Goal: Information Seeking & Learning: Learn about a topic

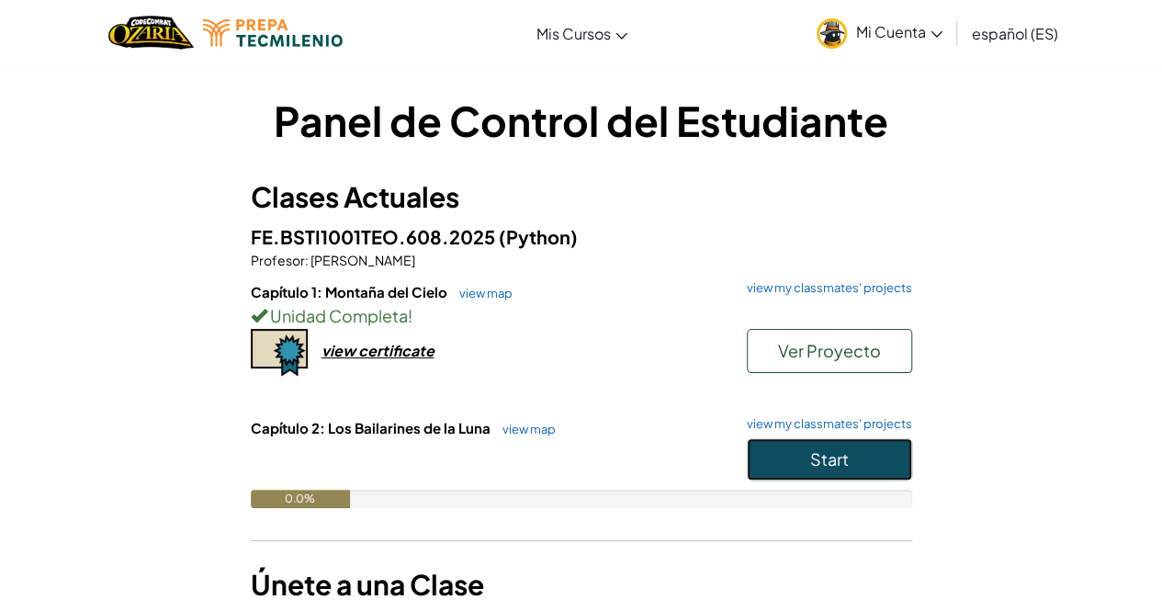
click at [807, 442] on button "Start" at bounding box center [829, 459] width 165 height 42
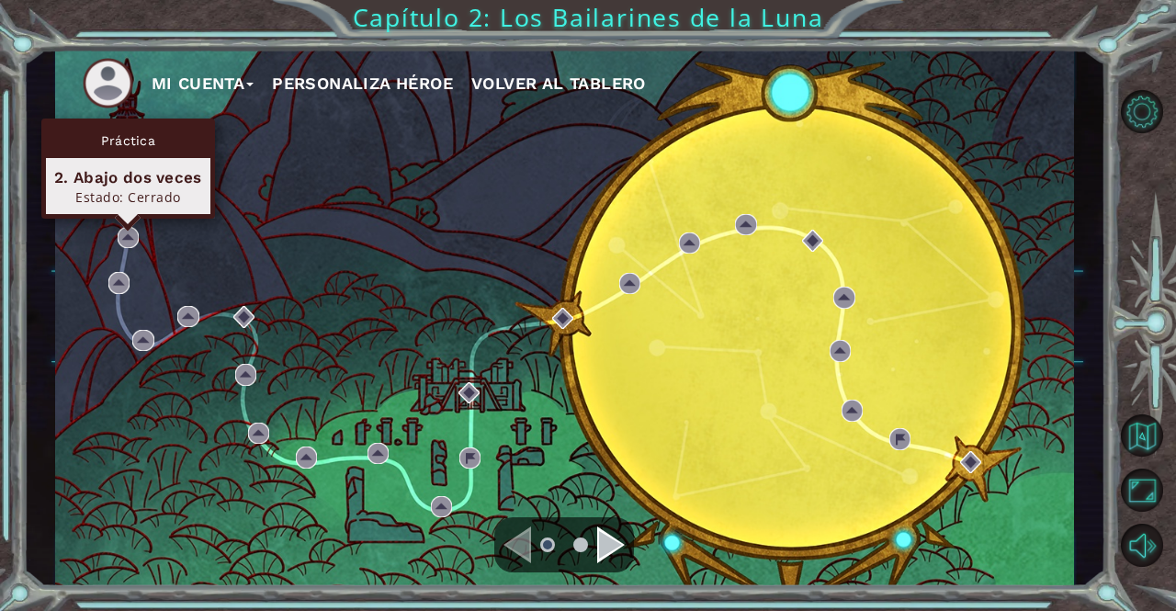
click at [126, 219] on div "Práctica 2. Abajo dos veces Estado: [GEOGRAPHIC_DATA]" at bounding box center [128, 168] width 174 height 100
click at [132, 236] on img at bounding box center [128, 237] width 21 height 21
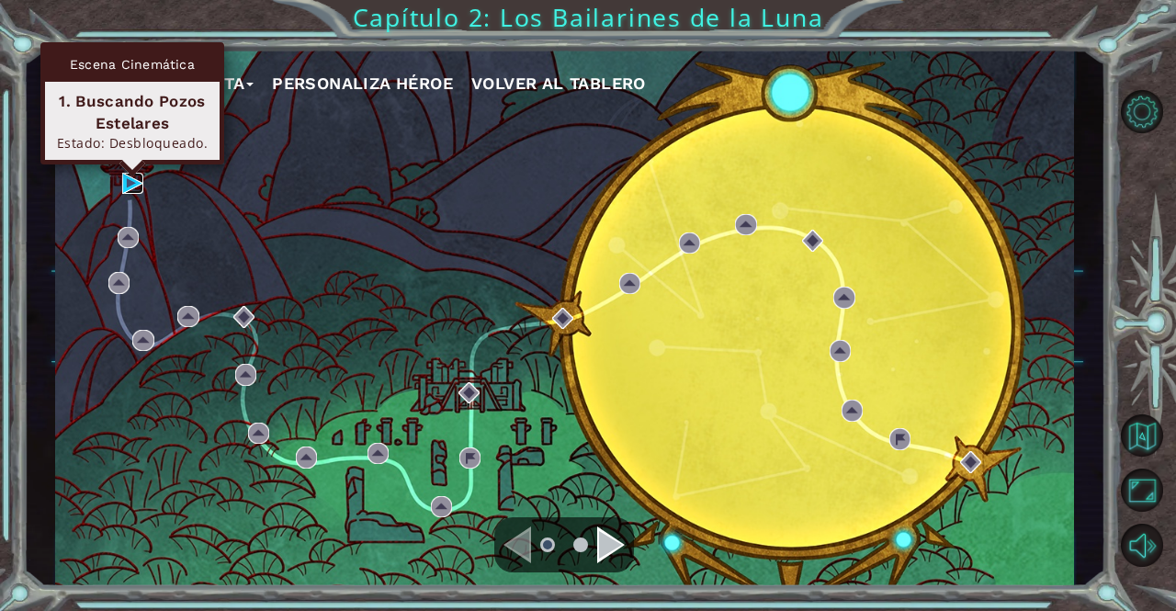
click at [125, 177] on img at bounding box center [132, 183] width 21 height 21
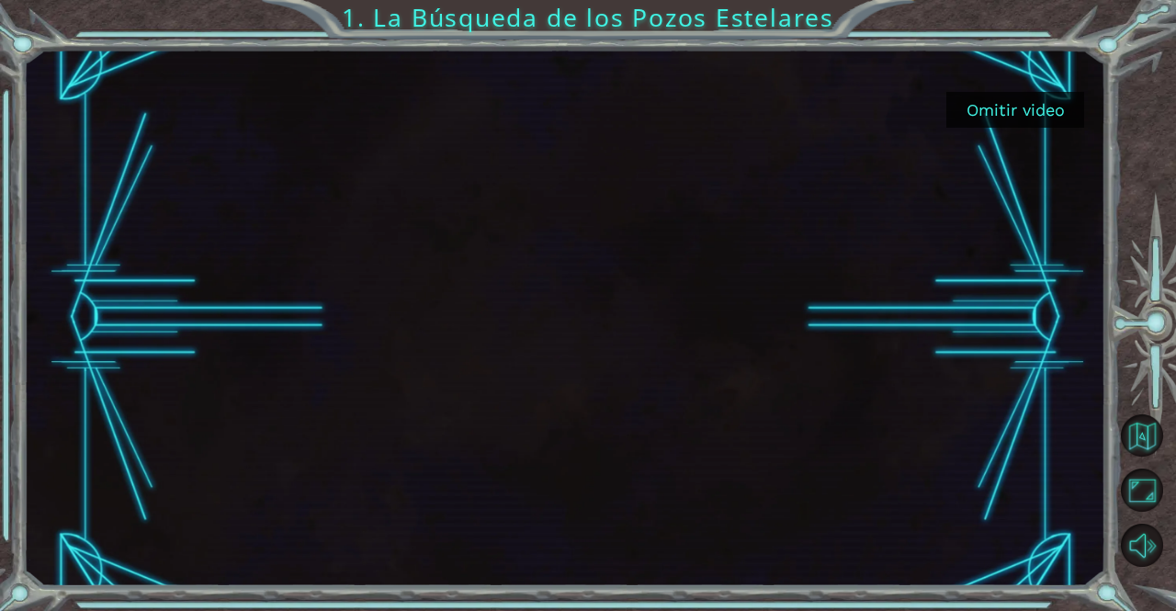
click at [1017, 111] on button "Omitir video" at bounding box center [1015, 110] width 138 height 36
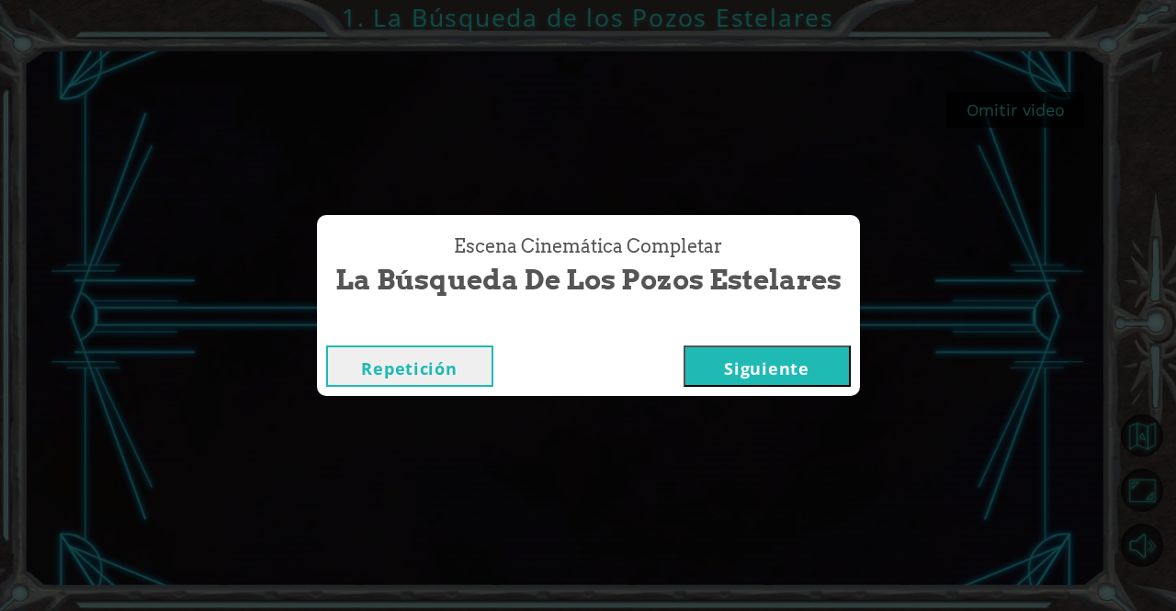
click at [816, 355] on button "Siguiente" at bounding box center [766, 365] width 167 height 41
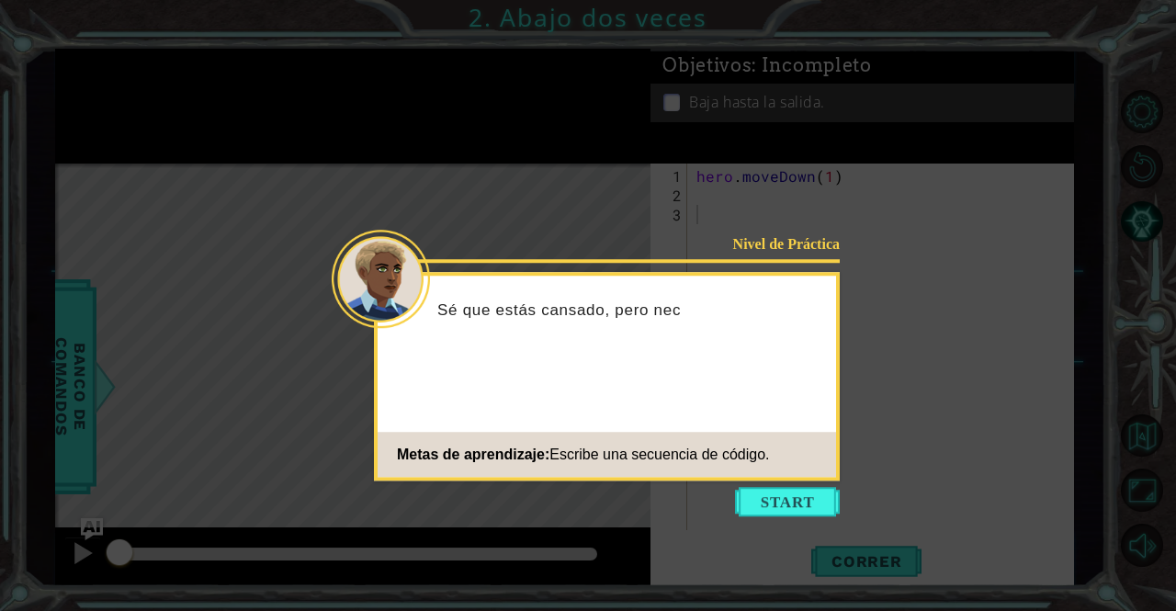
click at [775, 517] on icon at bounding box center [588, 305] width 1176 height 611
click at [779, 510] on button "Start" at bounding box center [787, 501] width 105 height 29
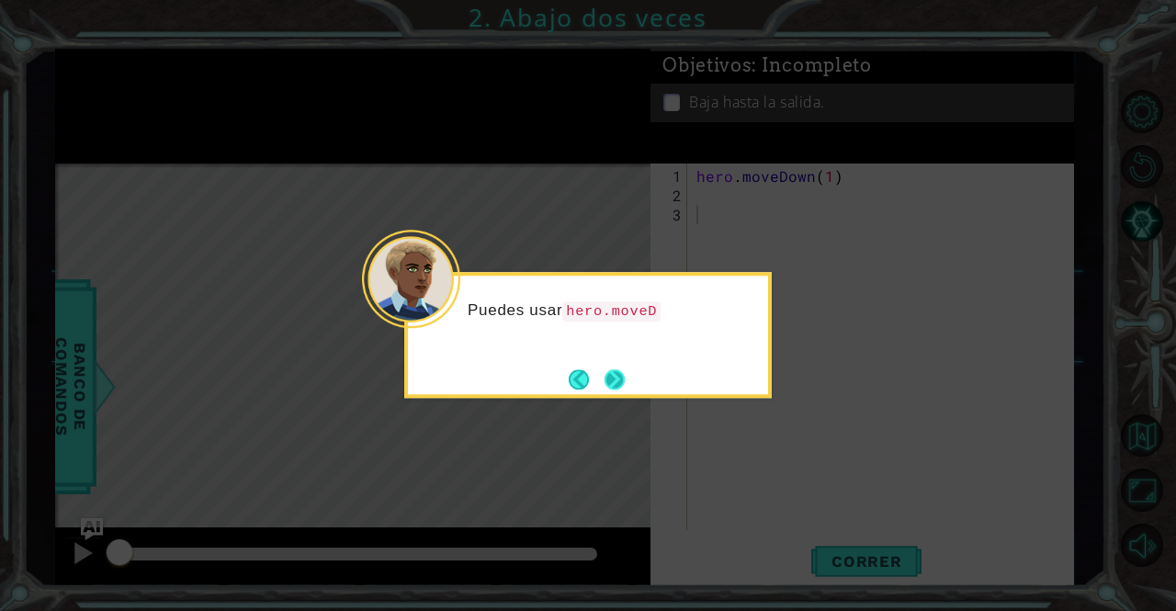
click at [618, 371] on button "Next" at bounding box center [615, 380] width 26 height 26
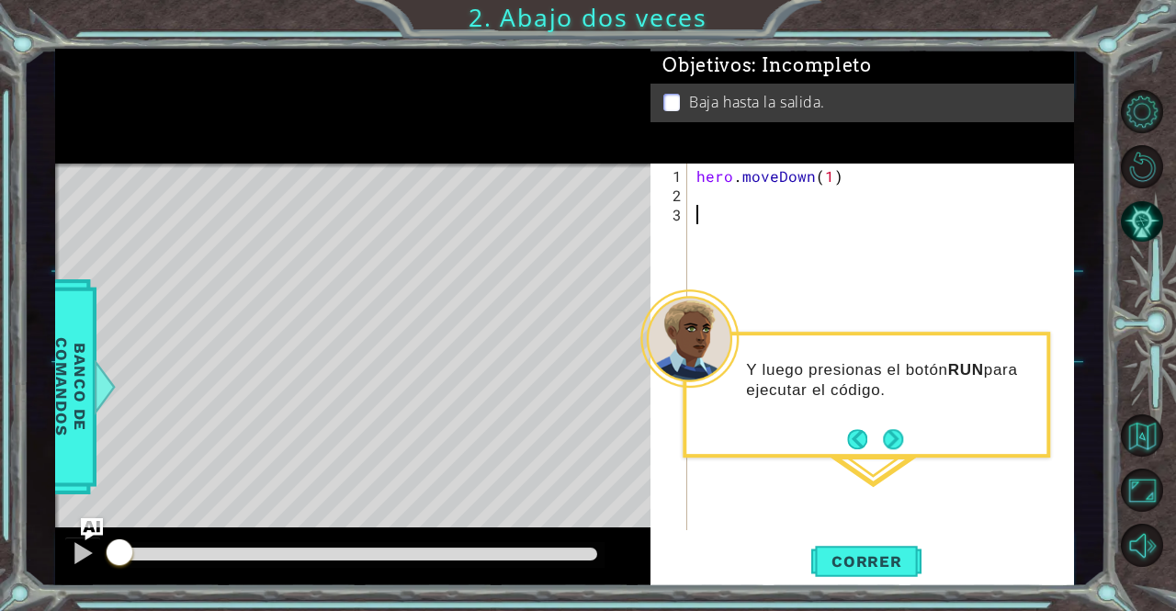
click at [772, 208] on div "hero . moveDown ( 1 )" at bounding box center [886, 368] width 386 height 405
click at [766, 190] on div "hero . moveDown ( 1 )" at bounding box center [886, 368] width 386 height 405
click at [852, 561] on span "Correr" at bounding box center [866, 561] width 107 height 18
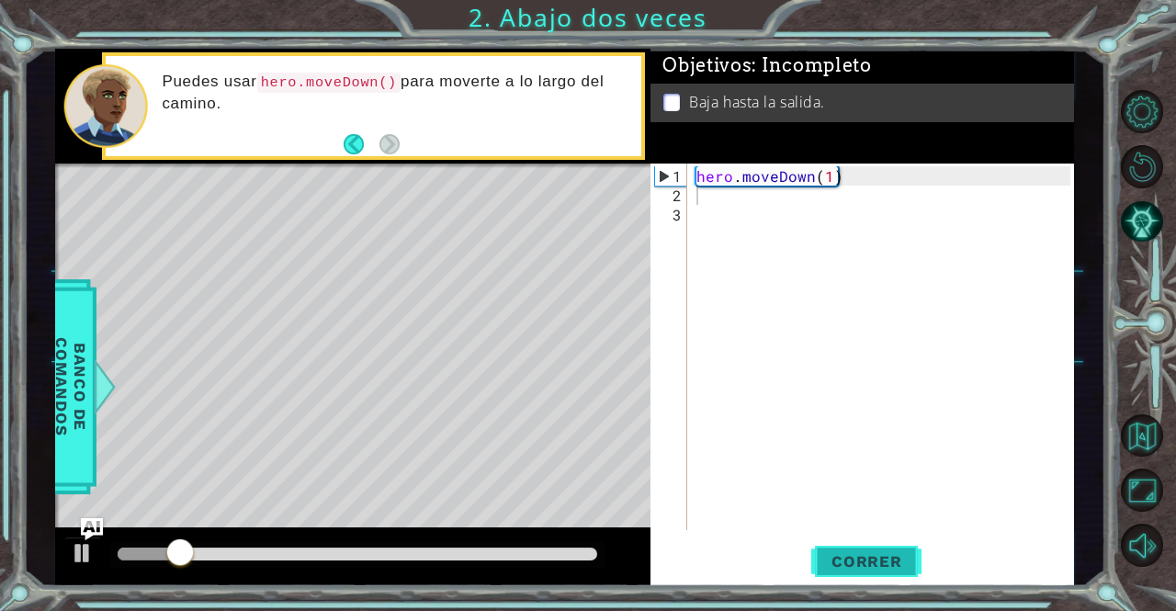
click at [832, 551] on button "Correr" at bounding box center [866, 561] width 110 height 42
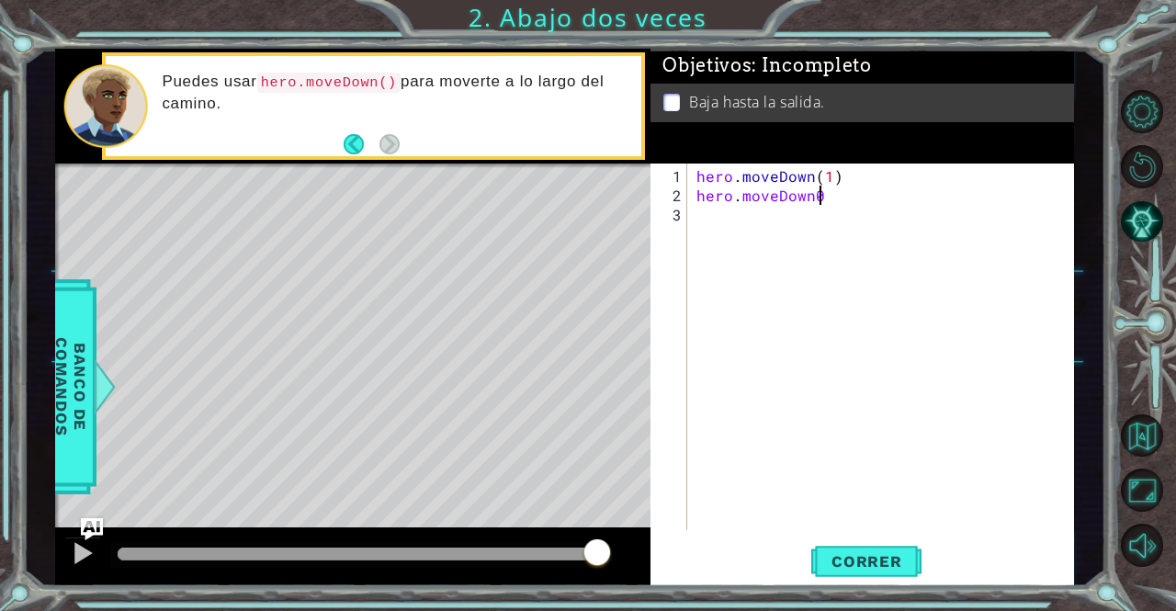
scroll to position [0, 6]
type textarea "hero.moveDown"
click at [860, 243] on div "hero . moveDown ( 1 ) hero . [GEOGRAPHIC_DATA]" at bounding box center [886, 368] width 386 height 405
click at [841, 187] on div "hero . moveDown ( 1 ) hero . [GEOGRAPHIC_DATA]" at bounding box center [886, 368] width 386 height 405
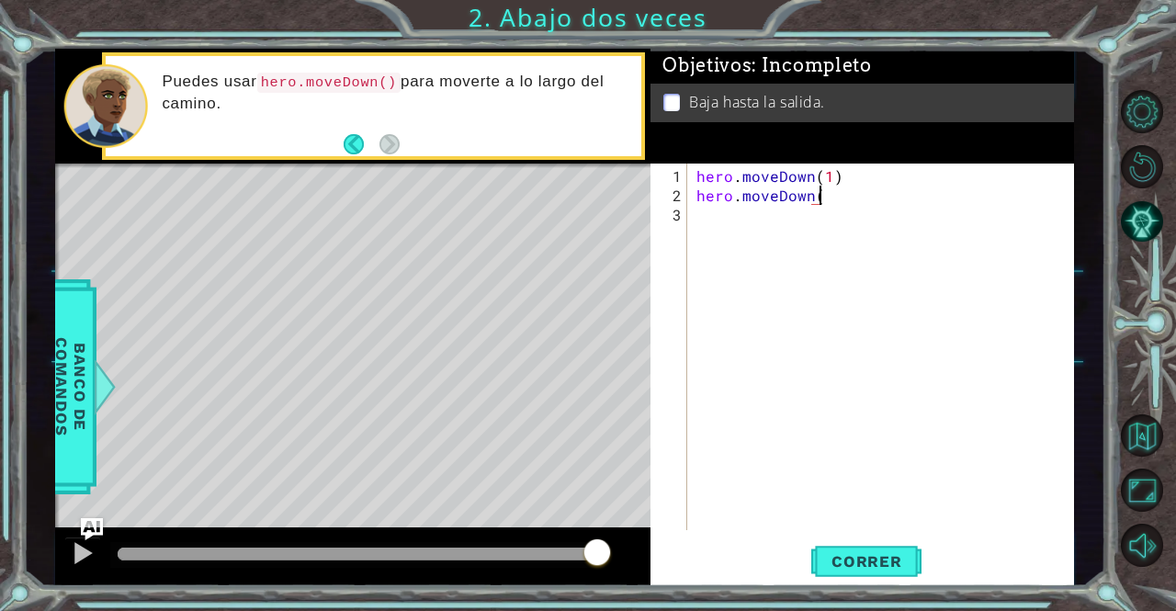
scroll to position [0, 7]
type textarea "hero.moveDown(1)"
click at [880, 560] on span "Correr" at bounding box center [866, 561] width 107 height 18
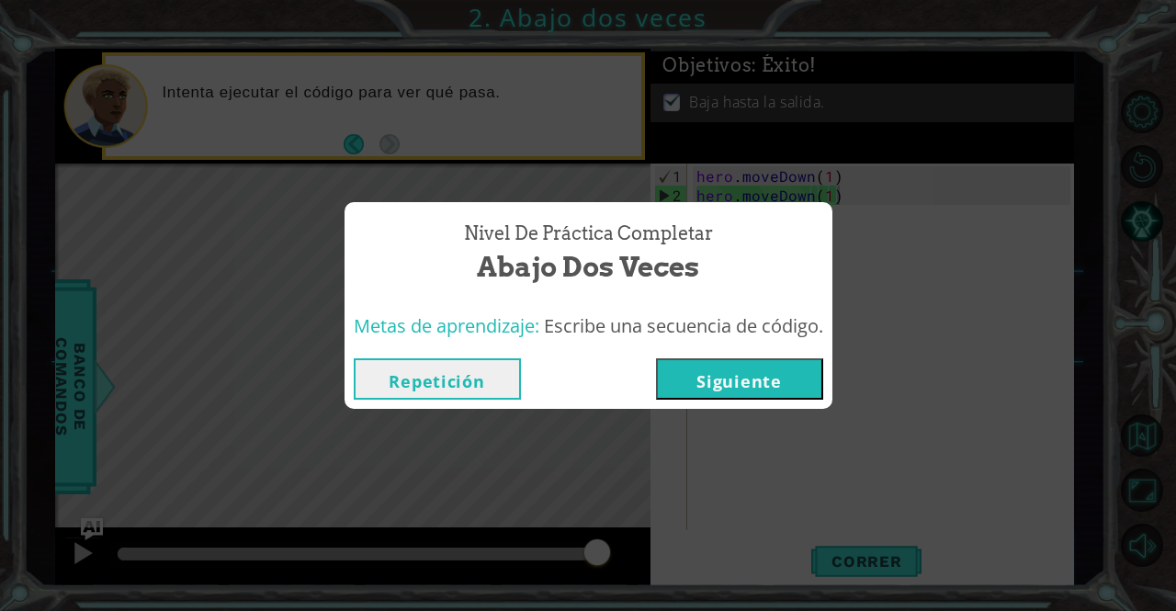
click at [780, 389] on button "Siguiente" at bounding box center [739, 378] width 167 height 41
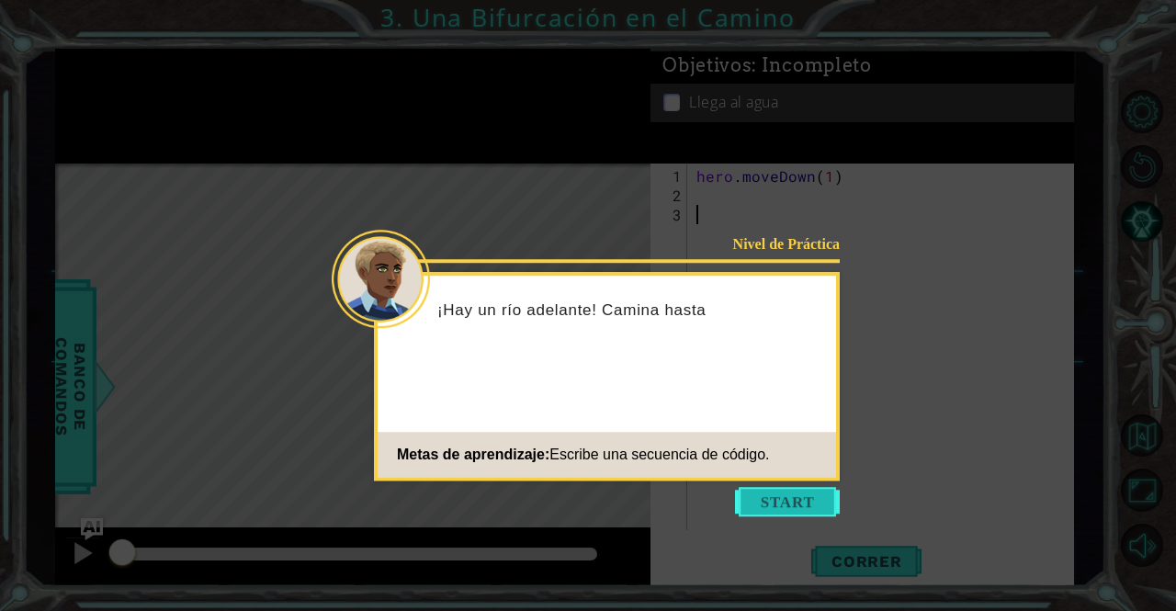
click at [769, 493] on button "Start" at bounding box center [787, 501] width 105 height 29
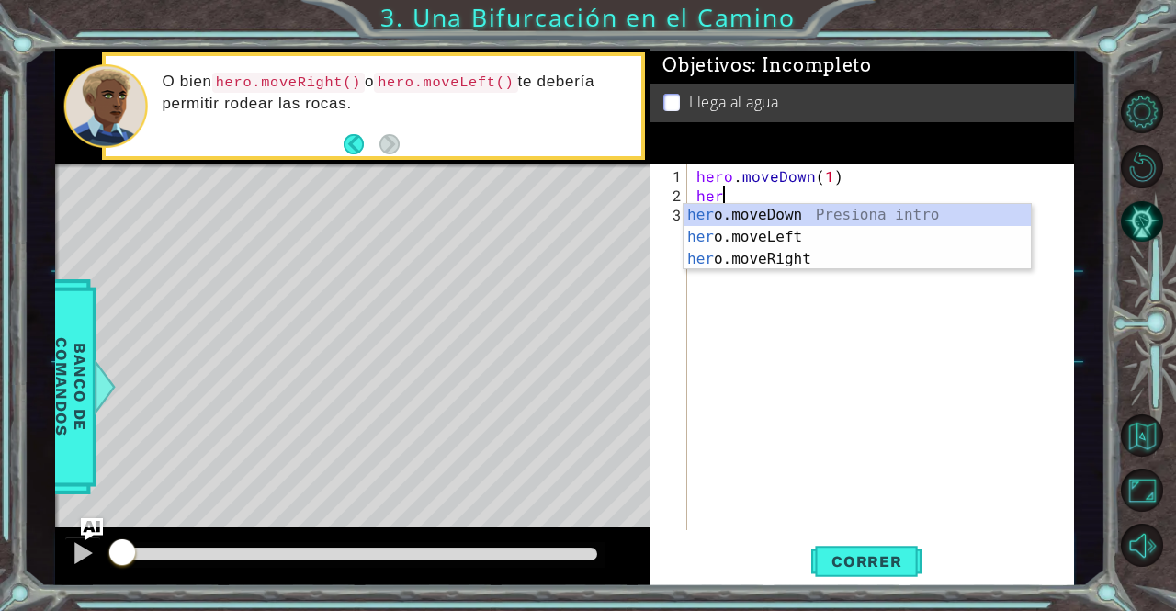
scroll to position [0, 1]
click at [801, 240] on div "hero .moveDown Presiona intro hero .moveLeft Presiona intro hero .moveRight Pre…" at bounding box center [857, 259] width 348 height 110
type textarea "hero.moveLeft(1)"
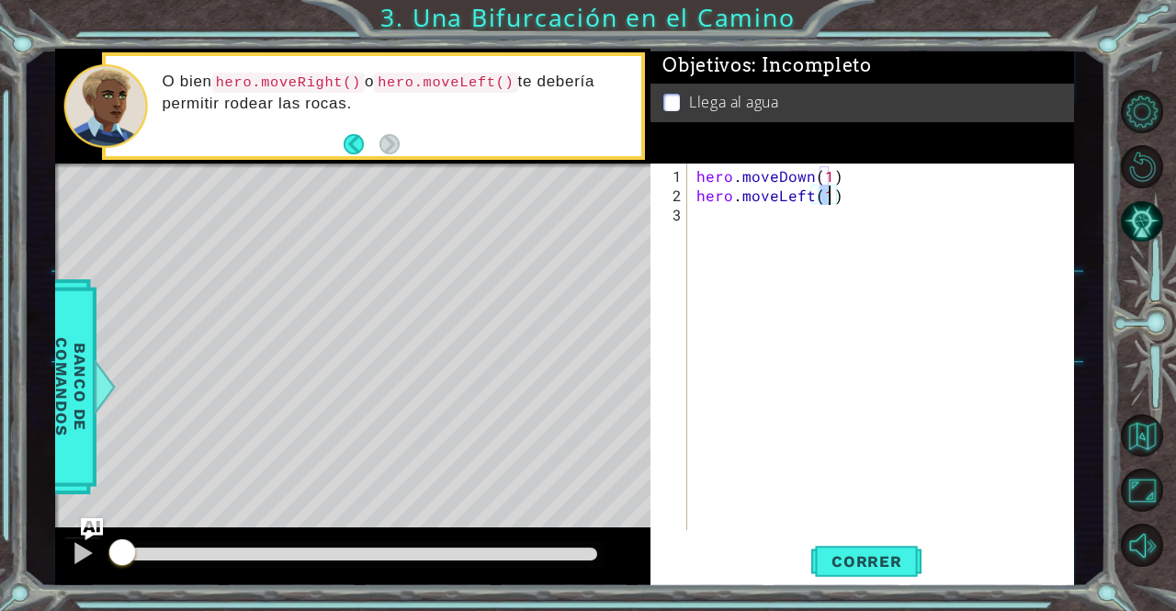
click at [784, 228] on div "hero . moveDown ( 1 ) hero . moveLeft ( 1 )" at bounding box center [886, 368] width 386 height 405
click at [889, 558] on span "Correr" at bounding box center [866, 561] width 107 height 18
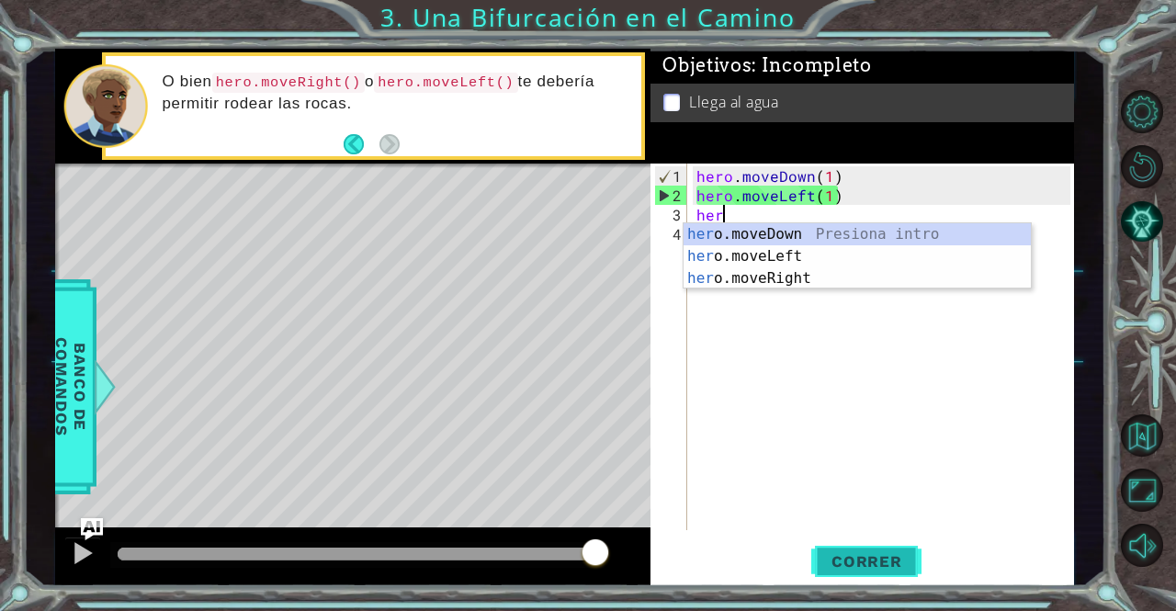
scroll to position [0, 1]
click at [814, 235] on div "hero .moveDown Presiona intro hero .moveLeft Presiona intro hero .moveRight Pre…" at bounding box center [857, 278] width 348 height 110
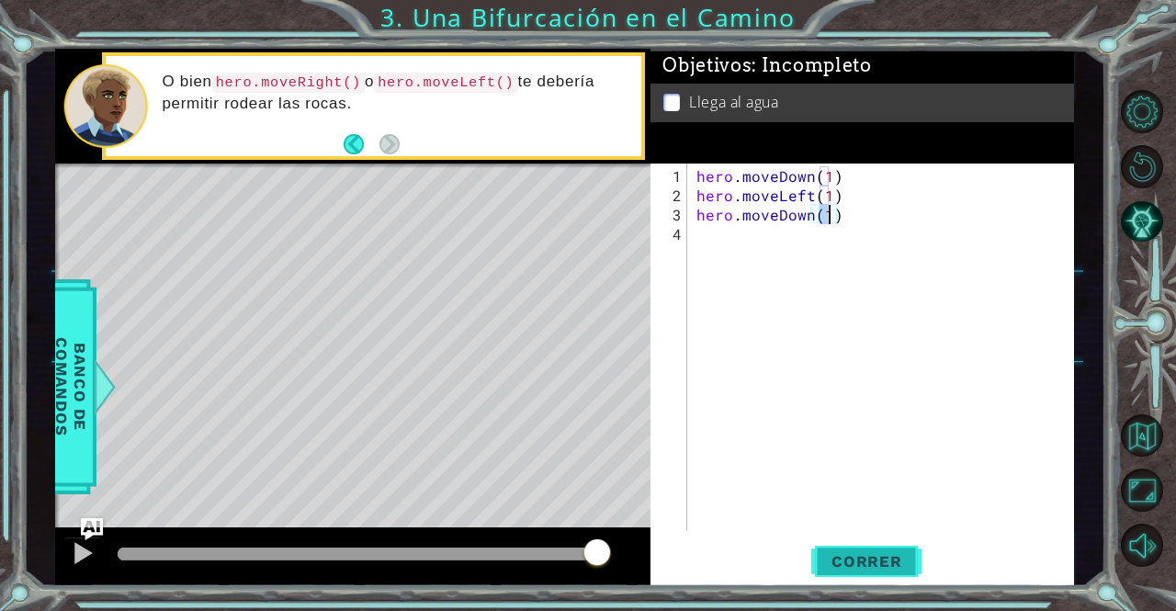
type textarea "hero.moveDown(1)"
click at [845, 545] on button "Correr" at bounding box center [866, 561] width 110 height 42
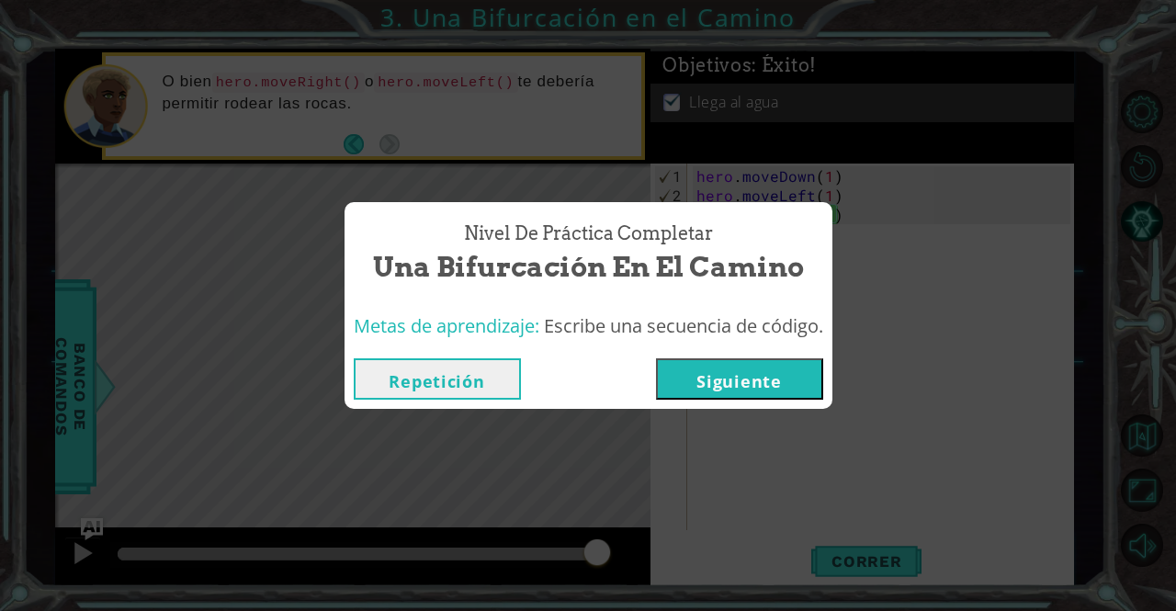
click at [776, 392] on button "Siguiente" at bounding box center [739, 378] width 167 height 41
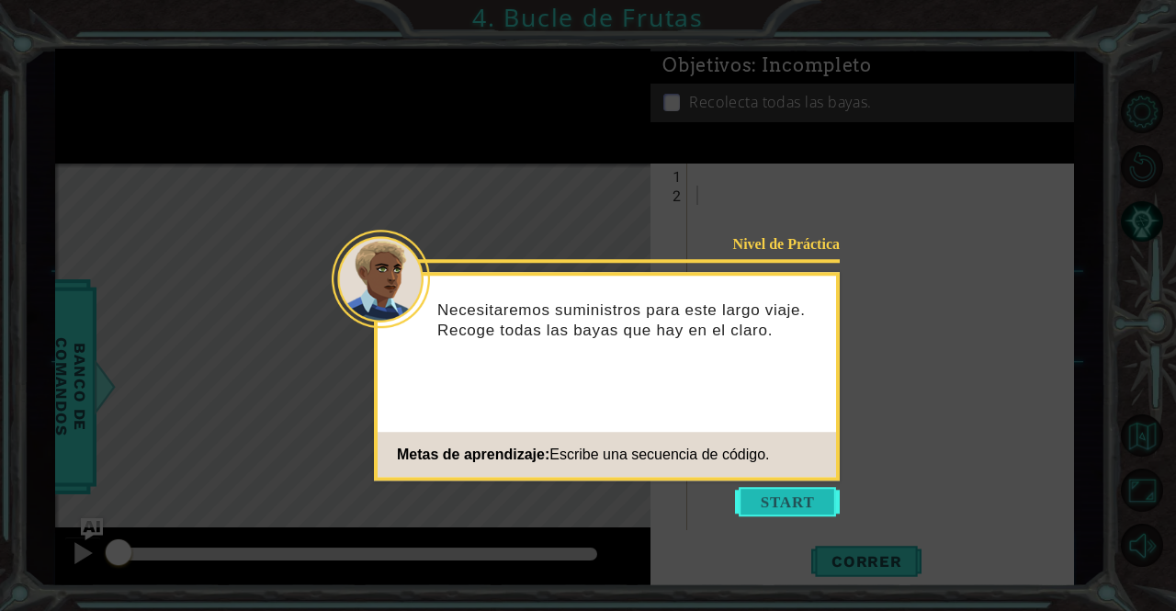
click at [785, 506] on button "Start" at bounding box center [787, 501] width 105 height 29
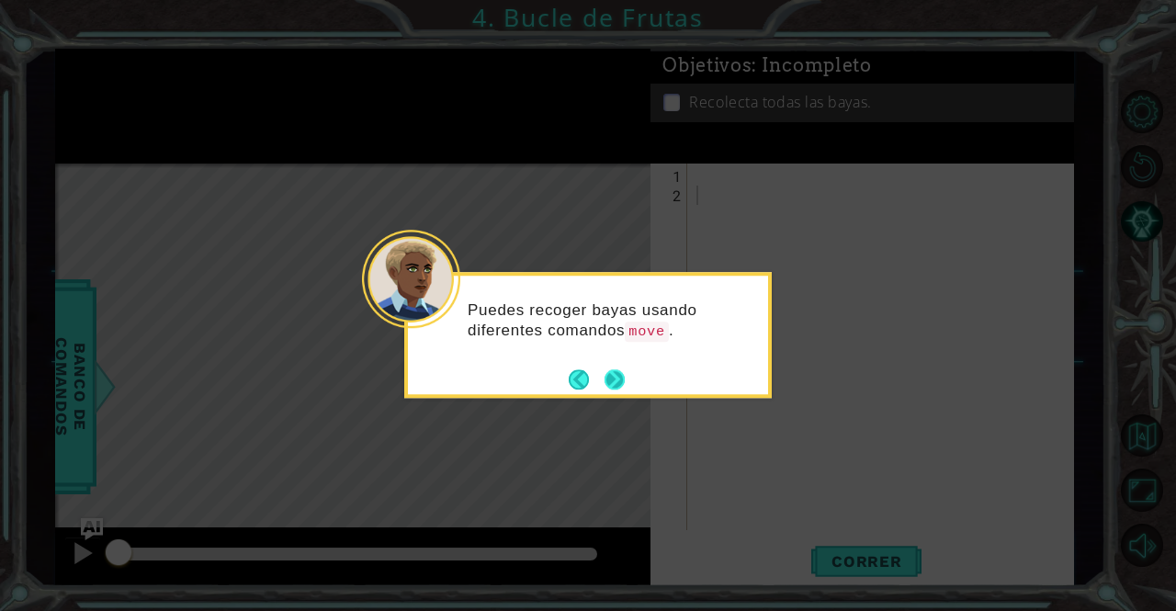
click at [621, 378] on button "Next" at bounding box center [614, 379] width 34 height 34
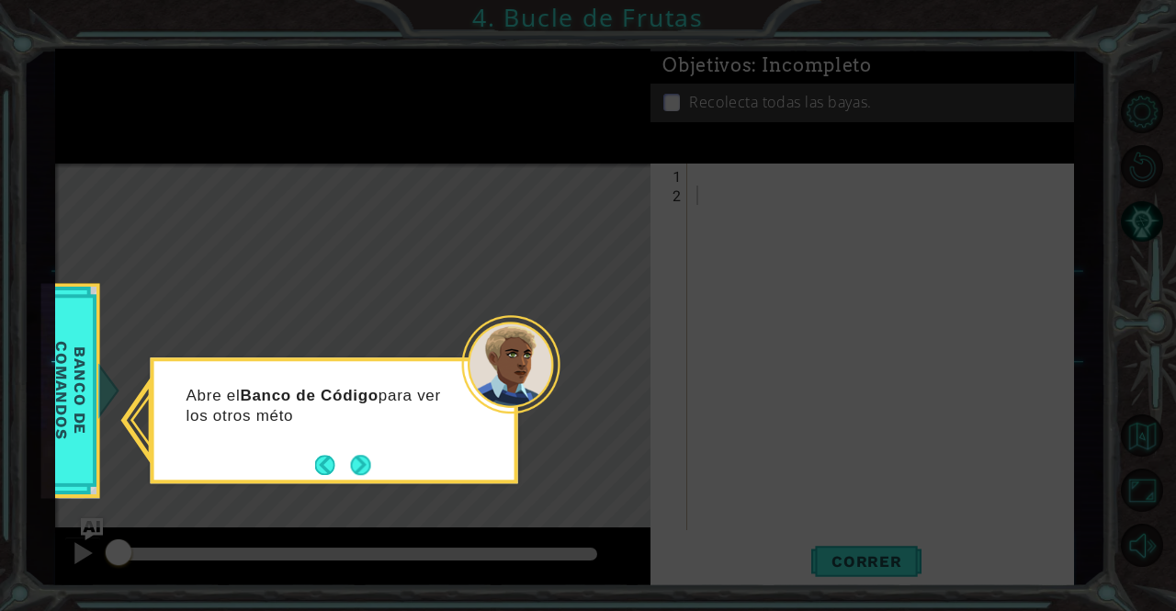
click at [378, 487] on icon at bounding box center [588, 305] width 1176 height 611
click at [374, 469] on div "Abre el Banco de Código para ver los otros métodos del héroe." at bounding box center [334, 420] width 367 height 126
click at [365, 469] on button "Next" at bounding box center [361, 465] width 22 height 22
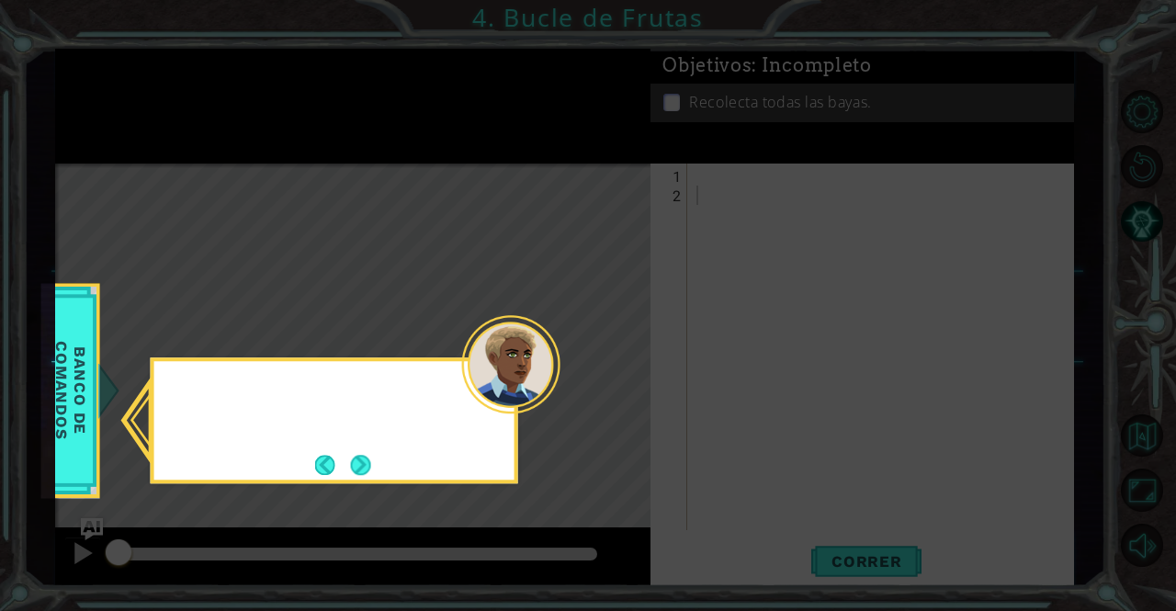
click at [364, 473] on button "Next" at bounding box center [360, 465] width 26 height 26
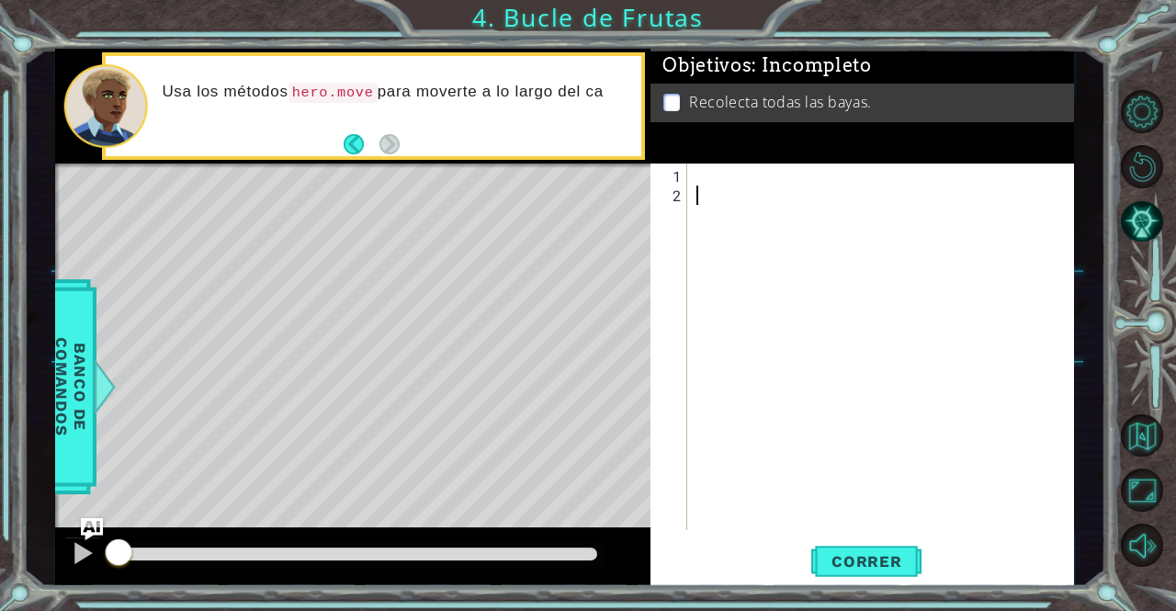
click at [748, 175] on div at bounding box center [886, 368] width 386 height 405
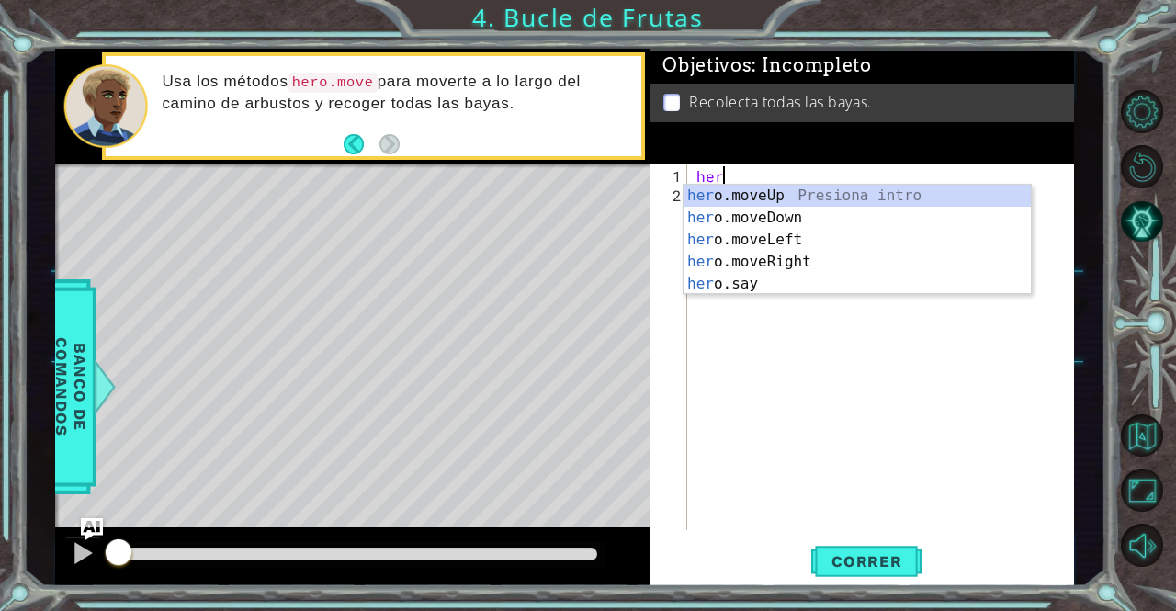
scroll to position [0, 1]
click at [768, 254] on div "hero .moveUp Presiona intro hero .moveDown Presiona intro hero .moveLeft Presio…" at bounding box center [857, 262] width 348 height 154
type textarea "hero.moveRight(1)"
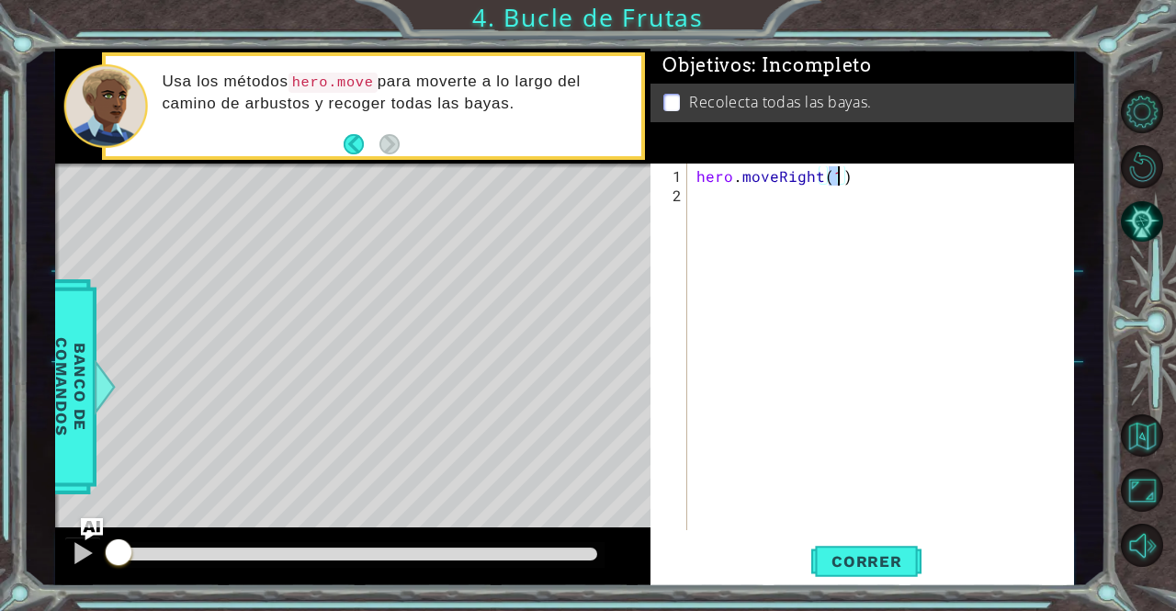
click at [773, 214] on div "hero . moveRight ( 1 )" at bounding box center [886, 368] width 386 height 405
click at [843, 201] on div "hero . moveRight ( 1 ) hero" at bounding box center [886, 368] width 386 height 405
click at [831, 179] on div "hero . moveRight ( 1 ) hero" at bounding box center [886, 368] width 386 height 405
click at [836, 179] on div "hero . moveRight ( 1 ) hero" at bounding box center [886, 368] width 386 height 405
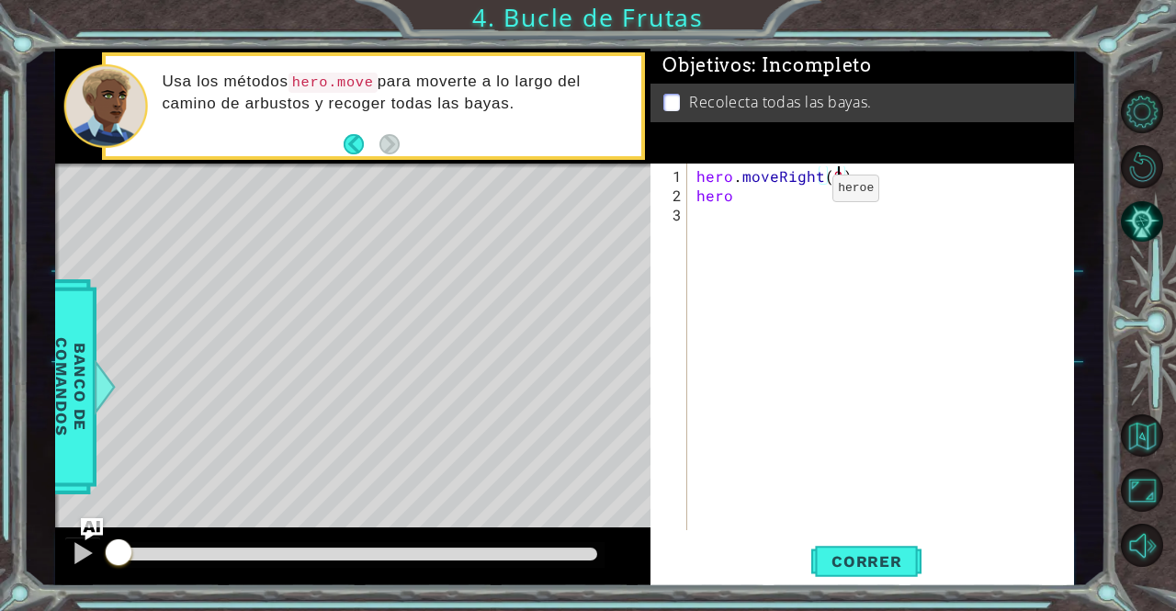
click at [801, 196] on div "hero . moveRight ( 2 ) hero" at bounding box center [886, 368] width 386 height 405
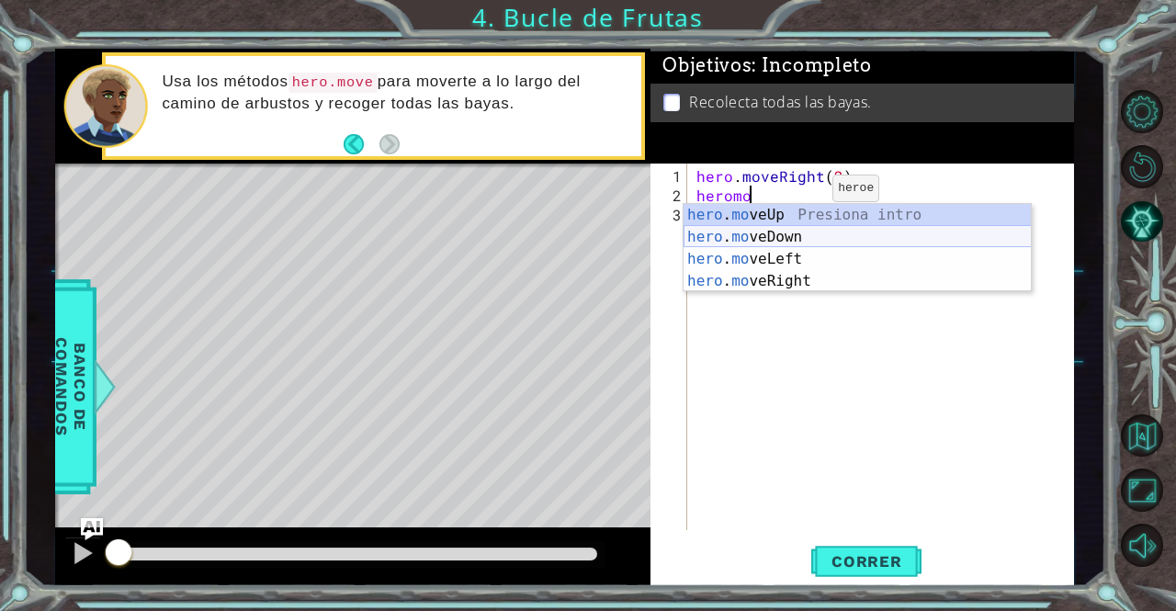
click at [775, 240] on div "hero . mo veUp Presiona intro hero . mo veDown Presiona intro hero . mo veLeft …" at bounding box center [857, 270] width 348 height 132
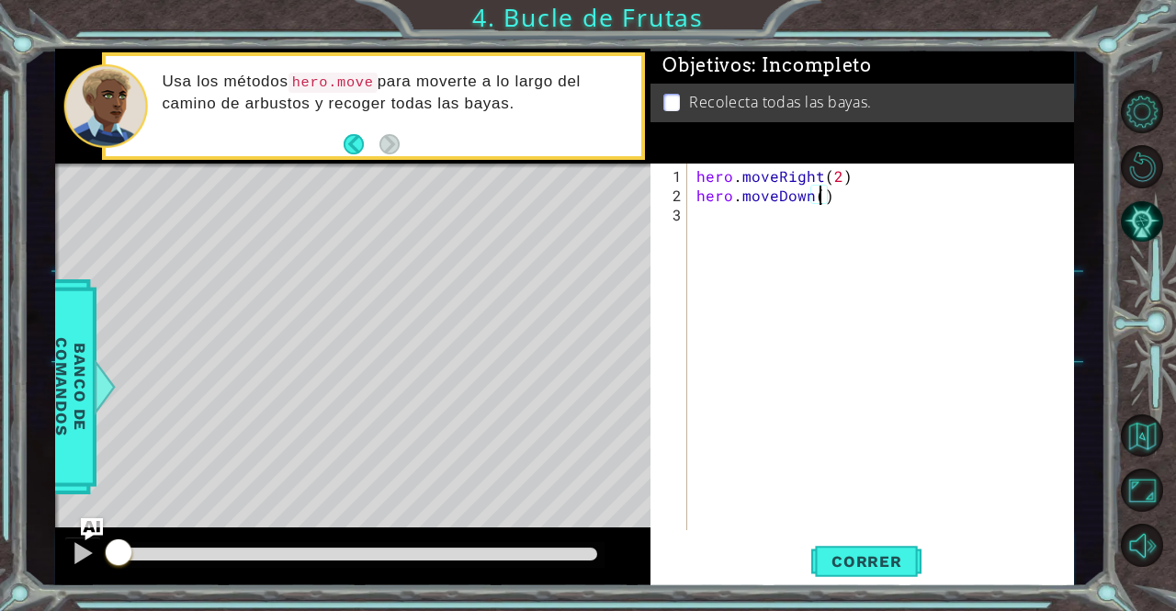
type textarea "hero.moveDown(2)"
click at [815, 215] on div "hero . moveRight ( 2 ) hero . moveDown ( 2 )" at bounding box center [886, 368] width 386 height 405
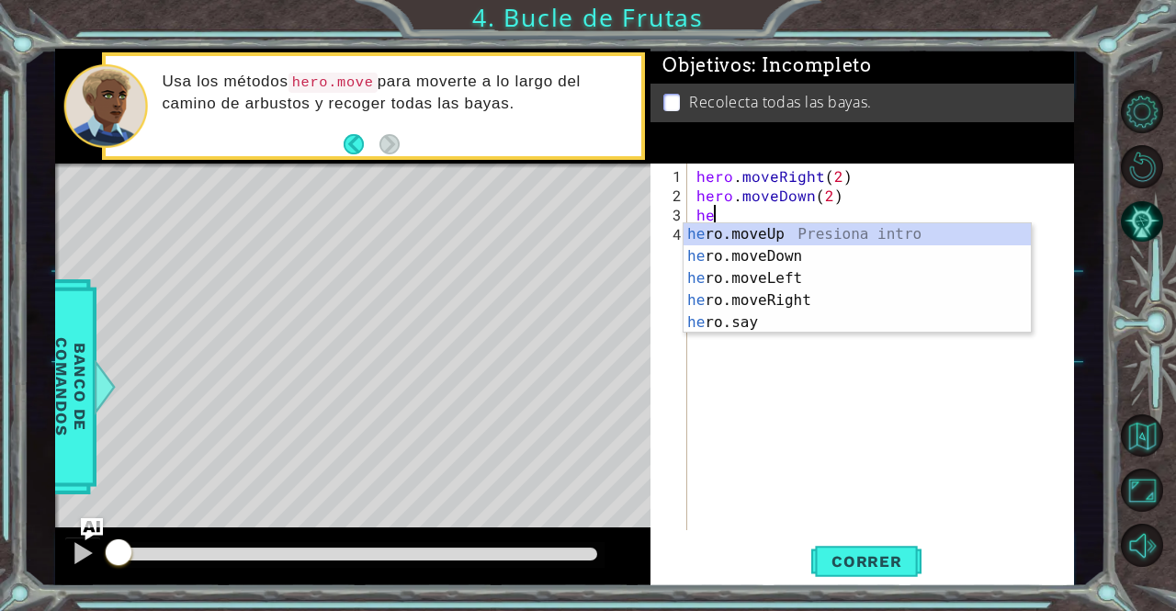
scroll to position [0, 0]
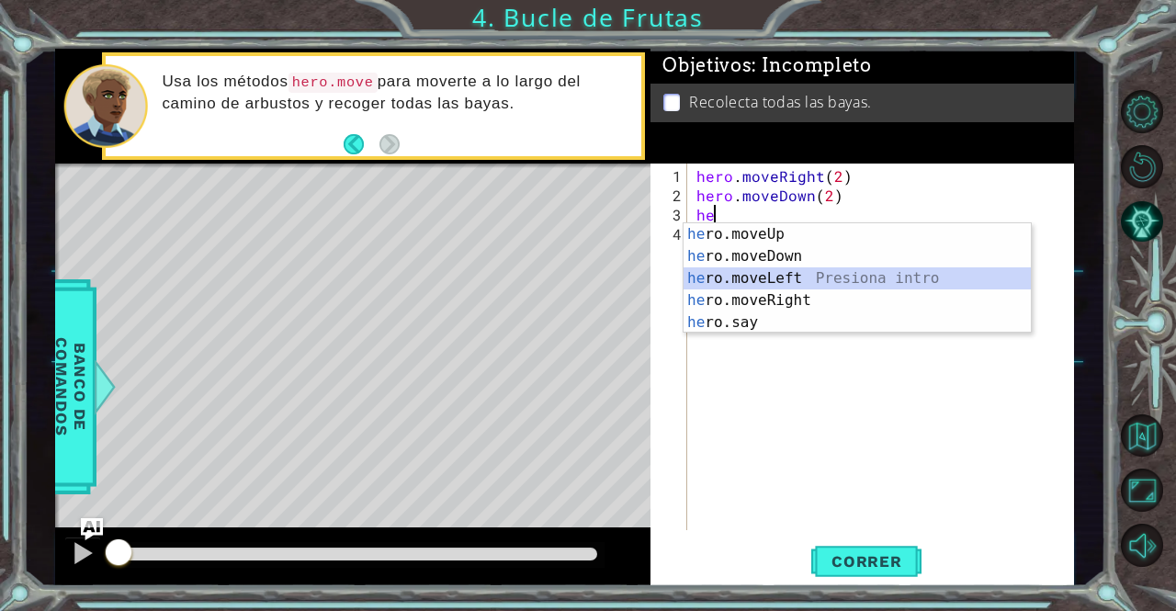
click at [795, 282] on div "he ro.moveUp Presiona intro he ro.moveDown Presiona intro he ro.moveLeft Presio…" at bounding box center [857, 300] width 348 height 154
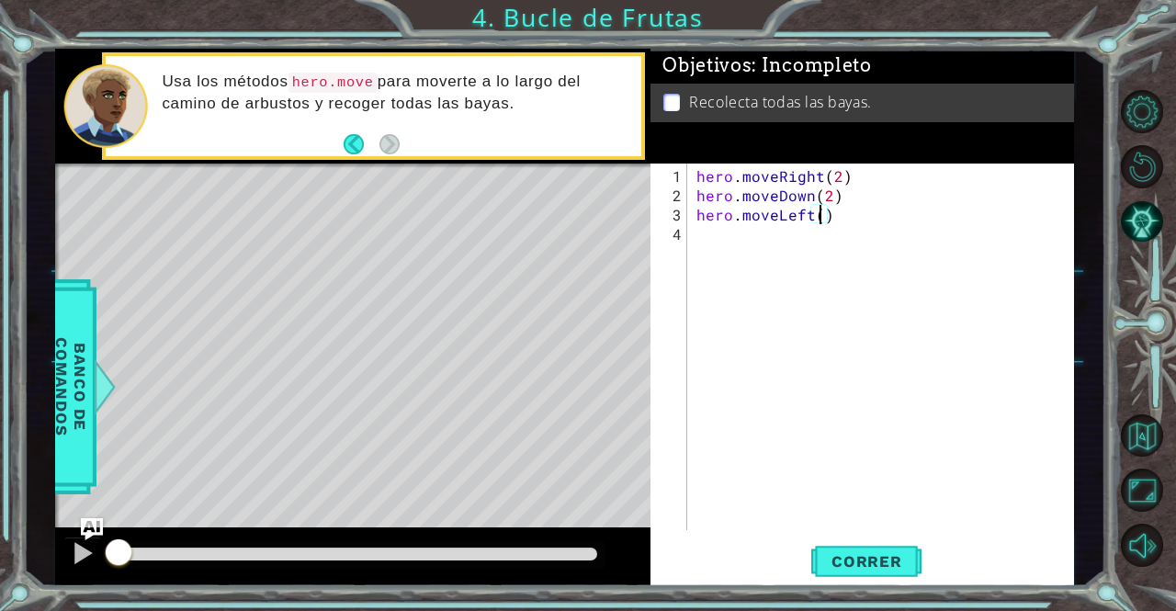
scroll to position [0, 7]
type textarea "hero.moveLeft(2)"
click at [799, 278] on div "hero . moveRight ( 2 ) hero . moveDown ( 2 ) hero . moveLeft ( 2 )" at bounding box center [886, 368] width 386 height 405
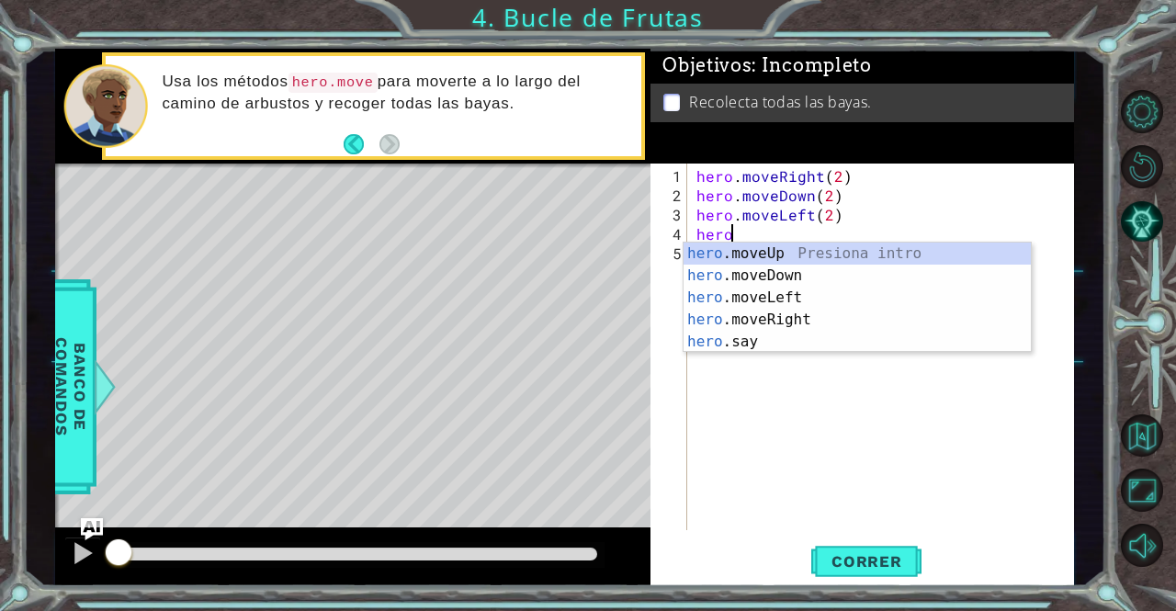
scroll to position [0, 1]
click at [782, 260] on div "hero .moveUp Presiona intro hero .moveDown Presiona intro hero .moveLeft Presio…" at bounding box center [857, 320] width 348 height 154
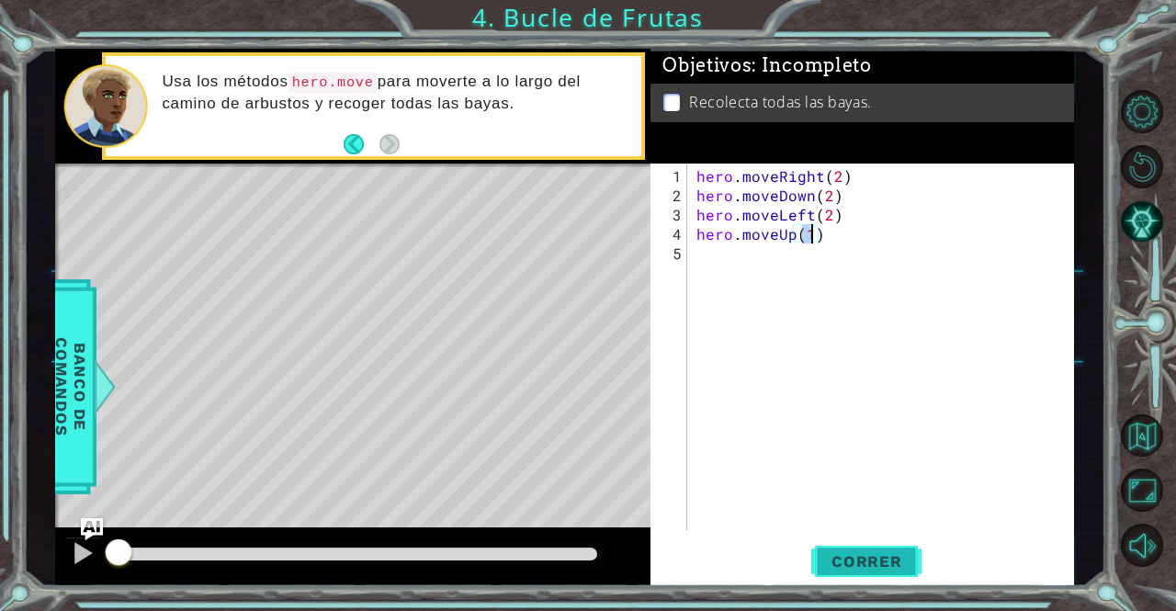
click at [899, 554] on span "Correr" at bounding box center [866, 561] width 107 height 18
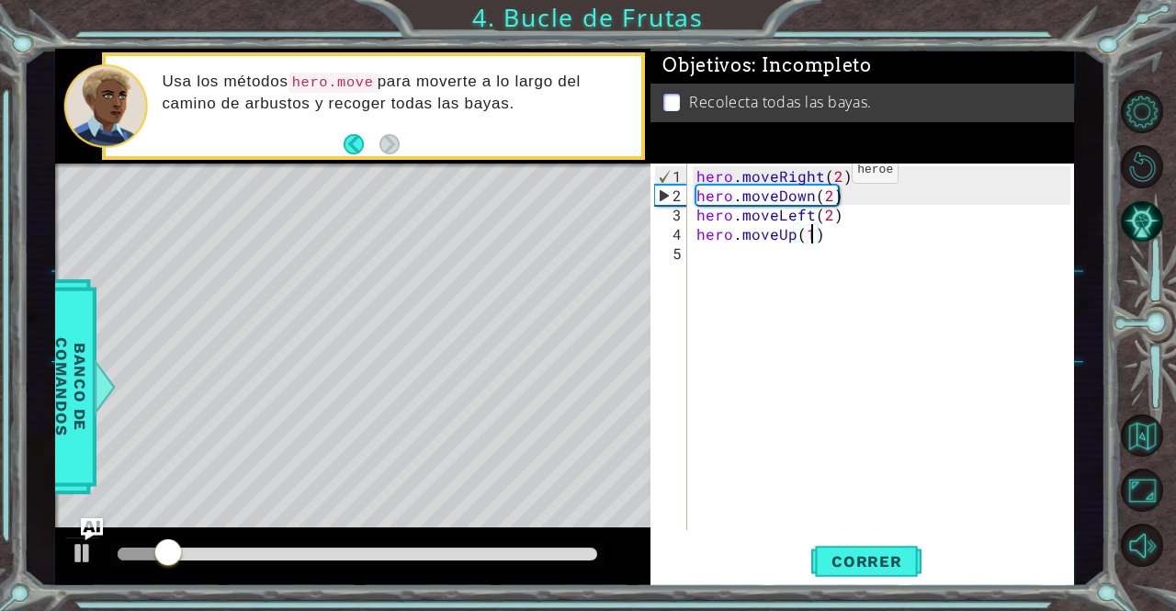
click at [820, 177] on div "hero . moveRight ( 2 ) hero . moveDown ( 2 ) hero . moveLeft ( 2 ) hero . moveU…" at bounding box center [886, 368] width 386 height 405
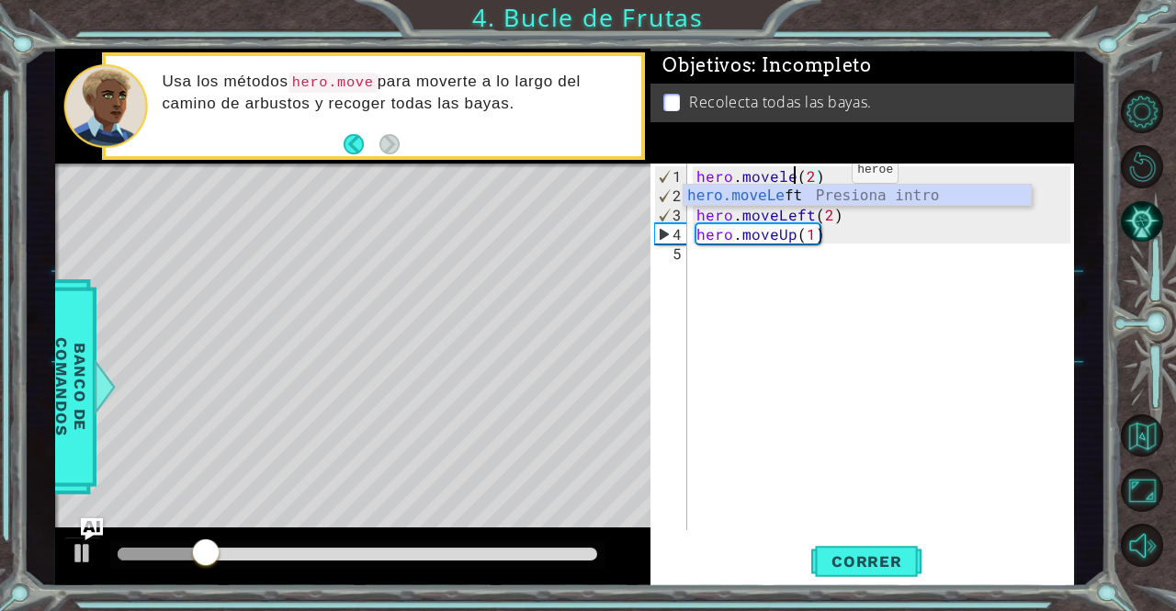
scroll to position [0, 6]
click at [803, 188] on div "hero.moveLef t Presiona intro" at bounding box center [857, 218] width 348 height 66
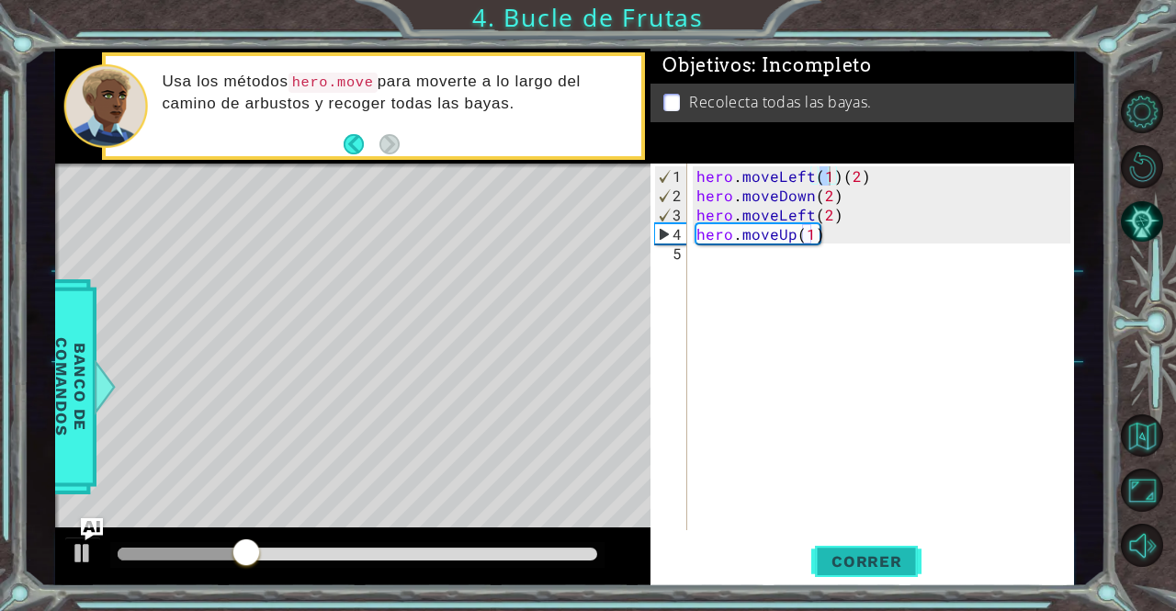
click at [830, 569] on span "Correr" at bounding box center [866, 561] width 107 height 18
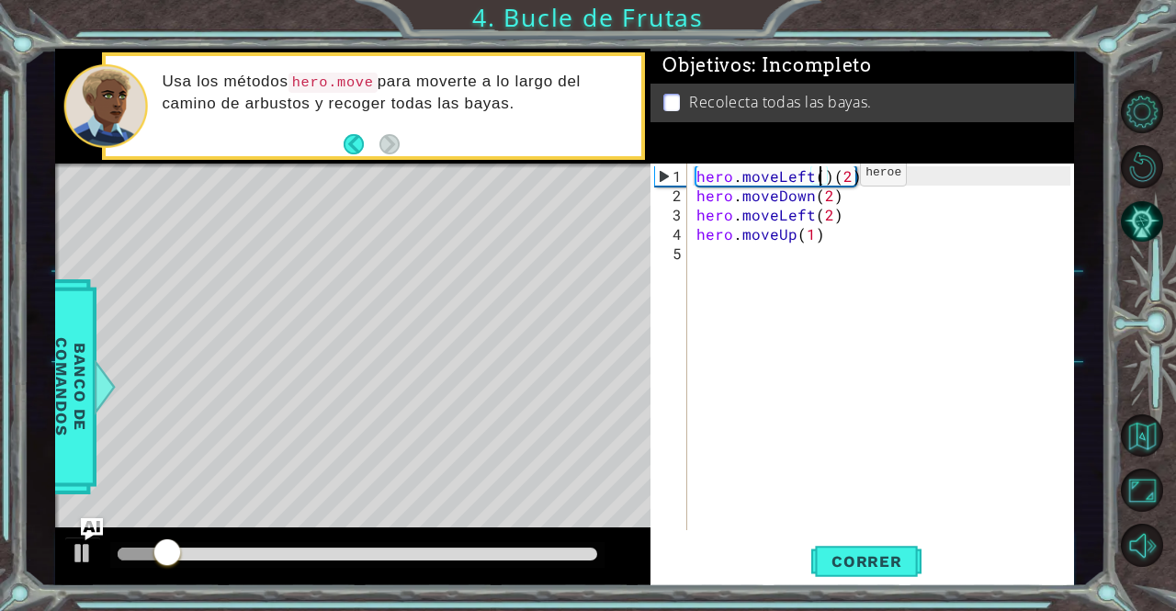
click at [829, 179] on div "hero . moveLeft ( ) ( 2 ) hero . moveDown ( 2 ) hero . moveLeft ( 2 ) hero . mo…" at bounding box center [886, 368] width 386 height 405
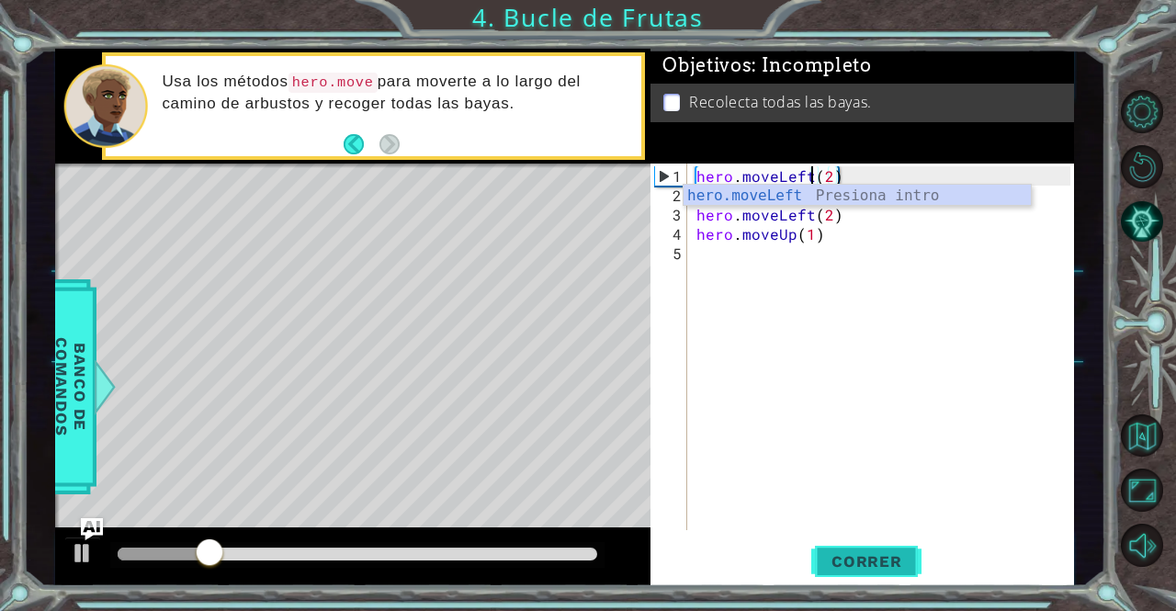
click at [858, 573] on button "Correr" at bounding box center [866, 561] width 110 height 42
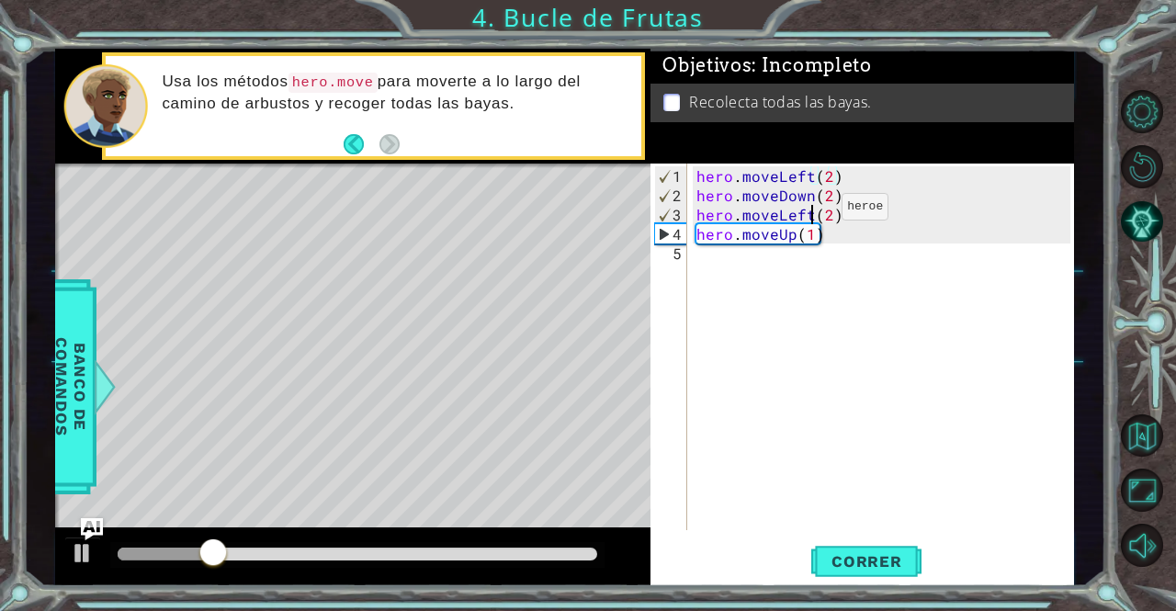
click at [810, 214] on div "hero . moveLeft ( 2 ) hero . moveDown ( 2 ) hero . moveLeft ( 2 ) hero . moveUp…" at bounding box center [886, 368] width 386 height 405
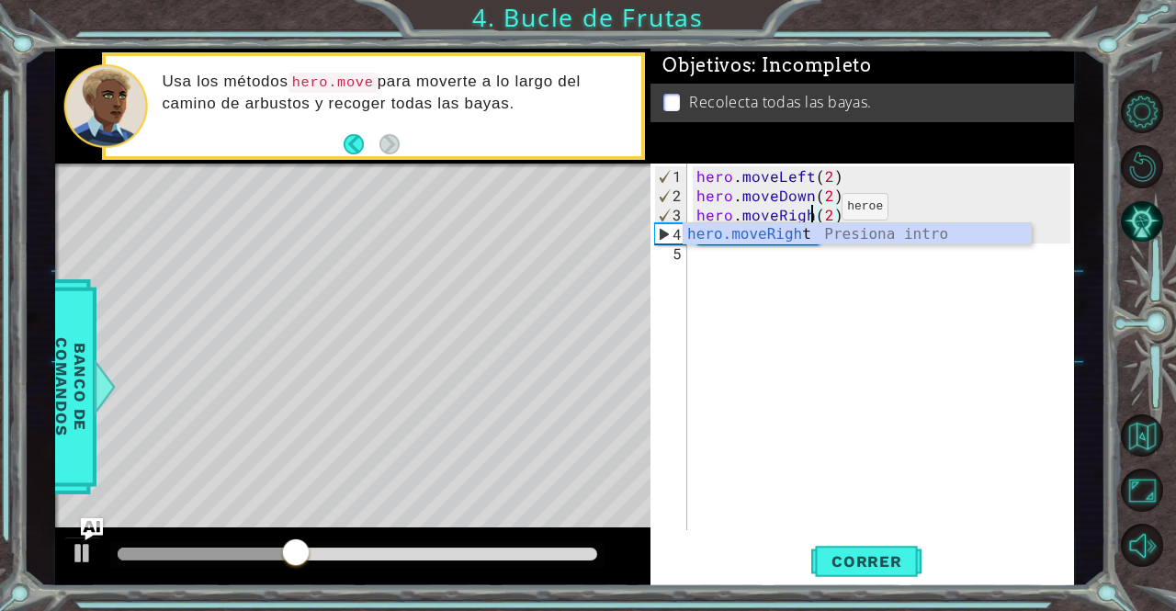
type textarea "hero.moveRight(2)"
click at [847, 329] on div "hero . moveLeft ( 2 ) hero . moveDown ( 2 ) hero . moveRight ( 2 ) hero . moveU…" at bounding box center [886, 368] width 386 height 405
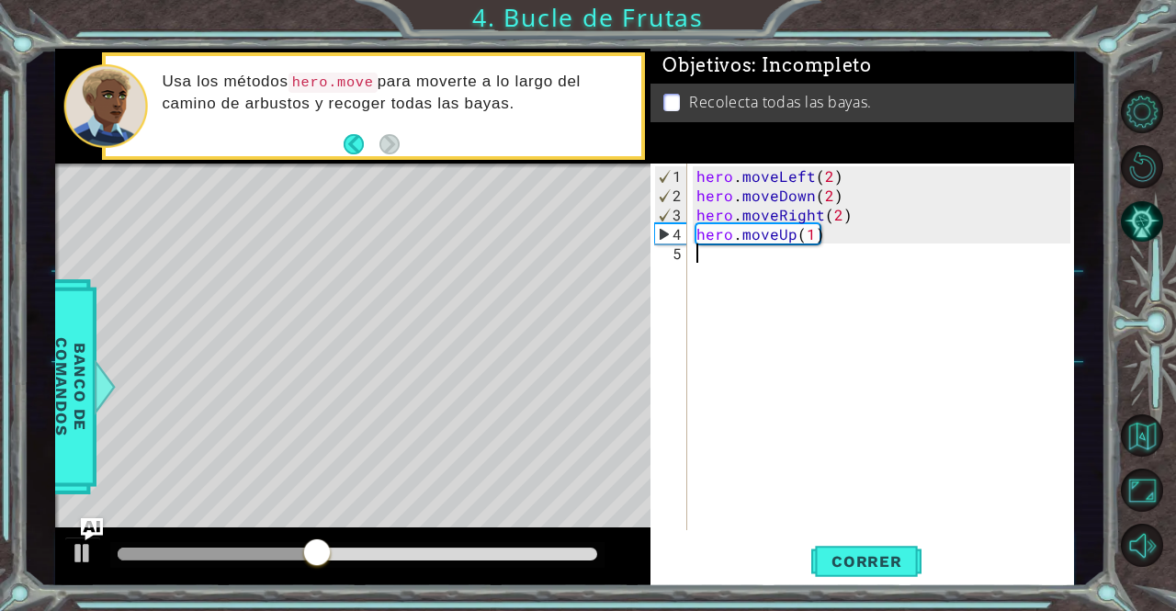
scroll to position [0, 0]
click at [858, 572] on button "Correr" at bounding box center [866, 561] width 110 height 42
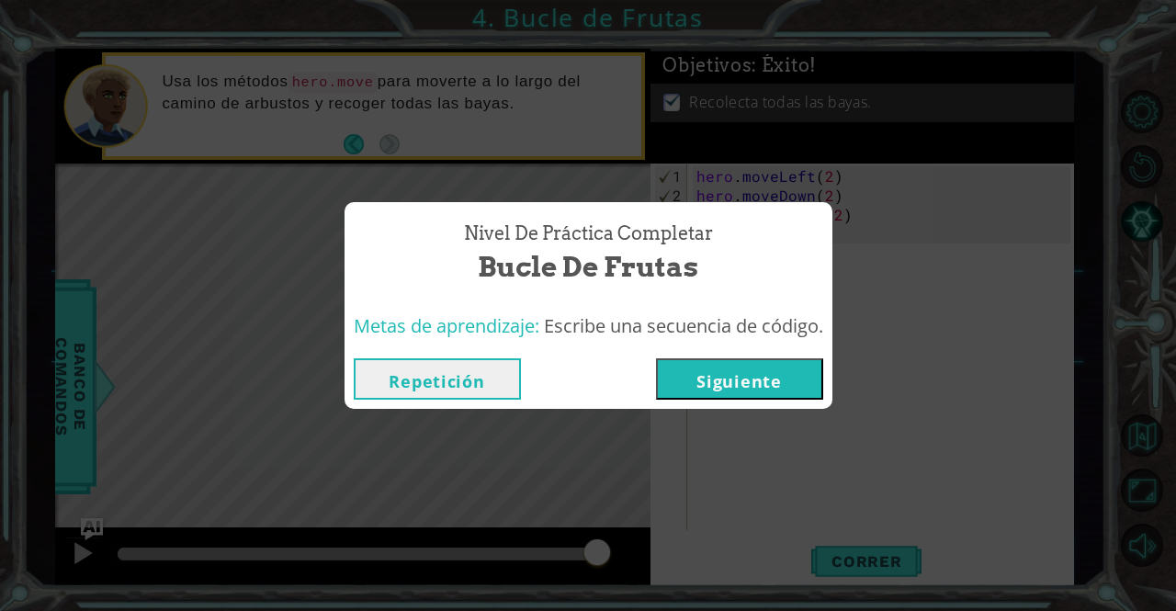
click at [716, 388] on button "Siguiente" at bounding box center [739, 378] width 167 height 41
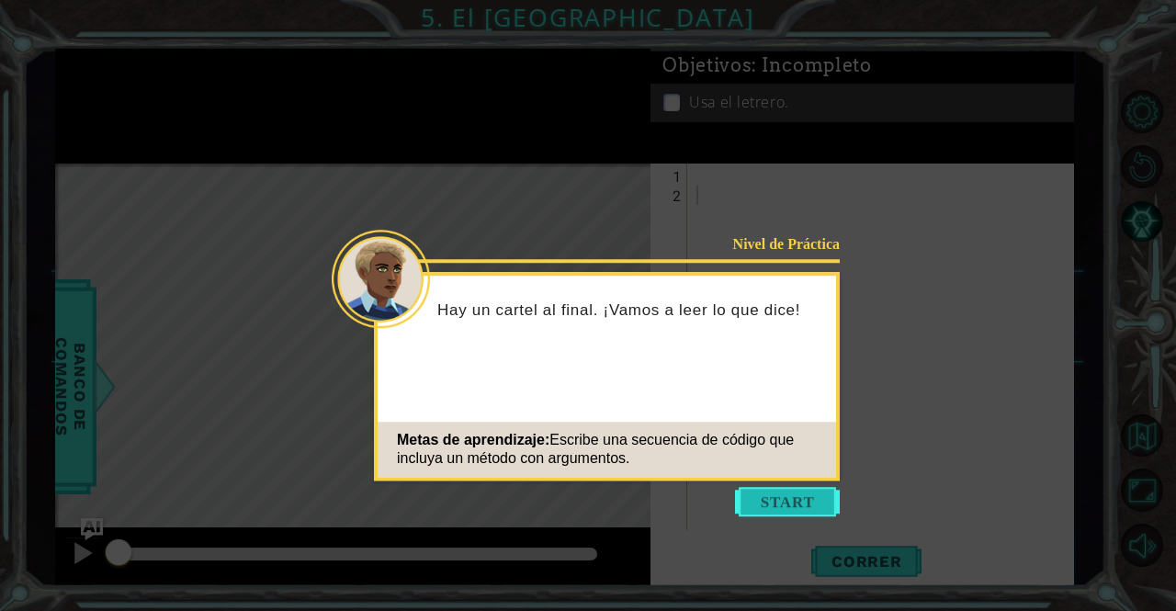
click at [785, 493] on button "Start" at bounding box center [787, 501] width 105 height 29
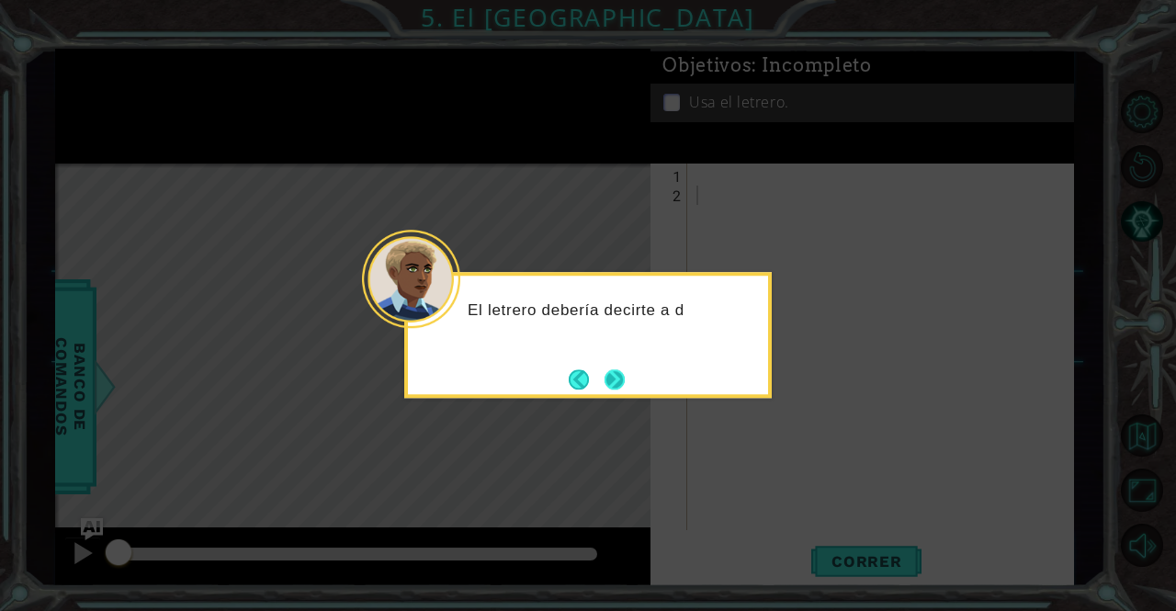
click at [603, 389] on button "Next" at bounding box center [615, 379] width 30 height 30
click at [603, 389] on button "Next" at bounding box center [615, 380] width 34 height 34
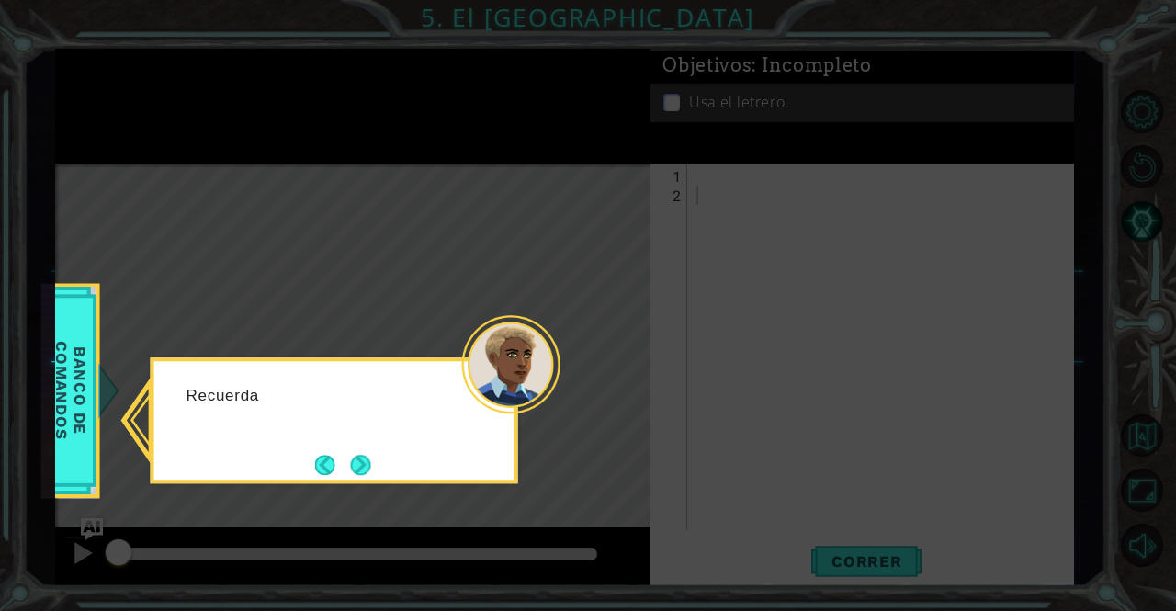
click at [603, 389] on icon at bounding box center [588, 305] width 1176 height 611
click at [368, 457] on button "Next" at bounding box center [360, 464] width 32 height 32
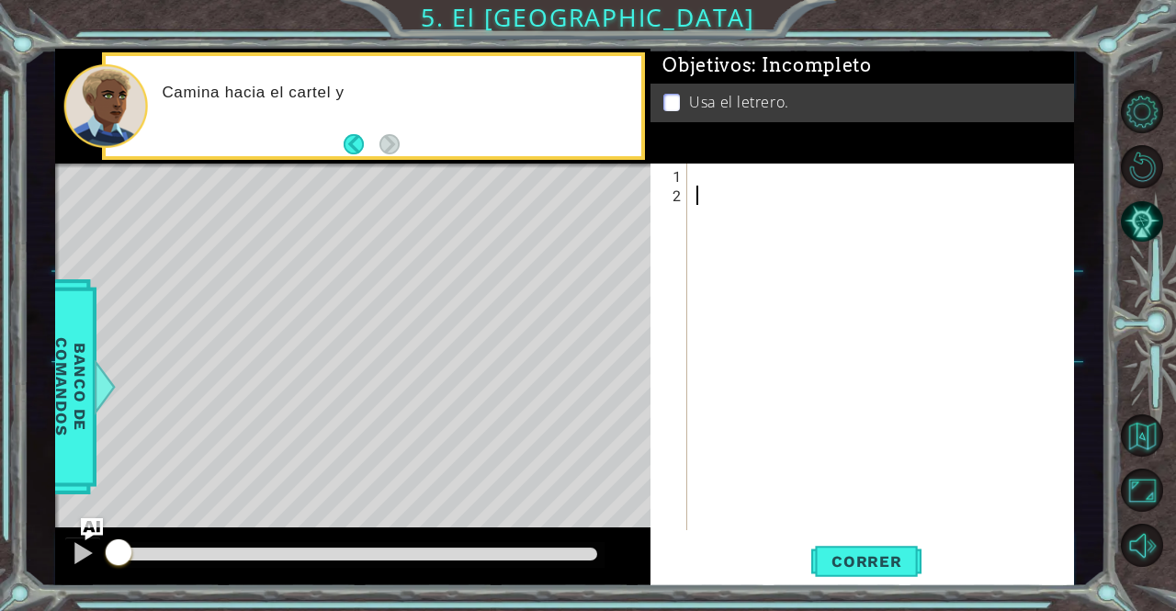
click at [769, 234] on div at bounding box center [886, 368] width 386 height 405
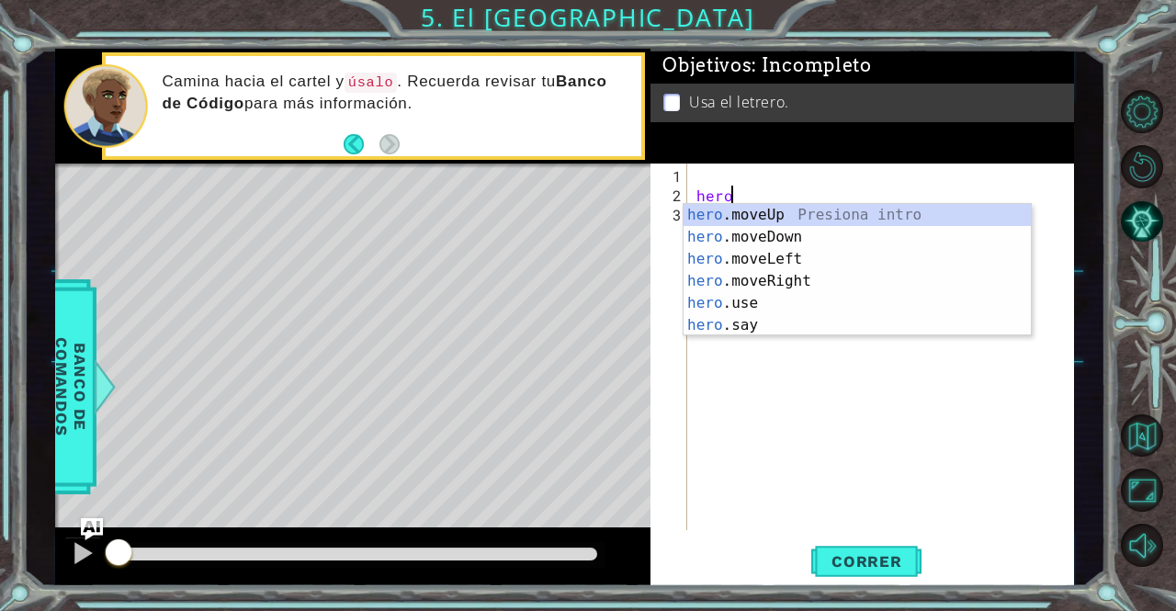
scroll to position [0, 1]
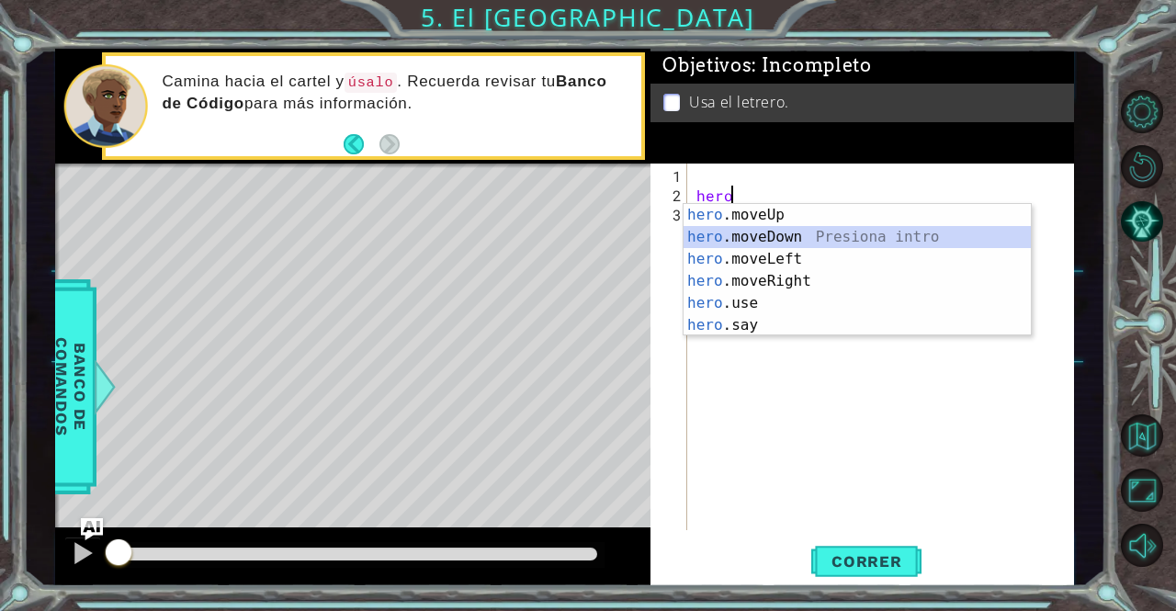
click at [772, 231] on div "hero .moveUp Presiona intro hero .moveDown Presiona intro hero .moveLeft Presio…" at bounding box center [857, 292] width 348 height 176
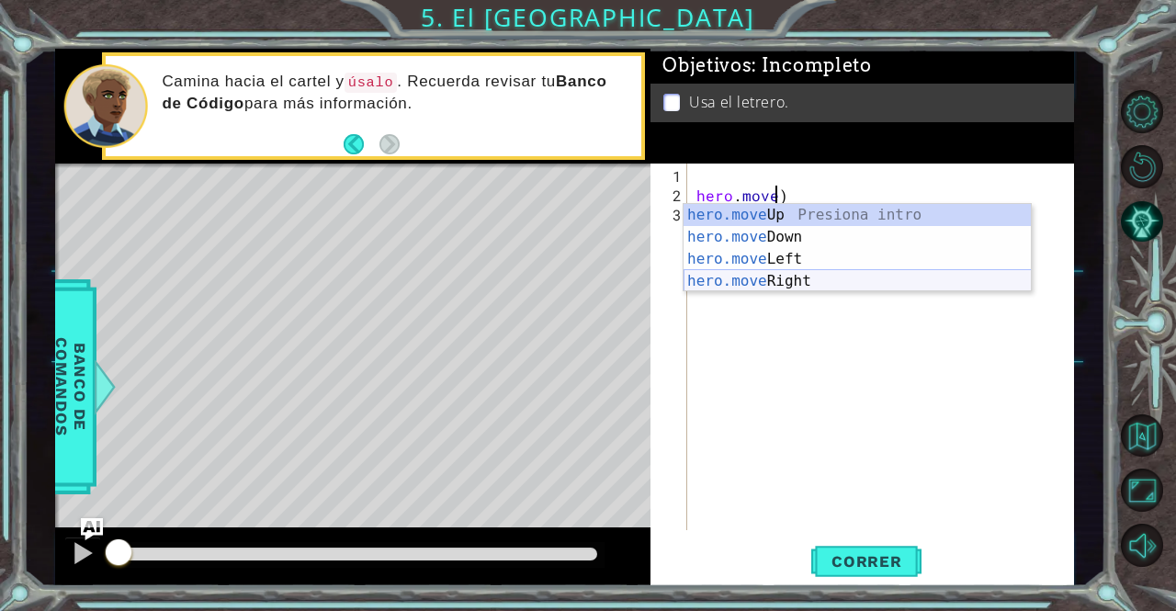
click at [815, 276] on div "hero.move Up Presiona intro hero.move Down Presiona intro hero.move Left Presio…" at bounding box center [857, 270] width 348 height 132
type textarea "hero.moveRight(1)"
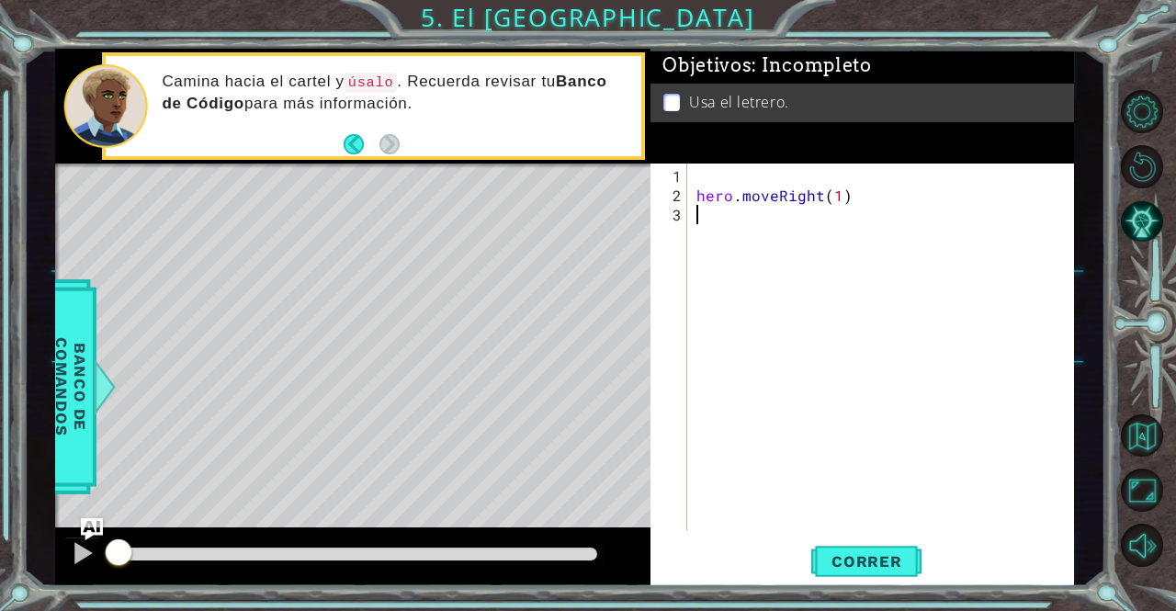
click at [774, 234] on div "hero . moveRight ( 1 )" at bounding box center [886, 368] width 386 height 405
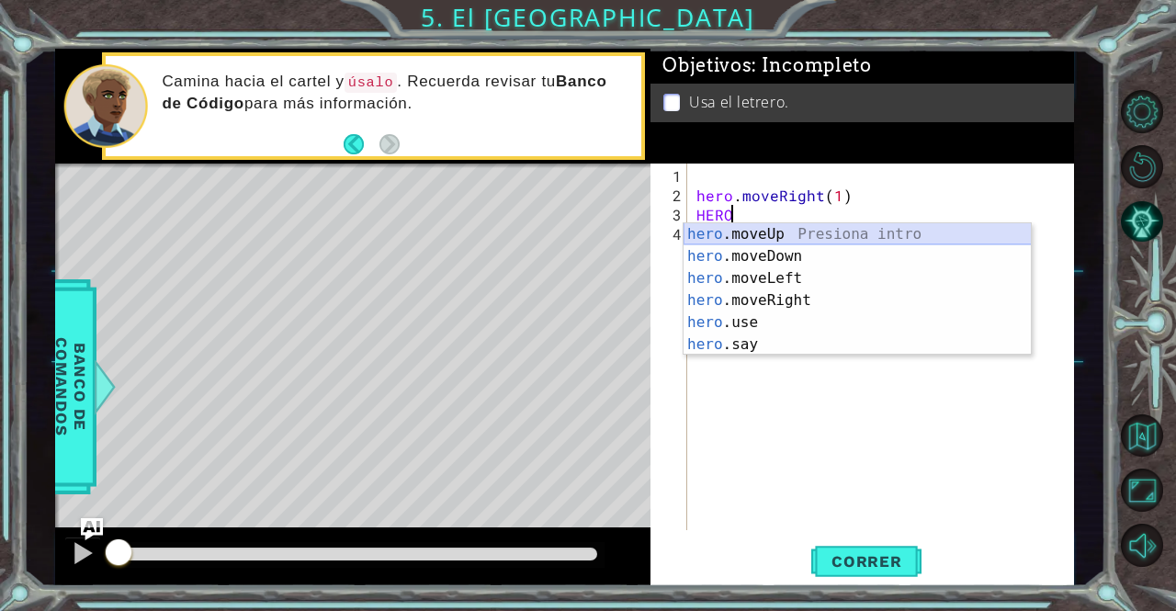
click at [779, 235] on div "hero .moveUp Presiona intro hero .moveDown Presiona intro hero .moveLeft Presio…" at bounding box center [857, 311] width 348 height 176
type textarea "hero.moveUp(1)"
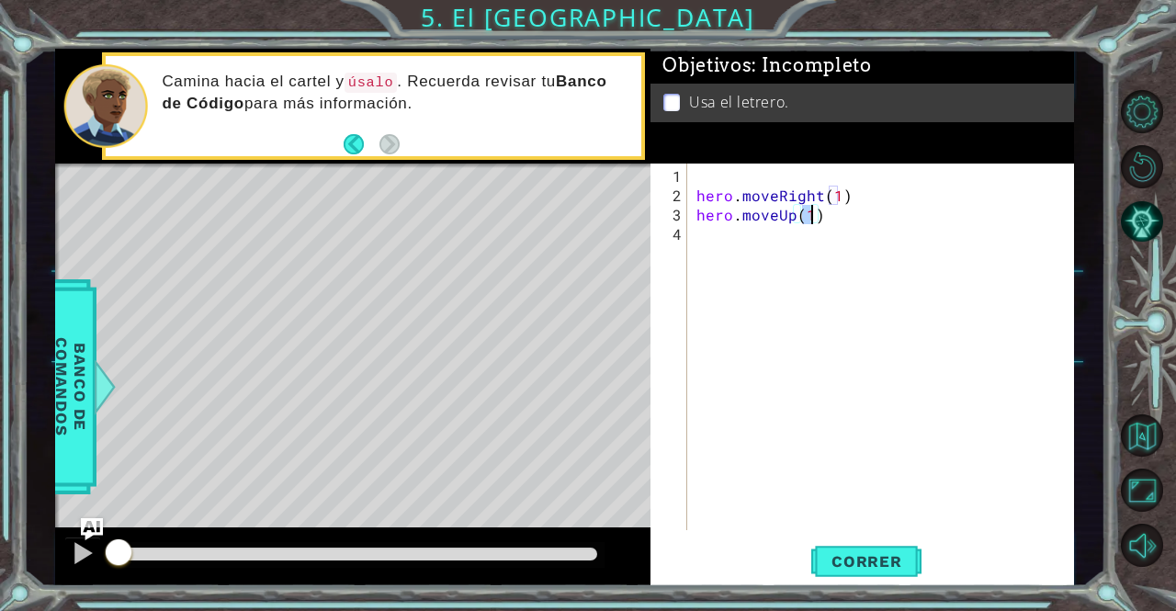
click at [779, 235] on div "hero . moveRight ( 1 ) hero . moveUp ( 1 )" at bounding box center [886, 368] width 386 height 405
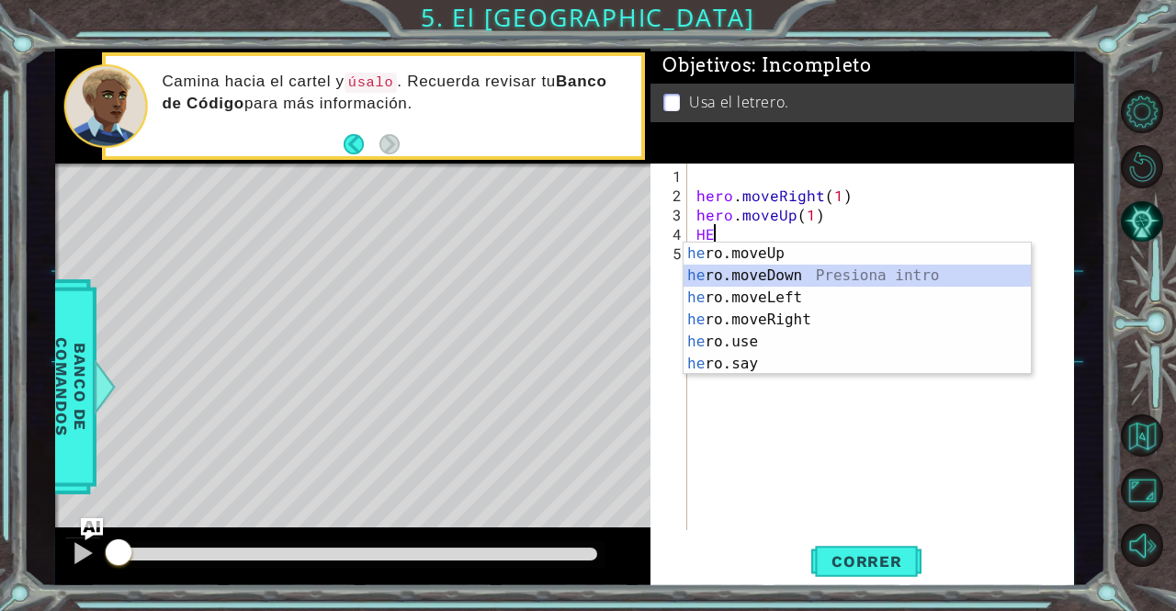
click at [766, 282] on div "he ro.moveUp Presiona intro he ro.moveDown Presiona intro he ro.moveLeft Presio…" at bounding box center [857, 331] width 348 height 176
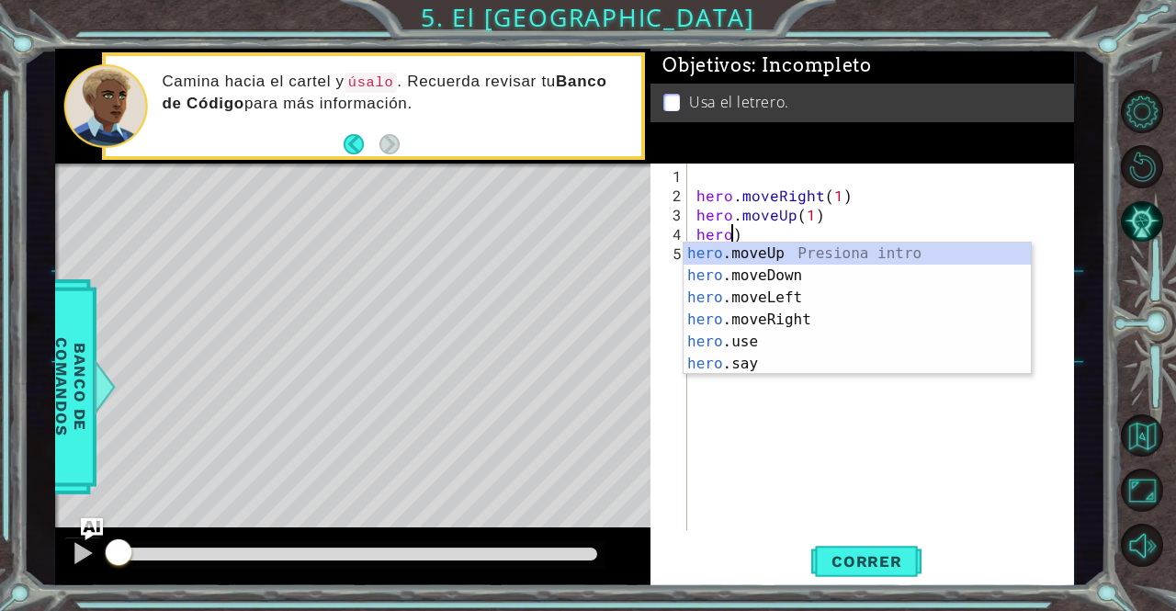
type textarea "hero.moveUp)"
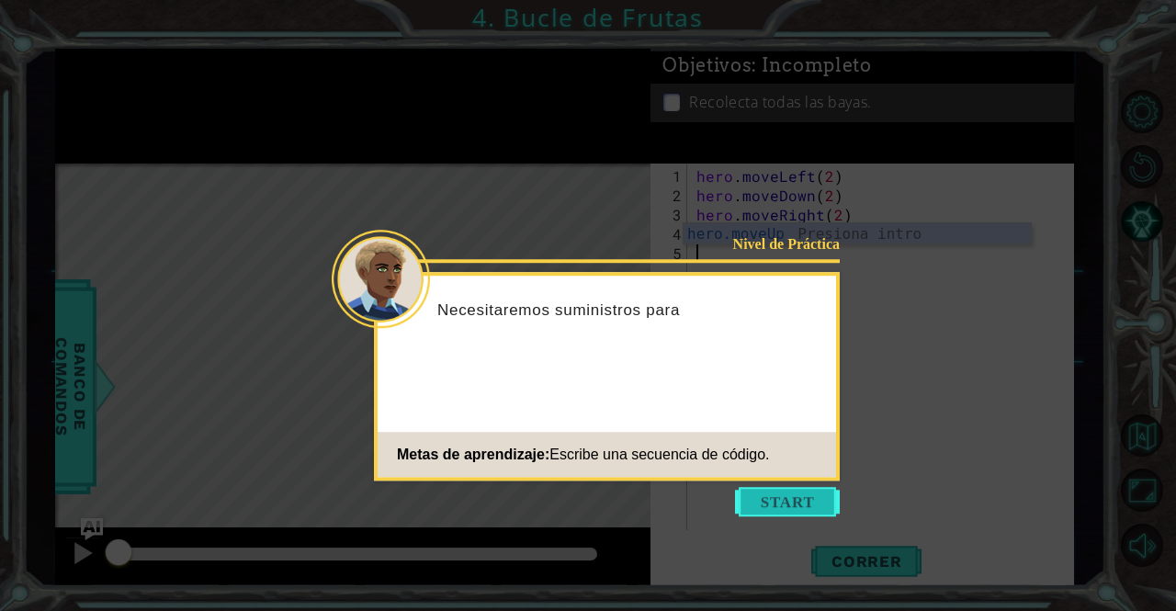
click at [794, 488] on button "Start" at bounding box center [787, 501] width 105 height 29
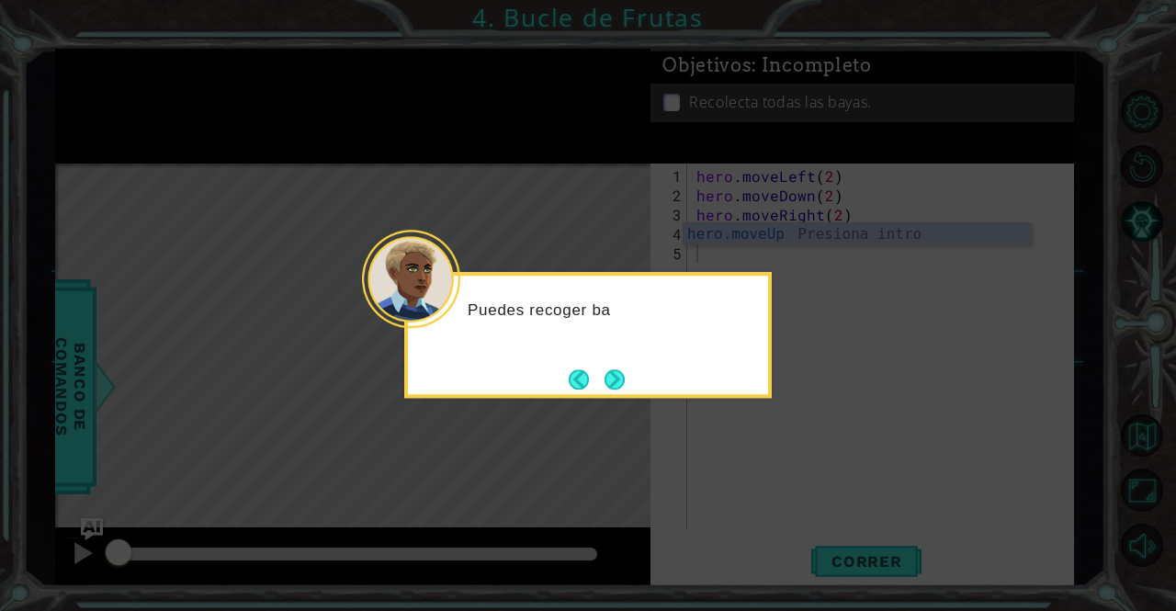
click at [735, 379] on div "Puedes recoger ba" at bounding box center [587, 335] width 367 height 126
click at [616, 373] on button "Next" at bounding box center [614, 379] width 29 height 29
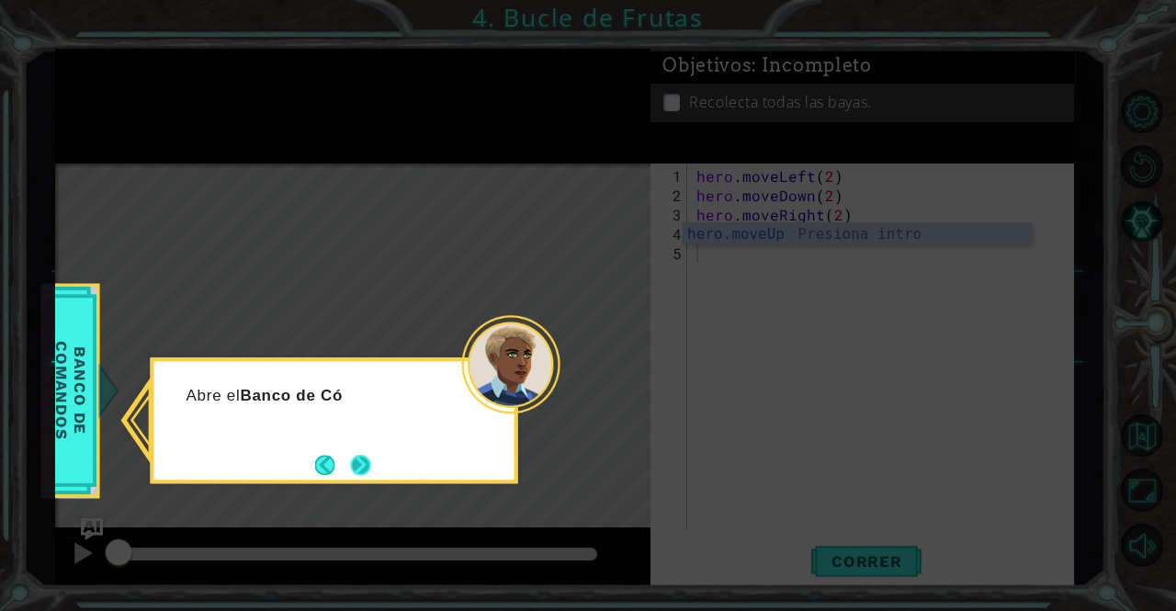
click at [364, 462] on button "Next" at bounding box center [360, 464] width 29 height 29
click at [364, 462] on button "Next" at bounding box center [359, 464] width 31 height 31
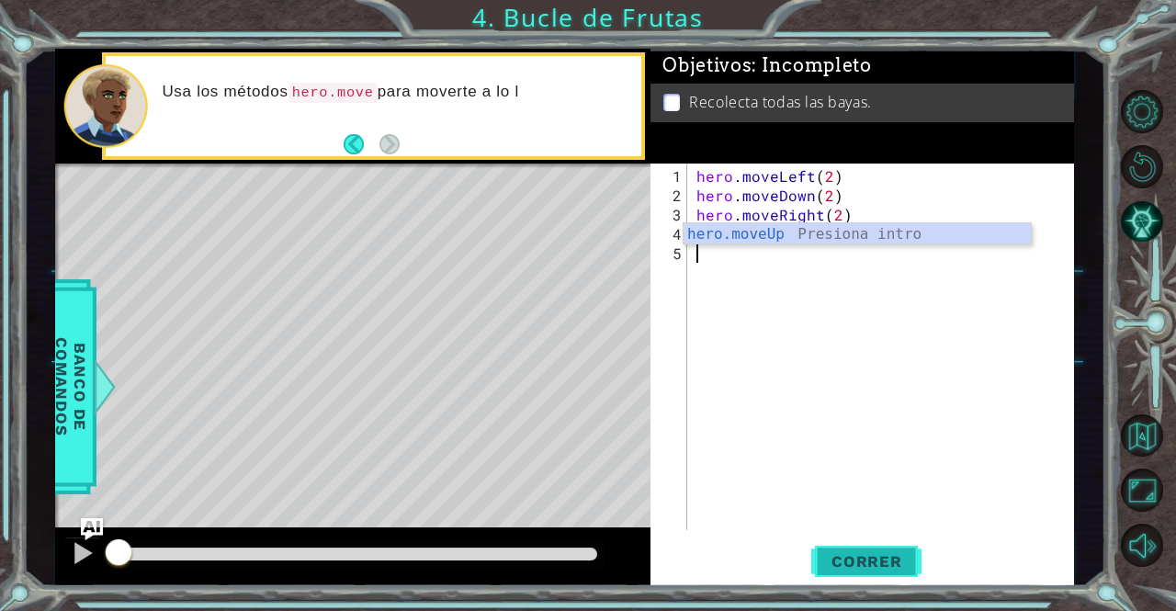
click at [836, 561] on span "Correr" at bounding box center [866, 561] width 107 height 18
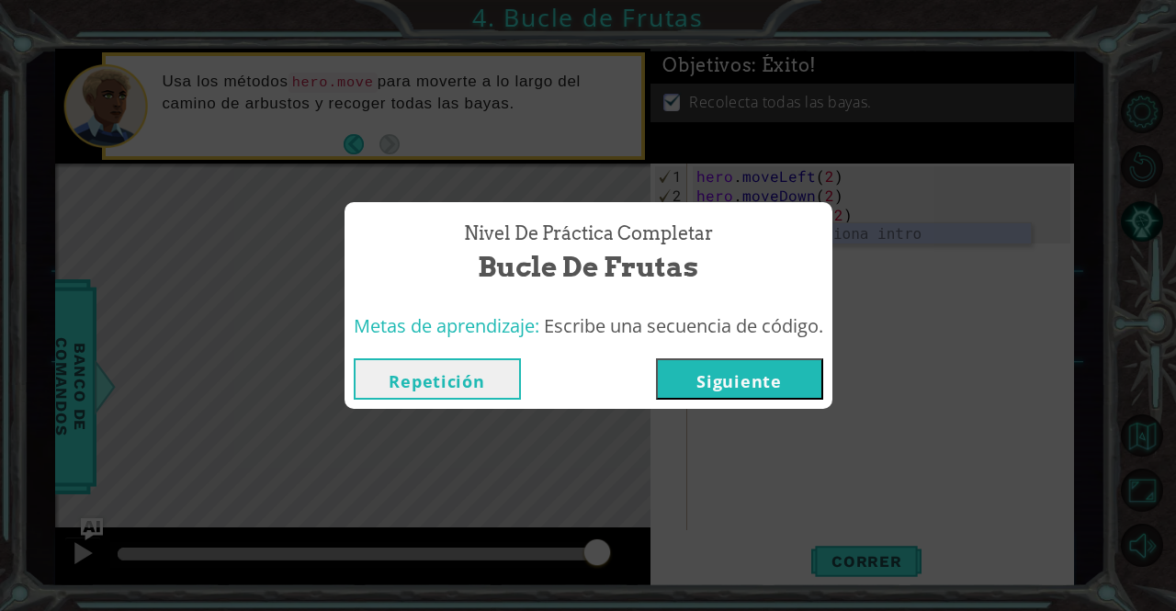
click at [799, 359] on button "Siguiente" at bounding box center [739, 378] width 167 height 41
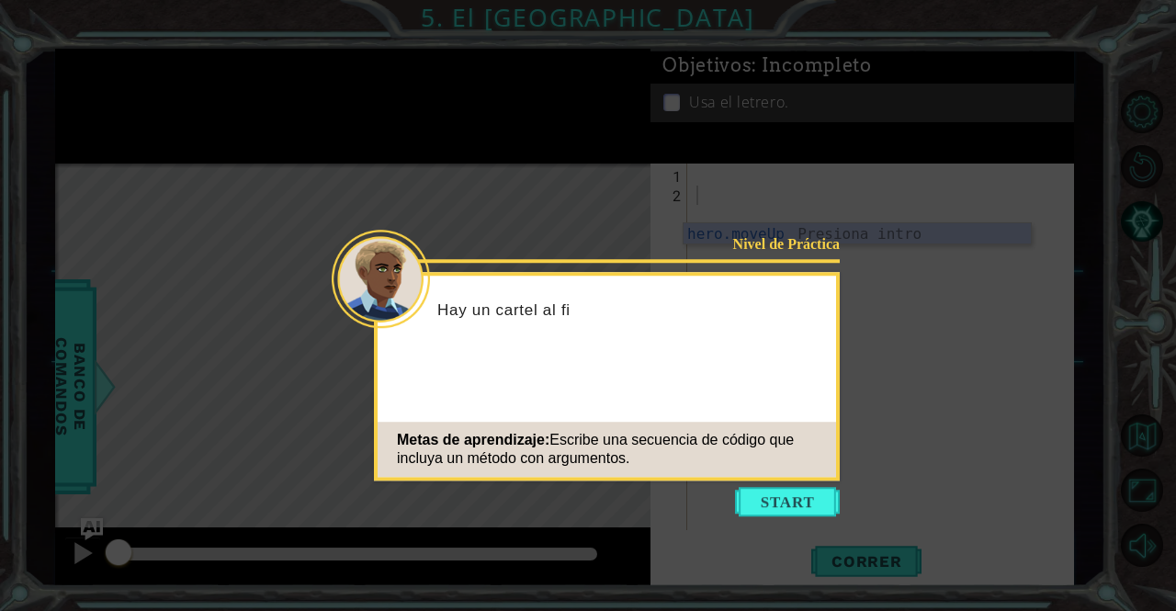
click at [781, 519] on icon at bounding box center [588, 305] width 1176 height 611
click at [783, 510] on button "Start" at bounding box center [787, 501] width 105 height 29
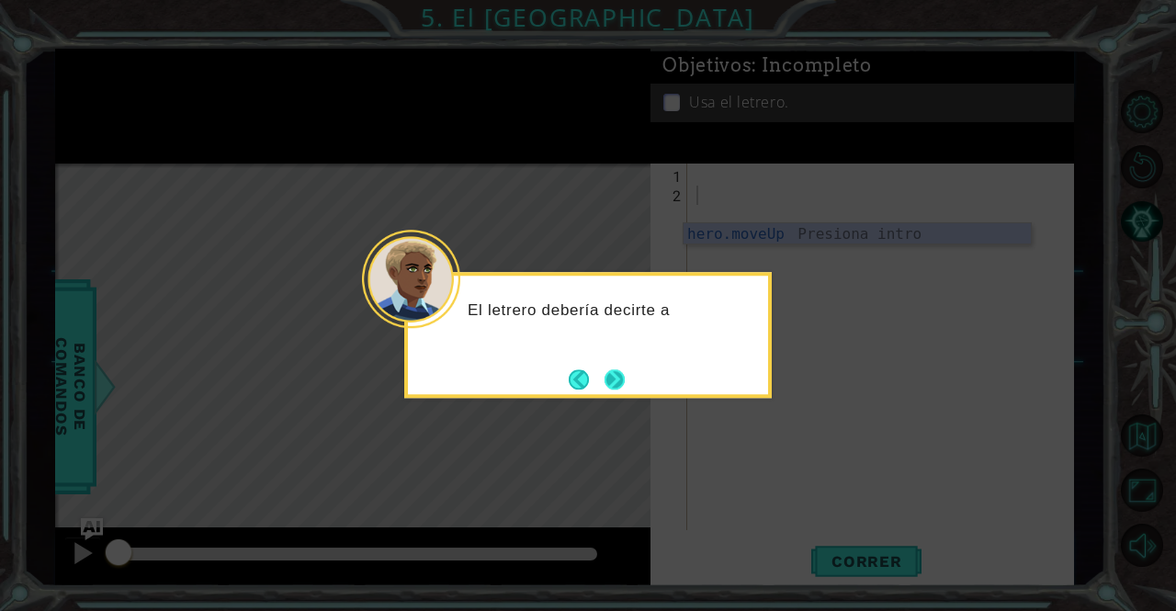
click at [604, 373] on button "Next" at bounding box center [615, 380] width 27 height 27
click at [604, 373] on button "Next" at bounding box center [615, 380] width 32 height 32
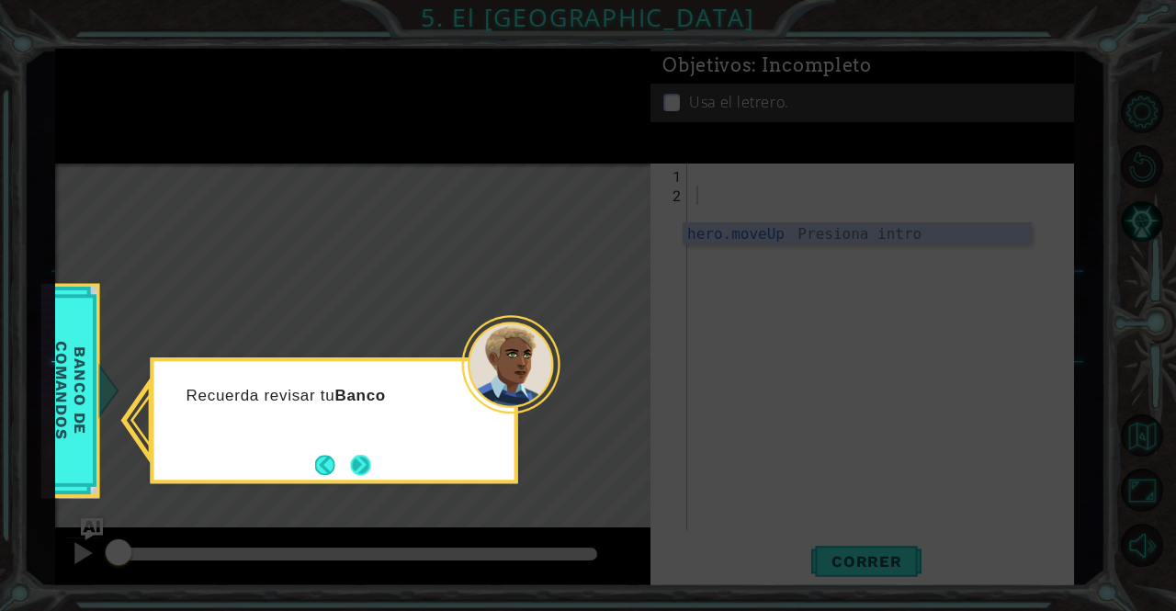
click at [350, 458] on button "Next" at bounding box center [361, 464] width 34 height 34
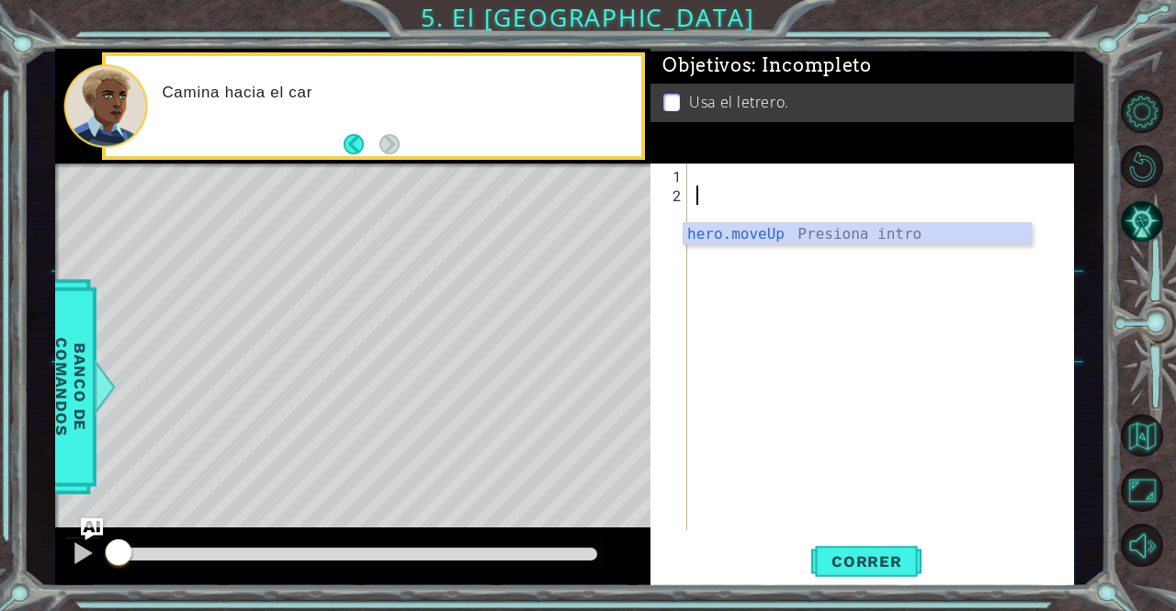
click at [702, 201] on div at bounding box center [886, 368] width 386 height 405
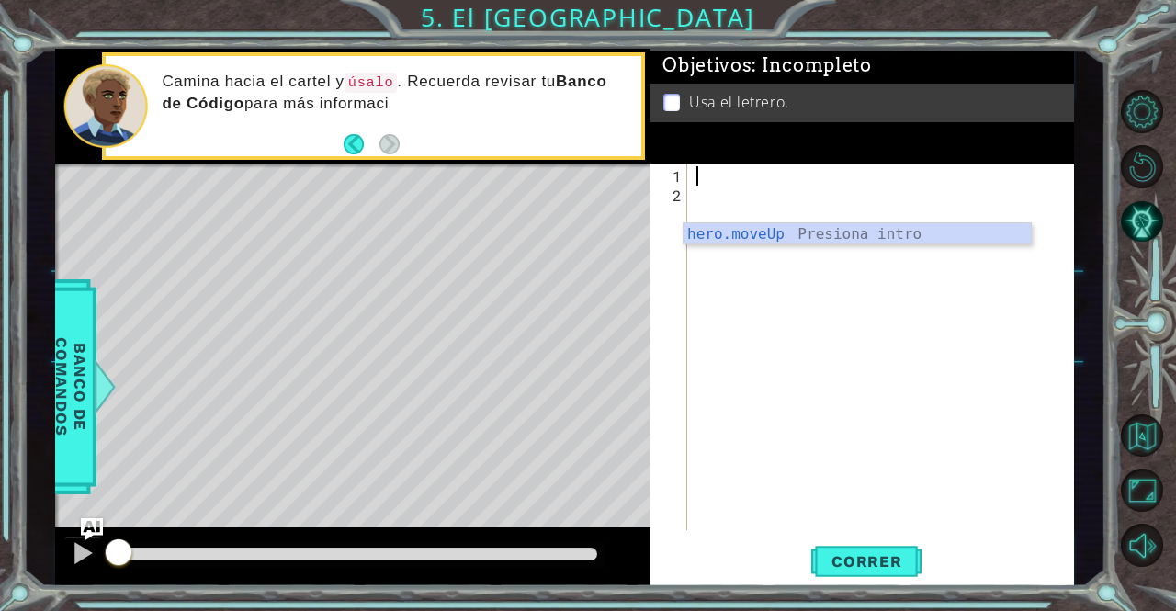
click at [709, 167] on div at bounding box center [886, 368] width 386 height 405
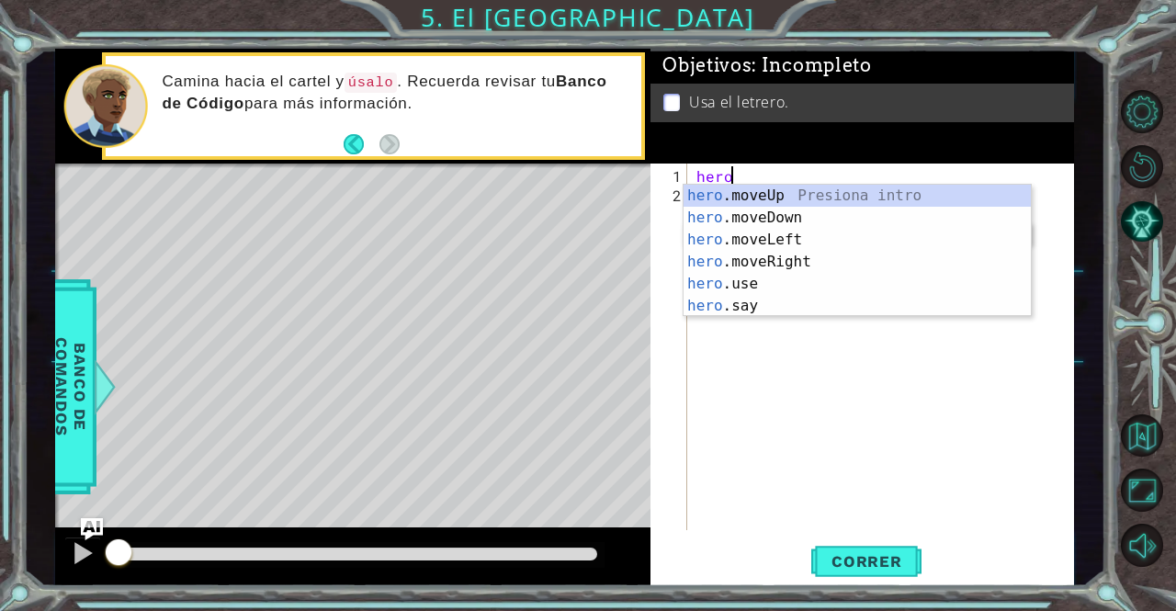
scroll to position [0, 1]
click at [733, 251] on div "hero .moveUp Presiona intro hero .moveDown Presiona intro hero .moveLeft Presio…" at bounding box center [857, 273] width 348 height 176
type textarea "hero.moveRight(1)"
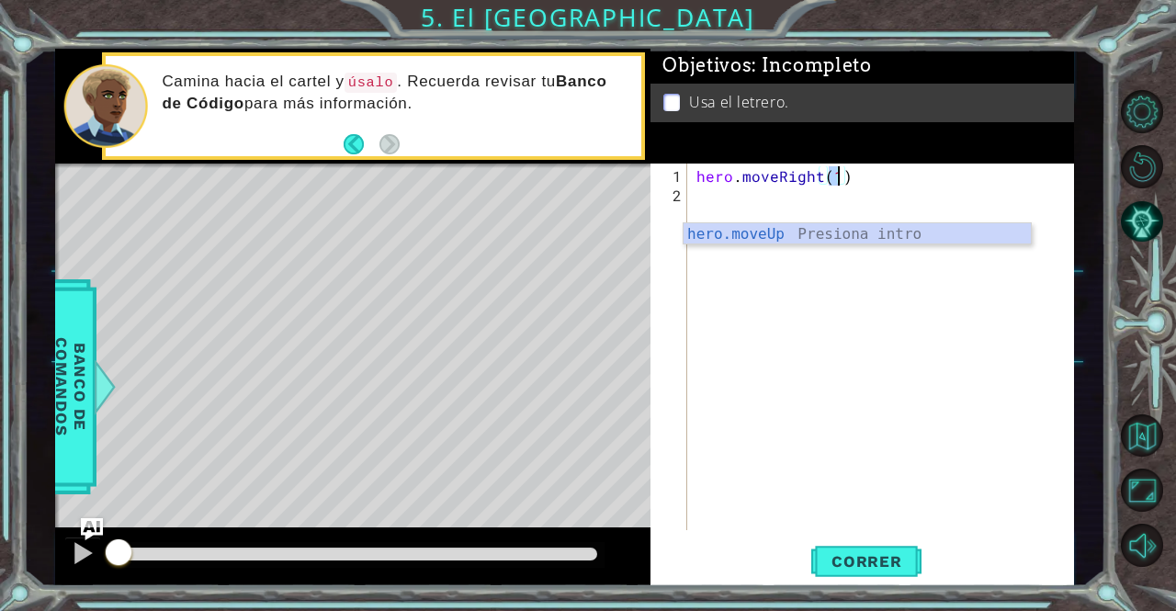
click at [728, 205] on div "hero . moveRight ( 1 )" at bounding box center [886, 368] width 386 height 405
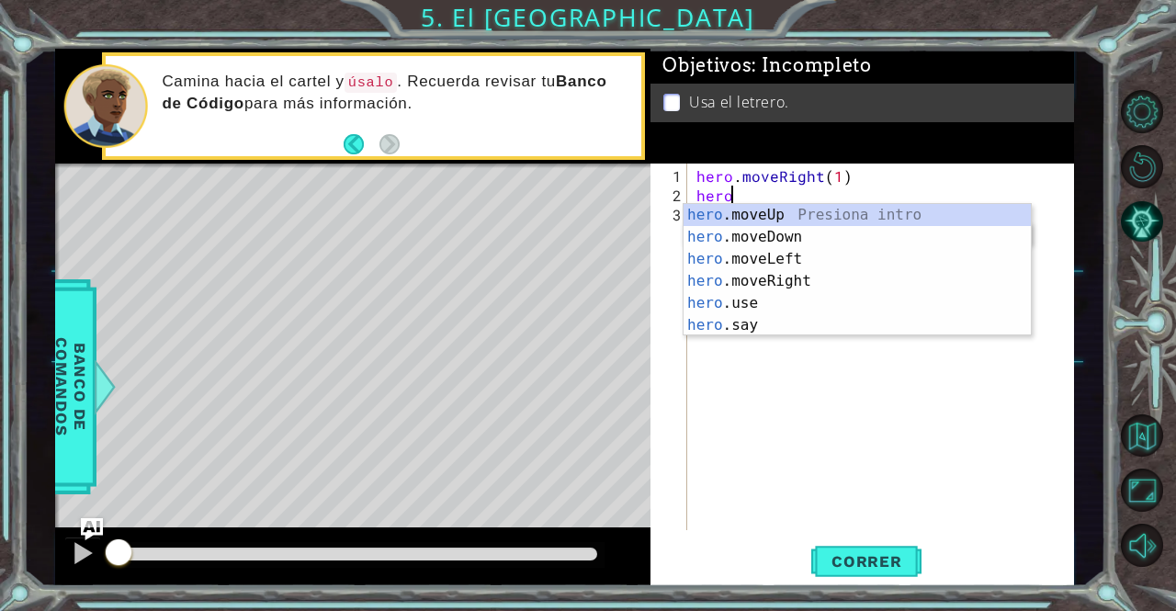
click at [728, 205] on div "hero .moveUp Presiona intro hero .moveDown Presiona intro hero .moveLeft Presio…" at bounding box center [857, 292] width 348 height 176
type textarea "hero.moveUp(1)"
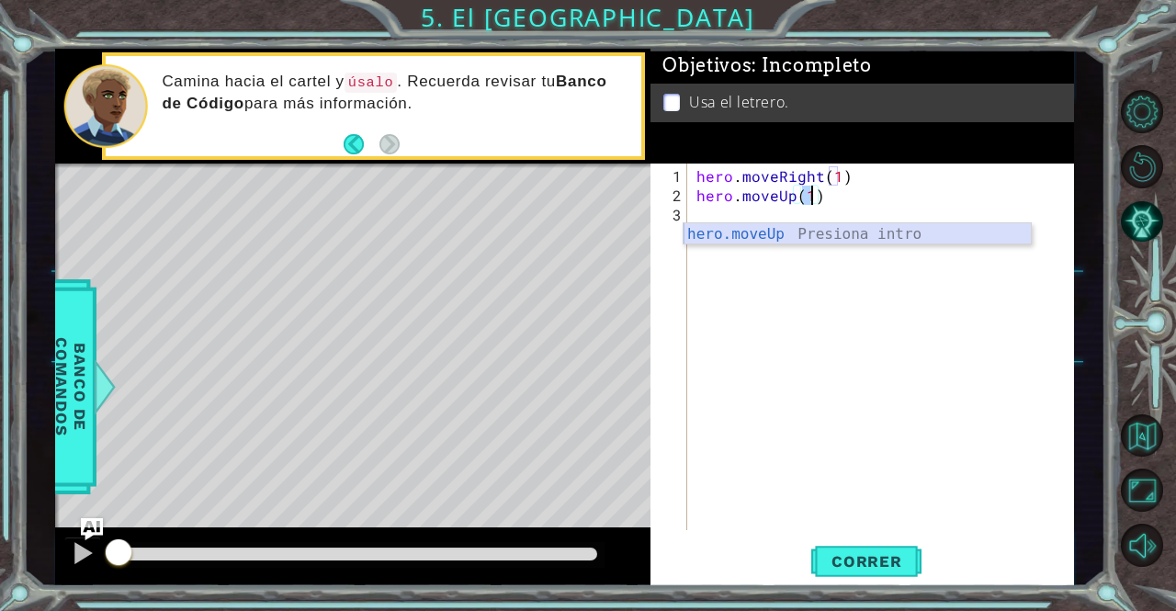
click at [739, 229] on div "hero.moveUp Presiona intro" at bounding box center [857, 256] width 348 height 66
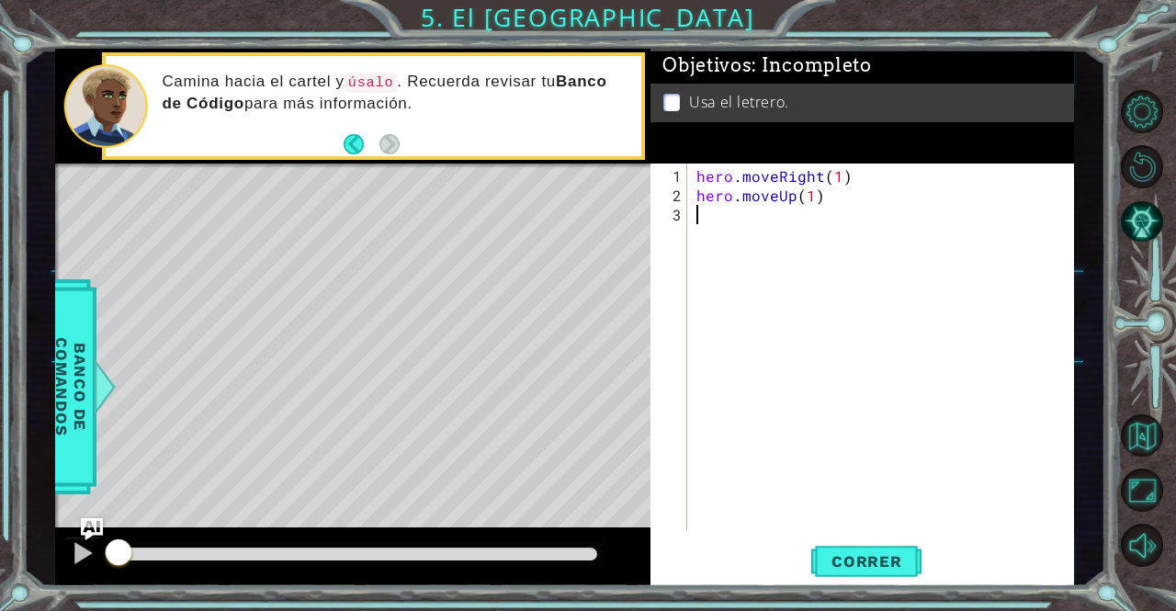
click at [737, 225] on div "hero . moveRight ( 1 ) hero . moveUp ( 1 )" at bounding box center [886, 368] width 386 height 405
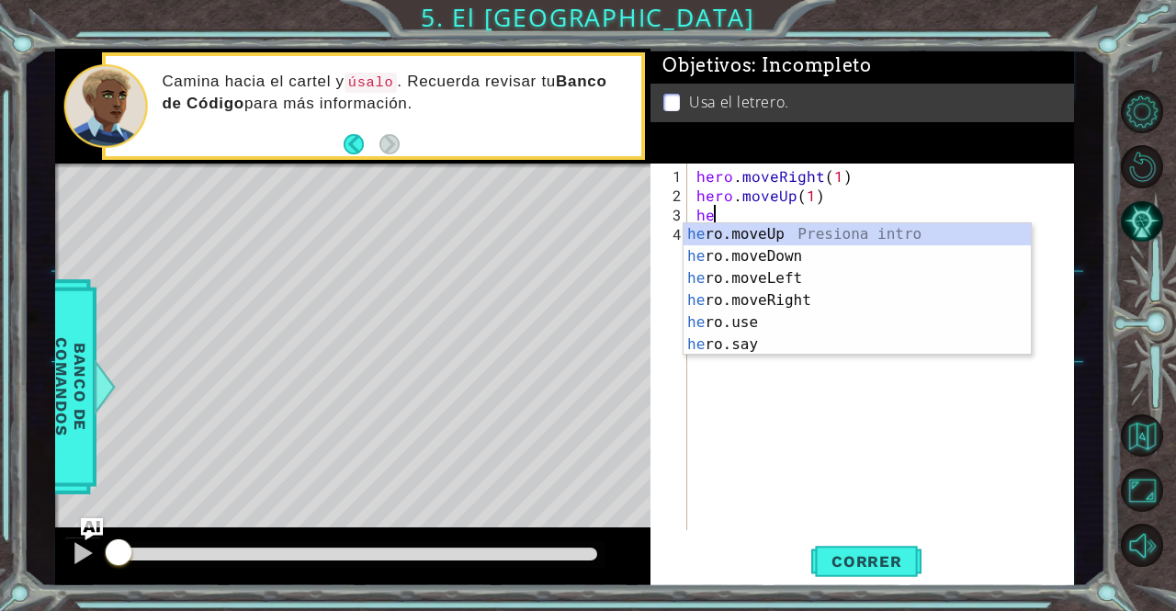
scroll to position [0, 0]
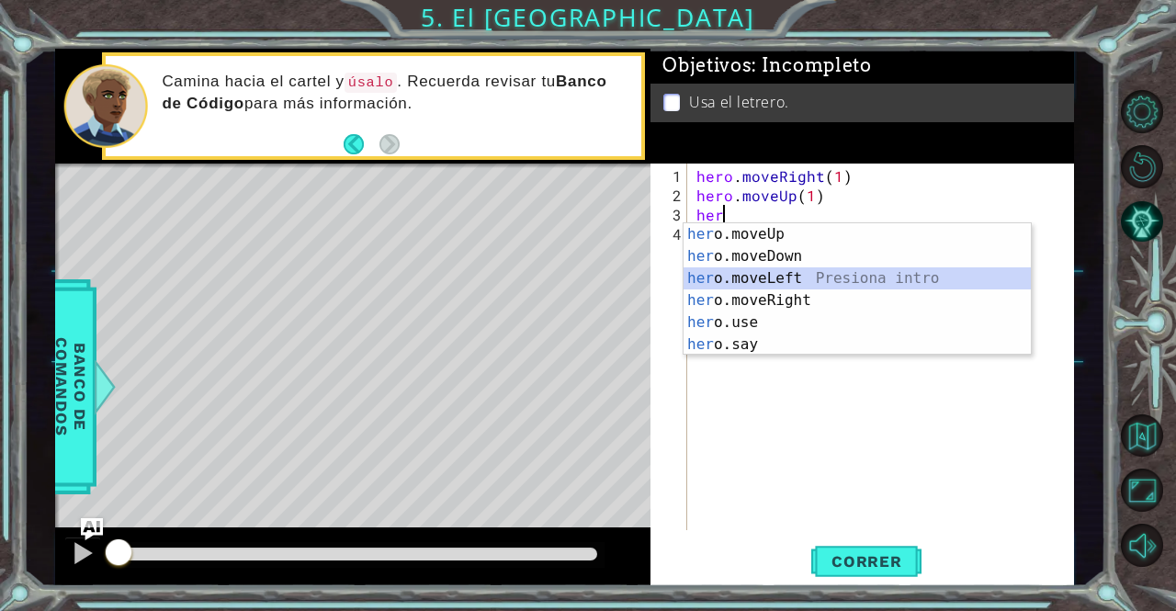
click at [736, 274] on div "her o.moveUp Presiona intro her o.moveDown Presiona intro her o.moveLeft Presio…" at bounding box center [857, 311] width 348 height 176
type textarea "hero.moveLeft(1)"
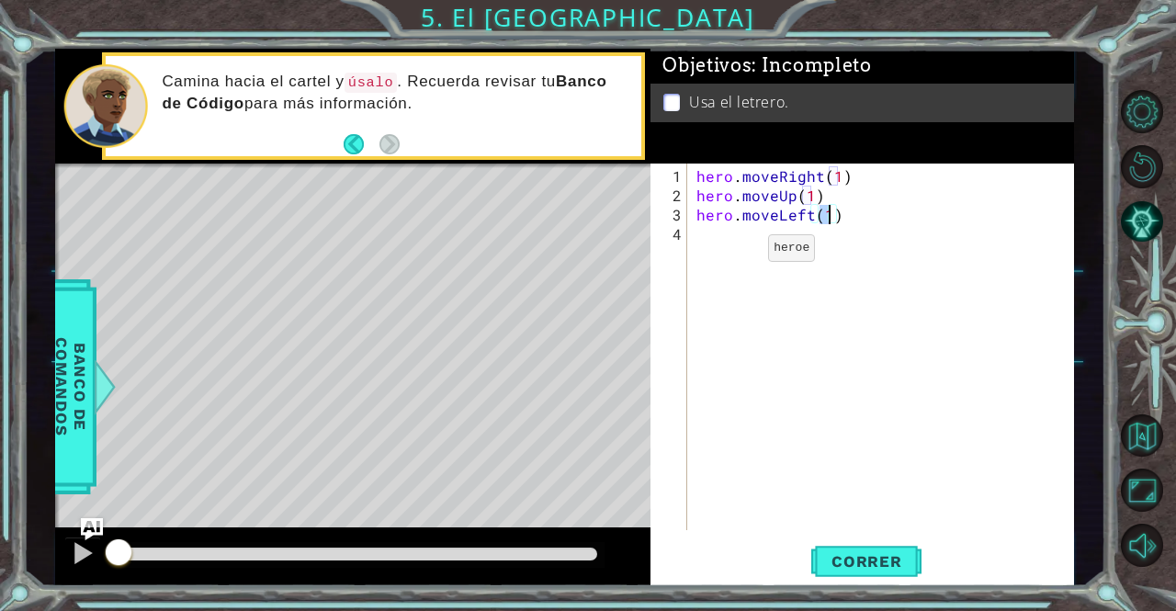
click at [737, 254] on div "hero . moveRight ( 1 ) hero . moveUp ( 1 ) hero . moveLeft ( 1 )" at bounding box center [886, 368] width 386 height 405
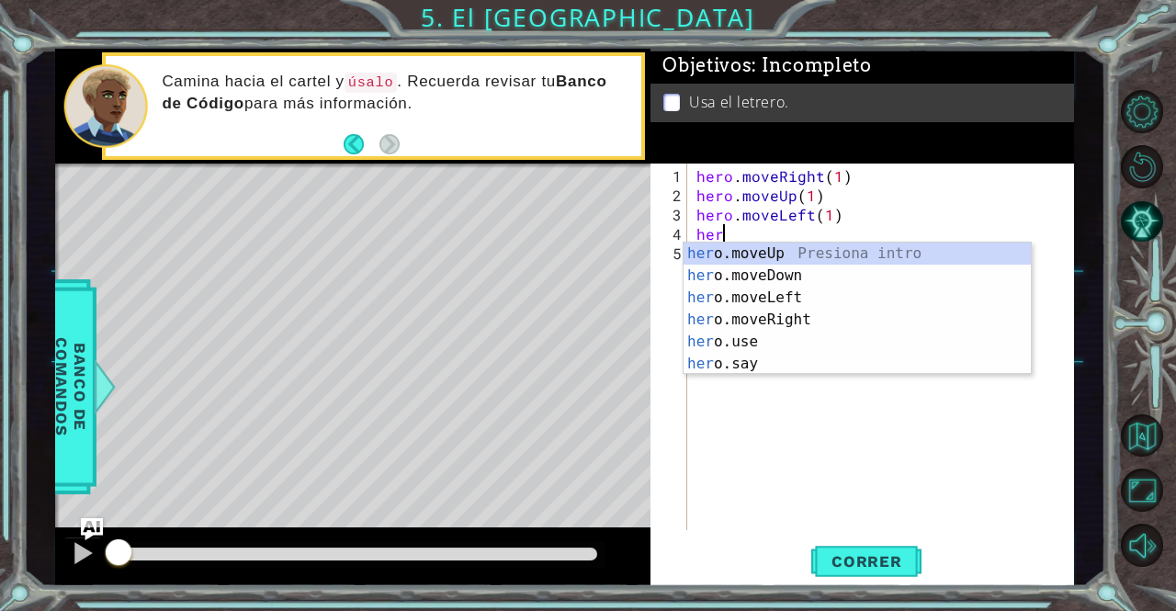
scroll to position [0, 1]
click at [740, 243] on div "hero .moveUp Presiona intro hero .moveDown Presiona intro hero .moveLeft Presio…" at bounding box center [857, 331] width 348 height 176
type textarea "hero.moveUp(1)"
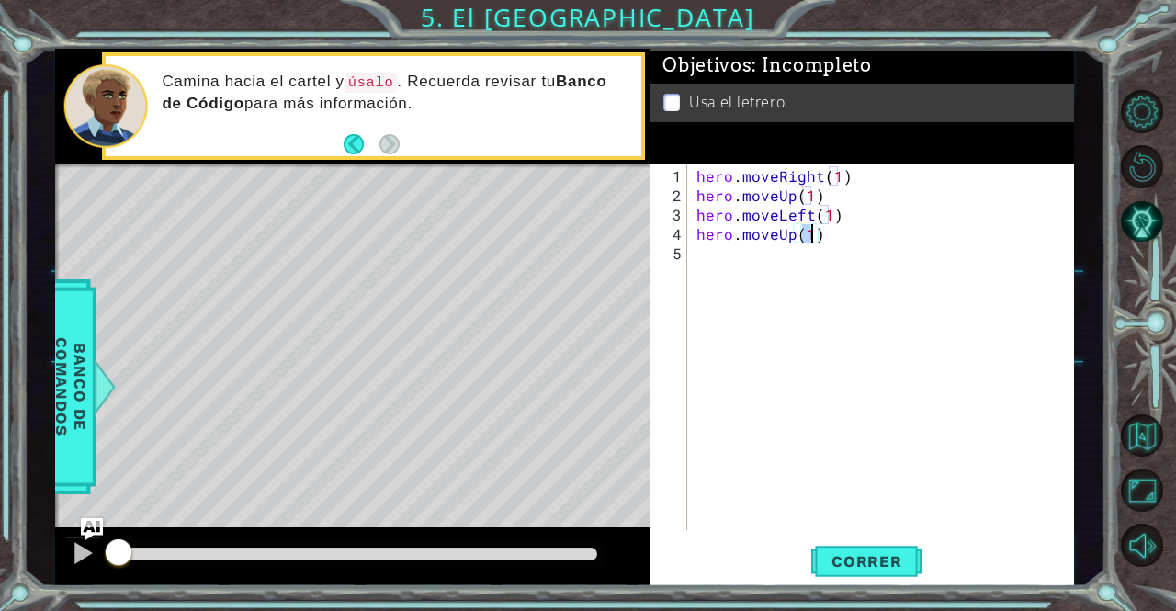
click at [727, 258] on div "hero . moveRight ( 1 ) hero . moveUp ( 1 ) hero . moveLeft ( 1 ) hero . moveUp …" at bounding box center [886, 368] width 386 height 405
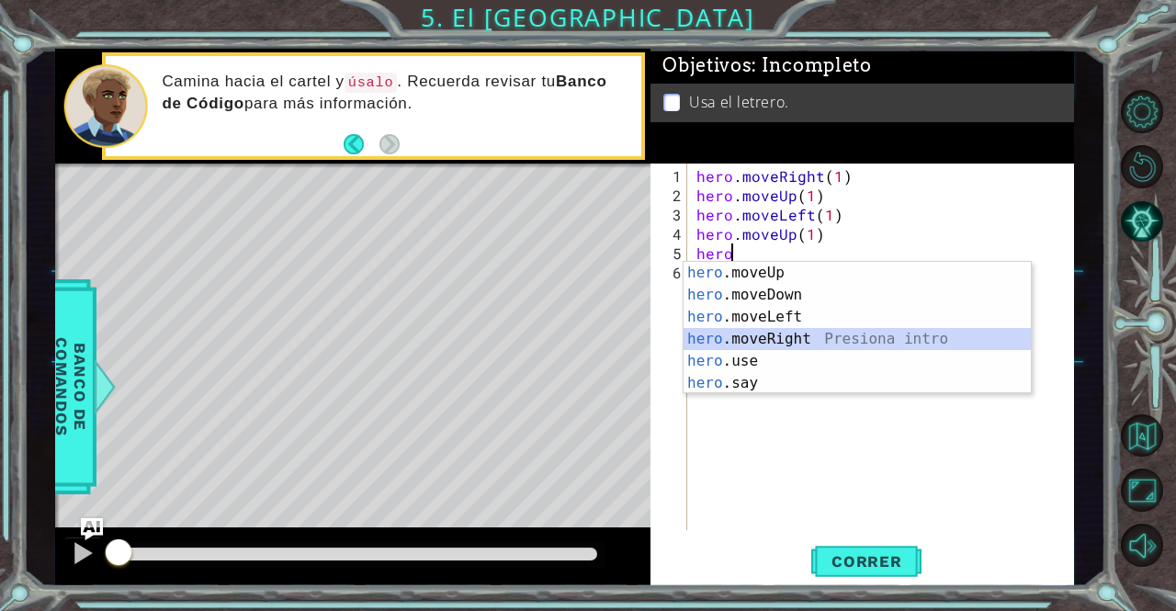
click at [753, 335] on div "hero .moveUp Presiona intro hero .moveDown Presiona intro hero .moveLeft Presio…" at bounding box center [857, 350] width 348 height 176
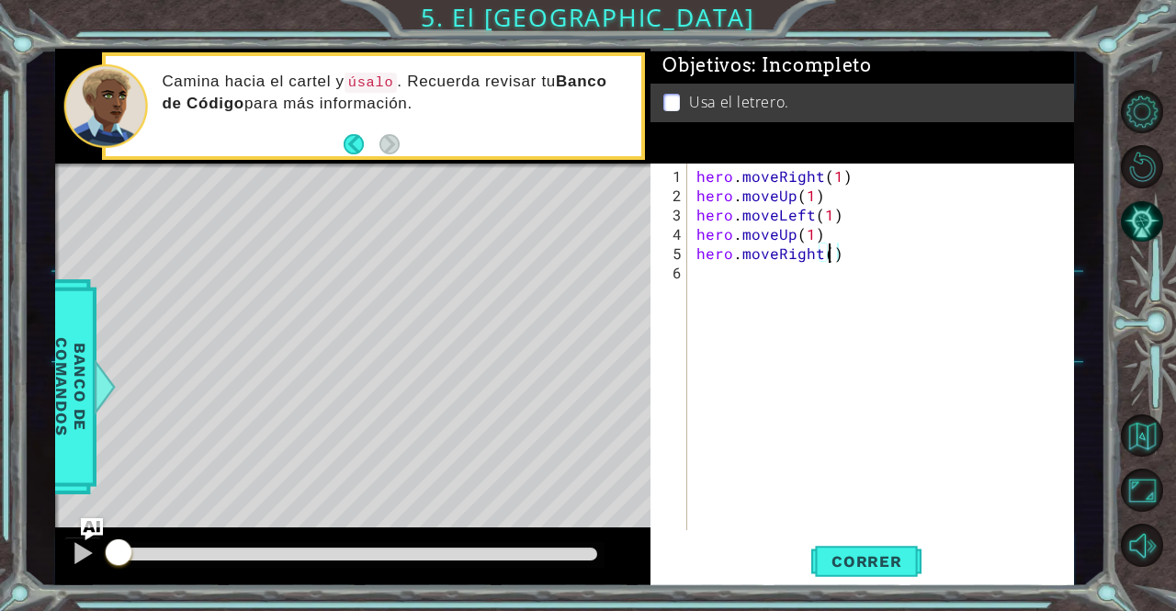
type textarea "hero.moveRight(2)"
click at [812, 286] on div "hero . moveRight ( 1 ) hero . moveUp ( 1 ) hero . moveLeft ( 1 ) hero . moveUp …" at bounding box center [886, 368] width 386 height 405
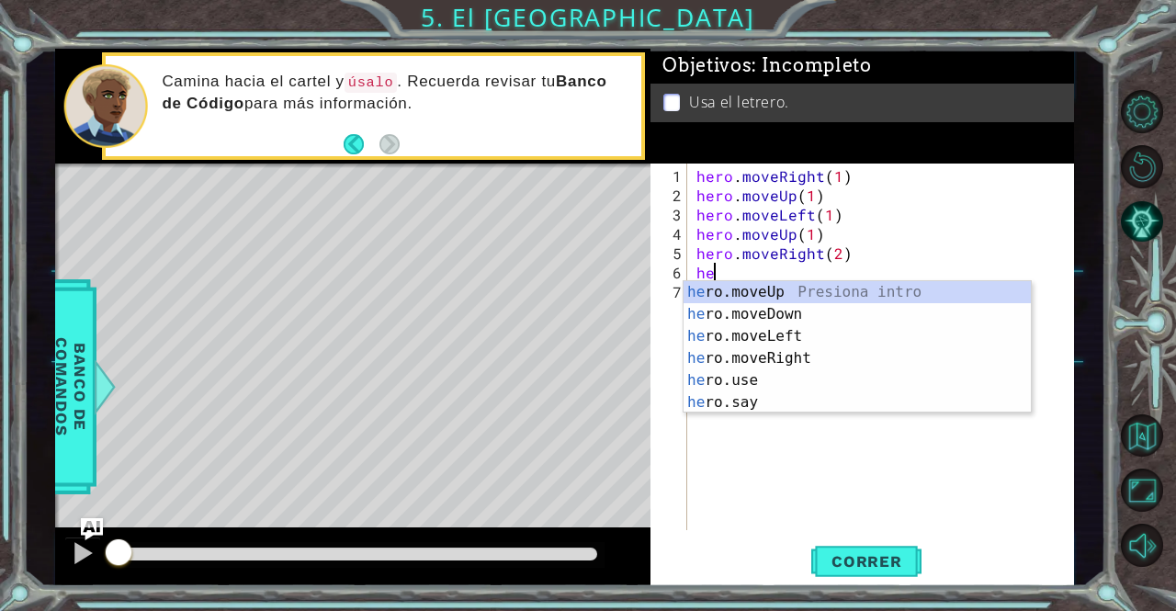
scroll to position [0, 0]
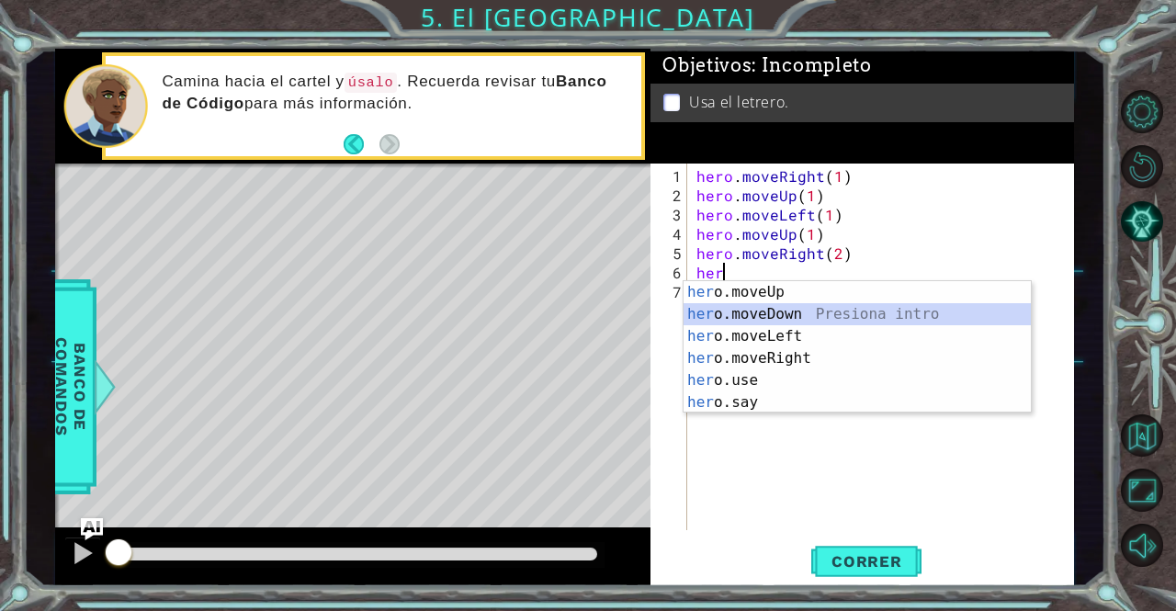
click at [780, 310] on div "her o.moveUp Presiona intro her o.moveDown Presiona intro her o.moveLeft Presio…" at bounding box center [857, 369] width 348 height 176
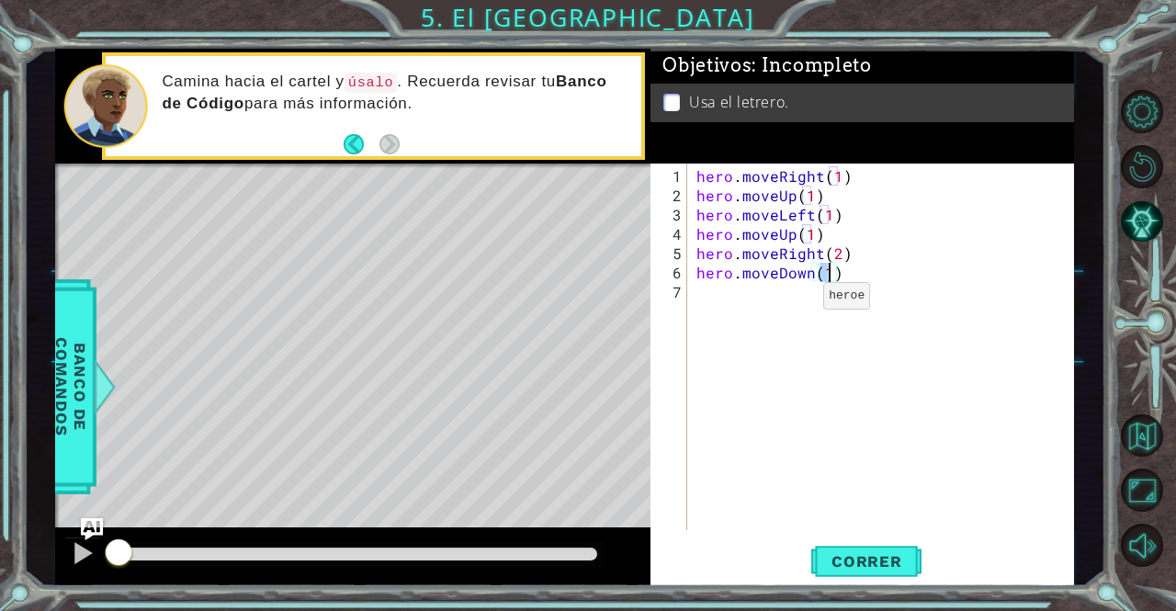
click at [792, 302] on div "hero . moveRight ( 1 ) hero . moveUp ( 1 ) hero . moveLeft ( 1 ) hero . moveUp …" at bounding box center [886, 368] width 386 height 405
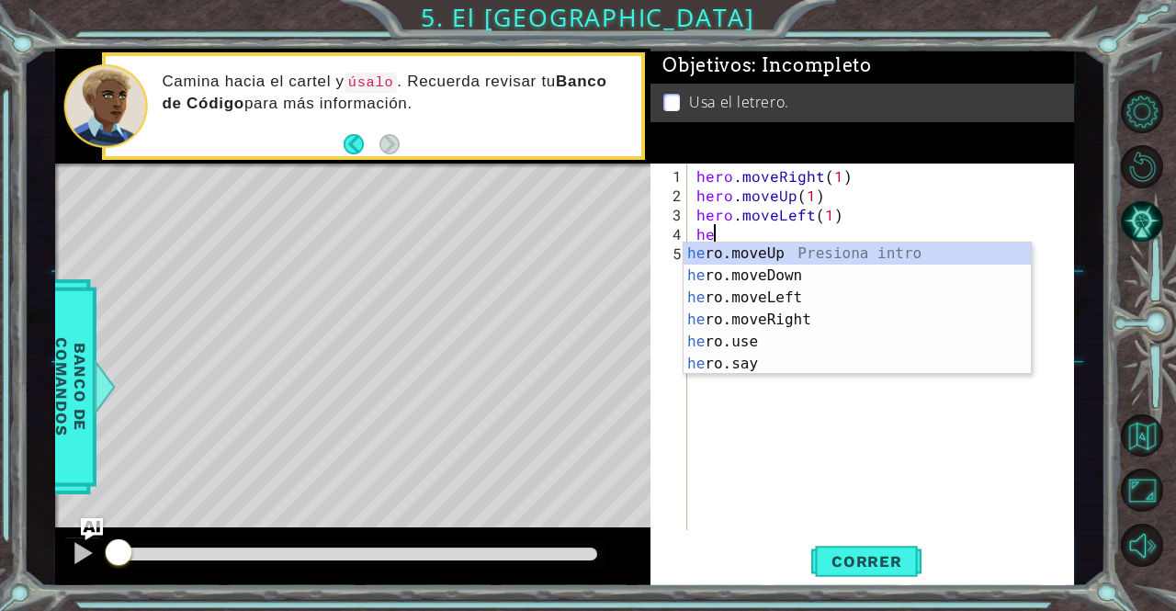
type textarea "h"
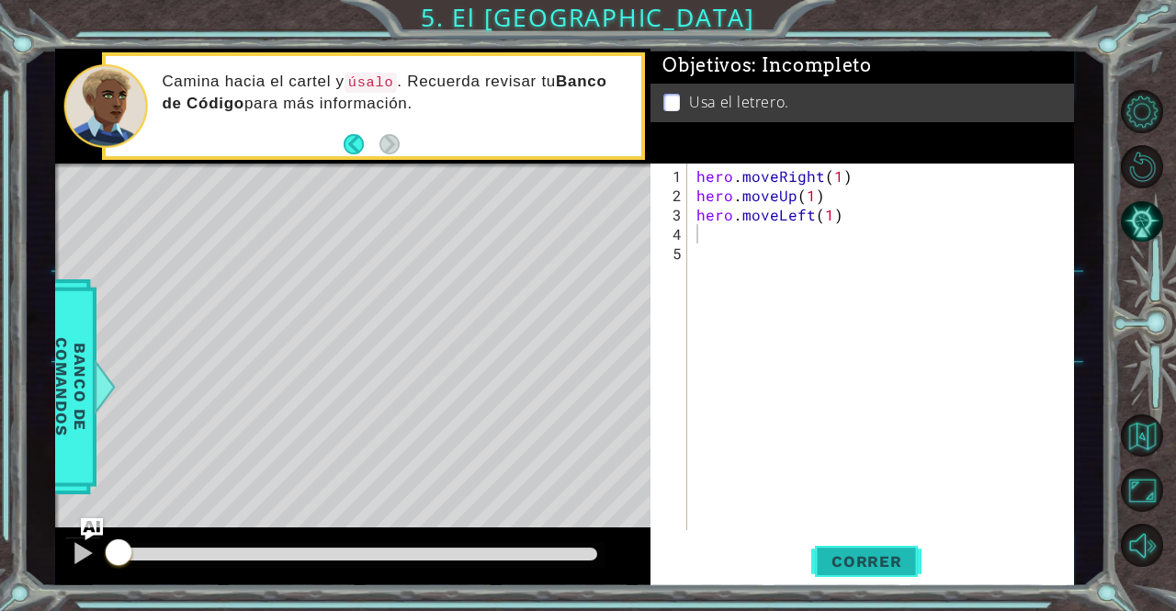
click at [919, 567] on button "Correr" at bounding box center [866, 561] width 110 height 42
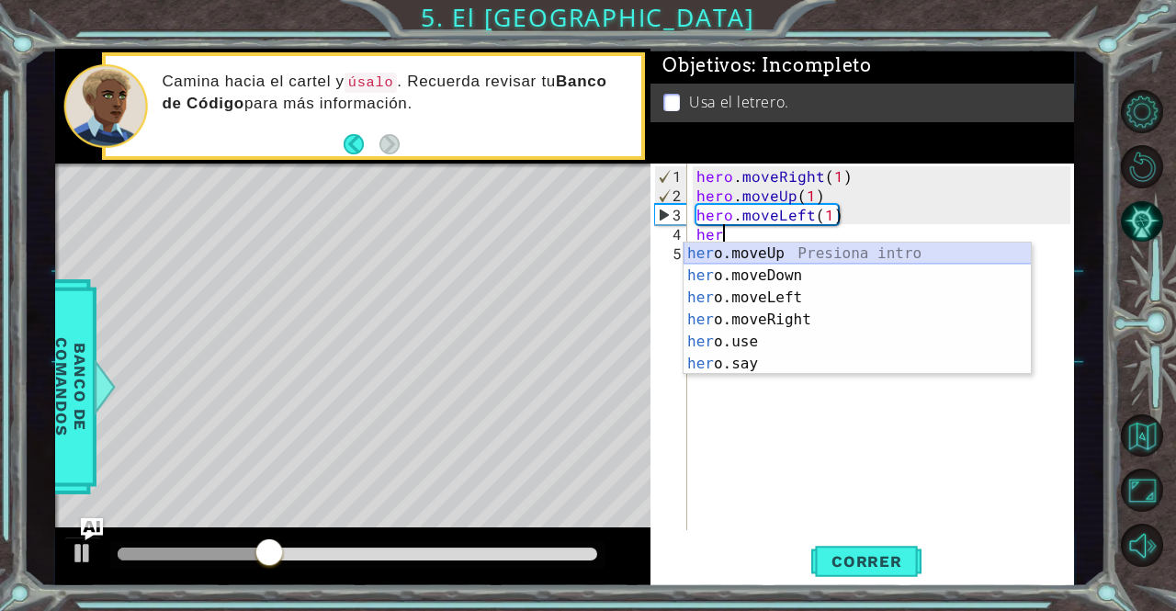
click at [795, 260] on div "her o.moveUp Presiona intro her o.moveDown Presiona intro her o.moveLeft Presio…" at bounding box center [857, 331] width 348 height 176
type textarea "hero.moveUp(1)"
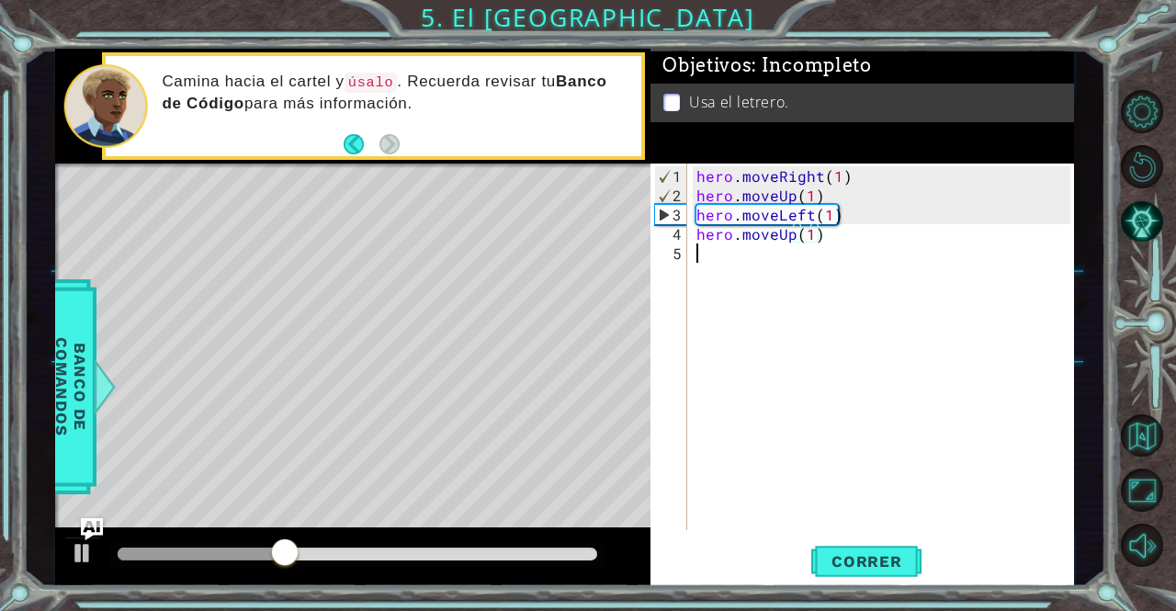
click at [790, 264] on div "hero . moveRight ( 1 ) hero . moveUp ( 1 ) hero . moveLeft ( 1 ) hero . moveUp …" at bounding box center [886, 368] width 386 height 405
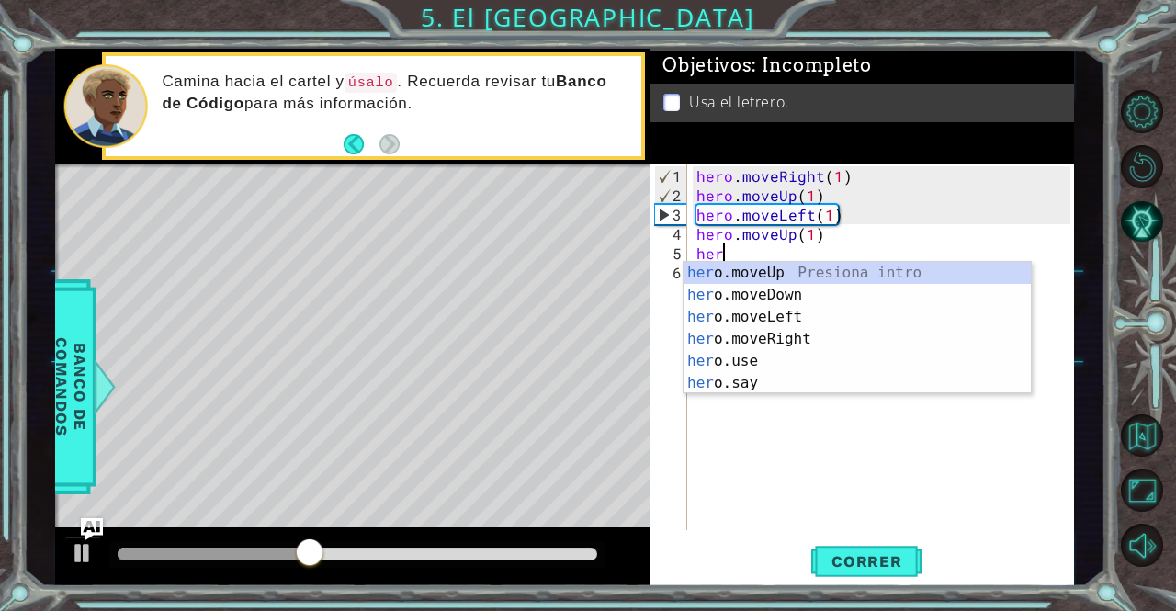
scroll to position [0, 1]
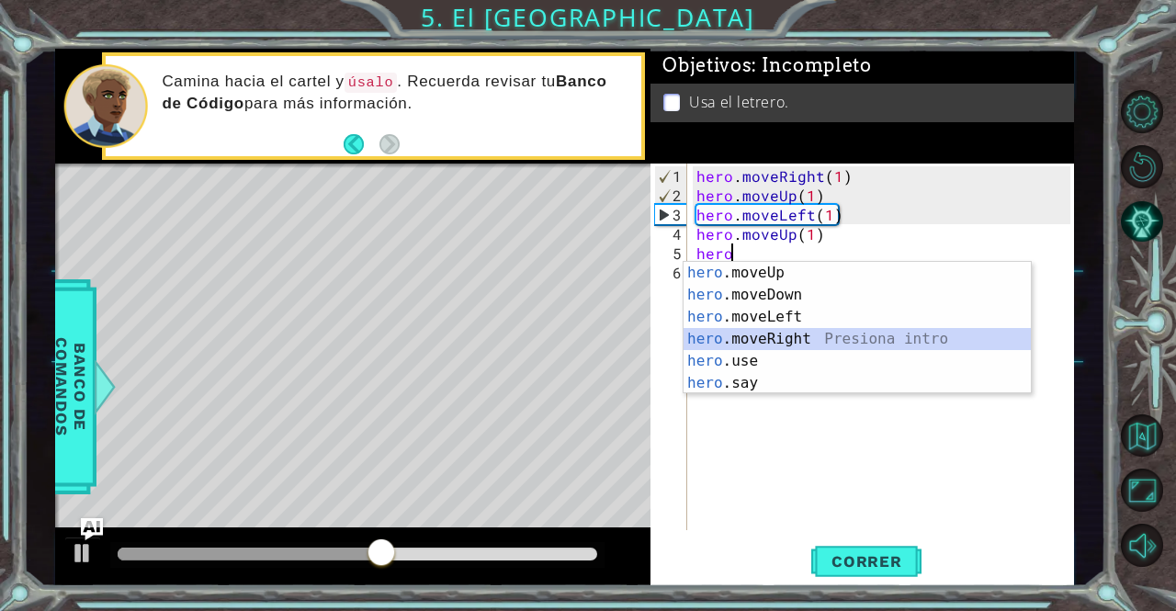
click at [808, 346] on div "hero .moveUp Presiona intro hero .moveDown Presiona intro hero .moveLeft Presio…" at bounding box center [857, 350] width 348 height 176
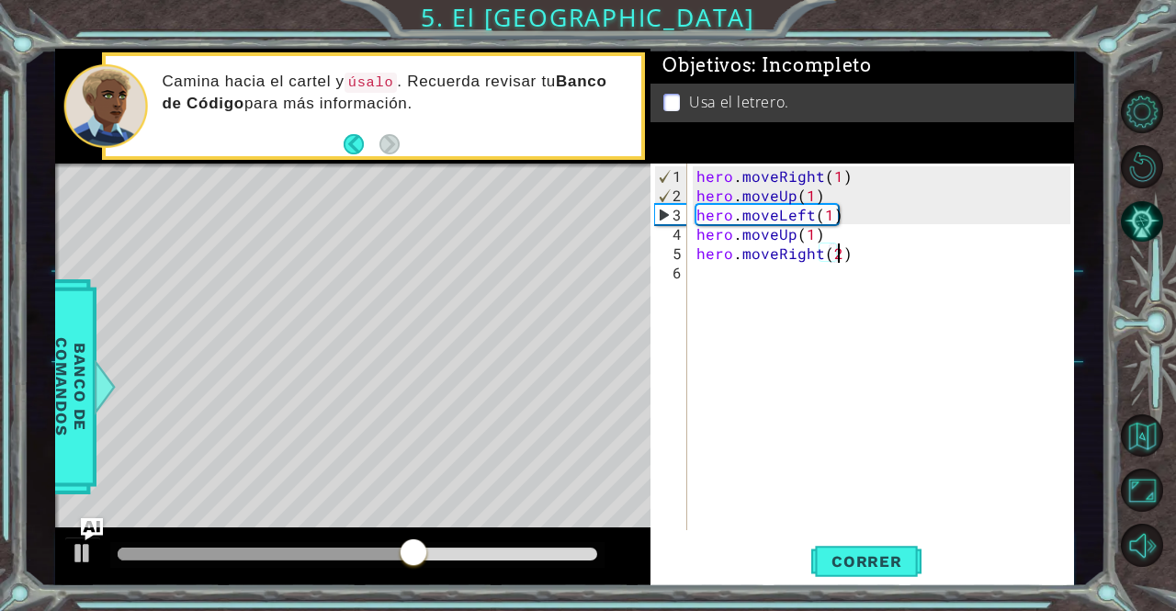
scroll to position [0, 7]
type textarea "hero.moveRight(2)"
click at [862, 550] on button "Correr" at bounding box center [866, 561] width 110 height 42
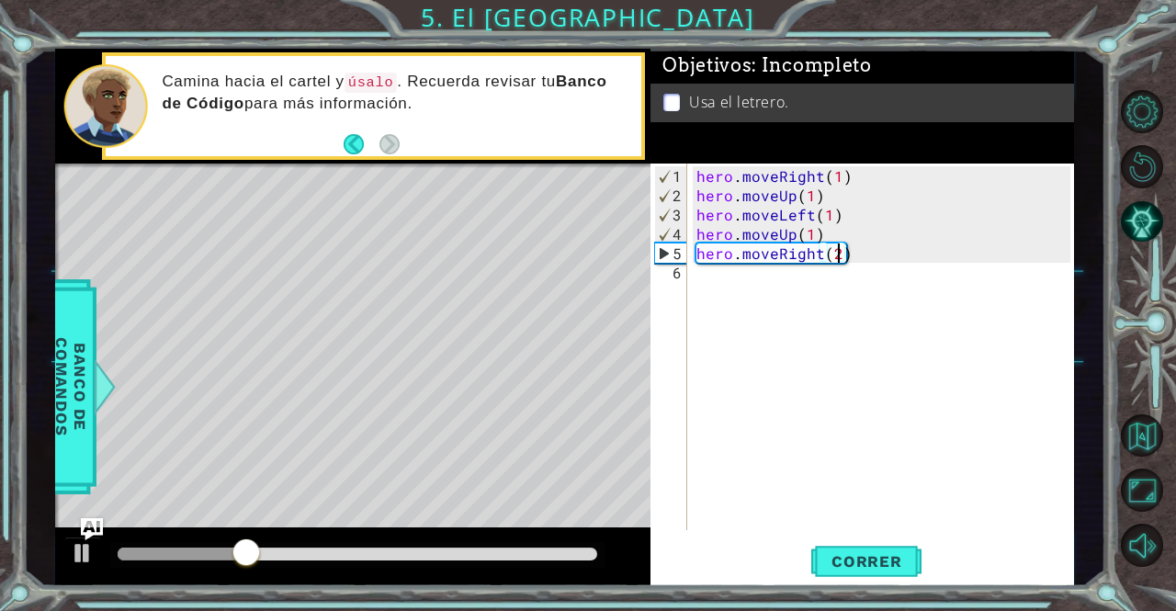
click at [749, 291] on div "hero . moveRight ( 1 ) hero . moveUp ( 1 ) hero . moveLeft ( 1 ) hero . moveUp …" at bounding box center [886, 368] width 386 height 405
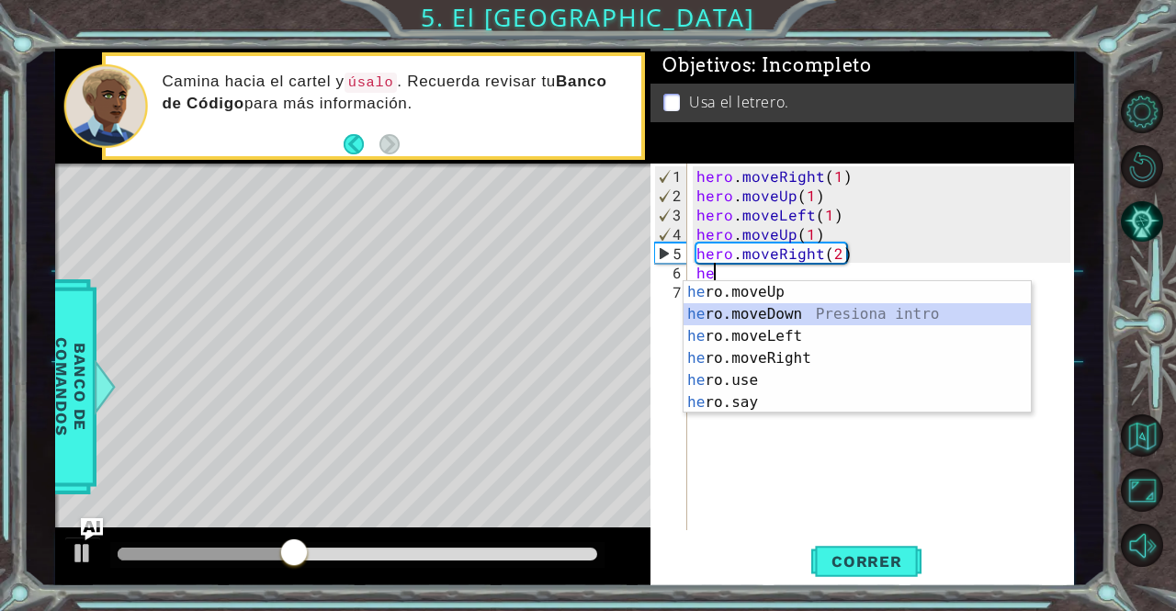
click at [761, 308] on div "he ro.moveUp Presiona intro he ro.moveDown Presiona intro he ro.moveLeft Presio…" at bounding box center [857, 369] width 348 height 176
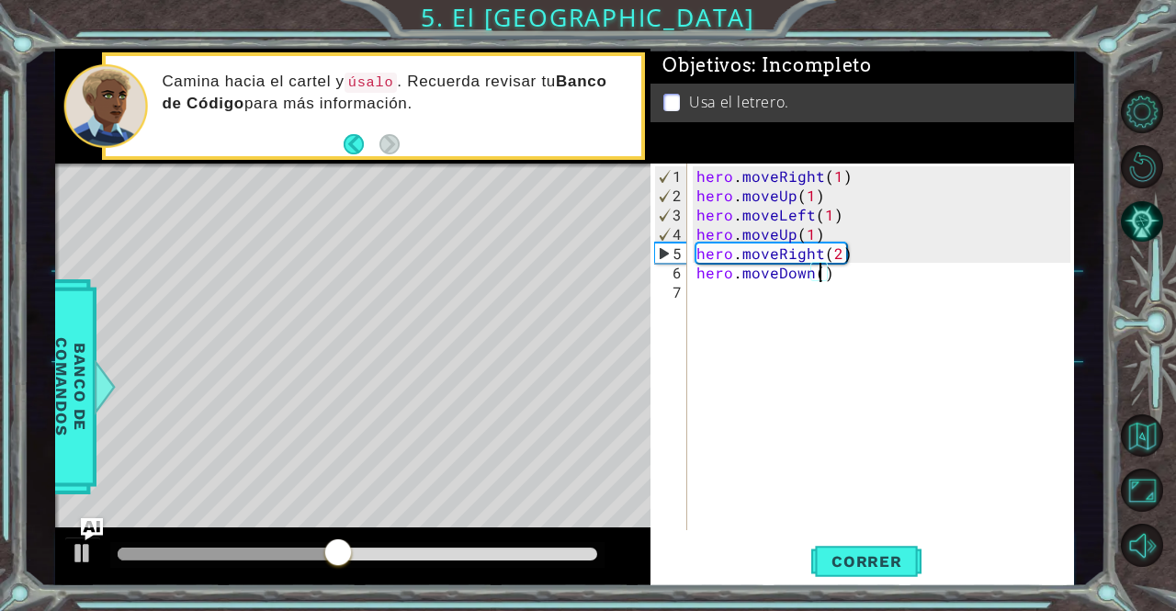
type textarea "hero.moveDown(1)"
click at [794, 307] on div "hero . moveRight ( 1 ) hero . moveUp ( 1 ) hero . moveLeft ( 1 ) hero . moveUp …" at bounding box center [886, 368] width 386 height 405
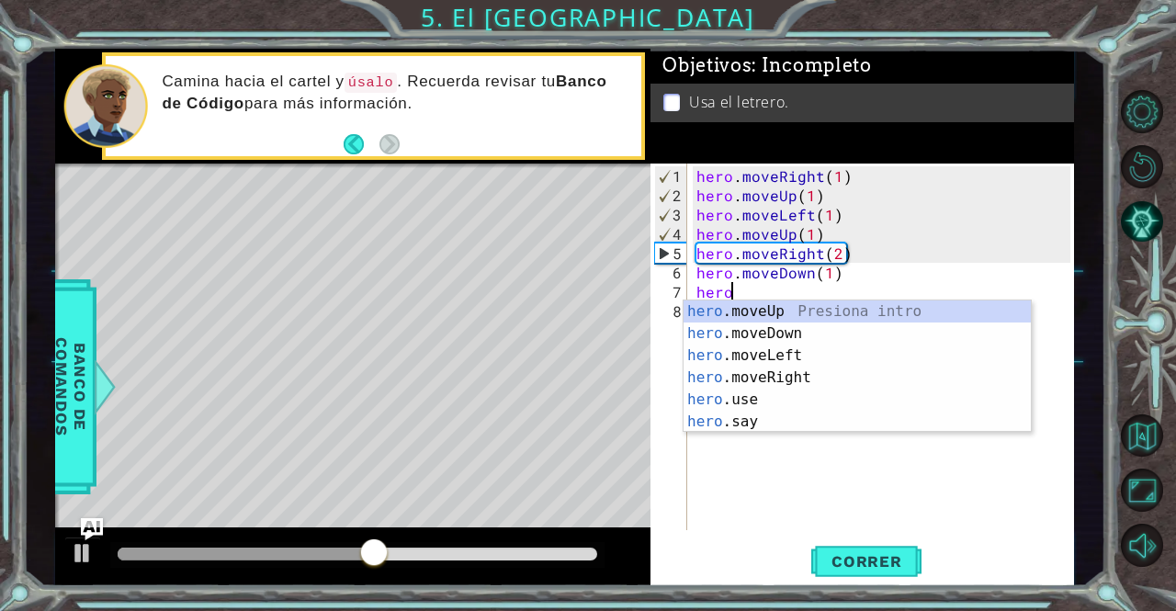
scroll to position [0, 1]
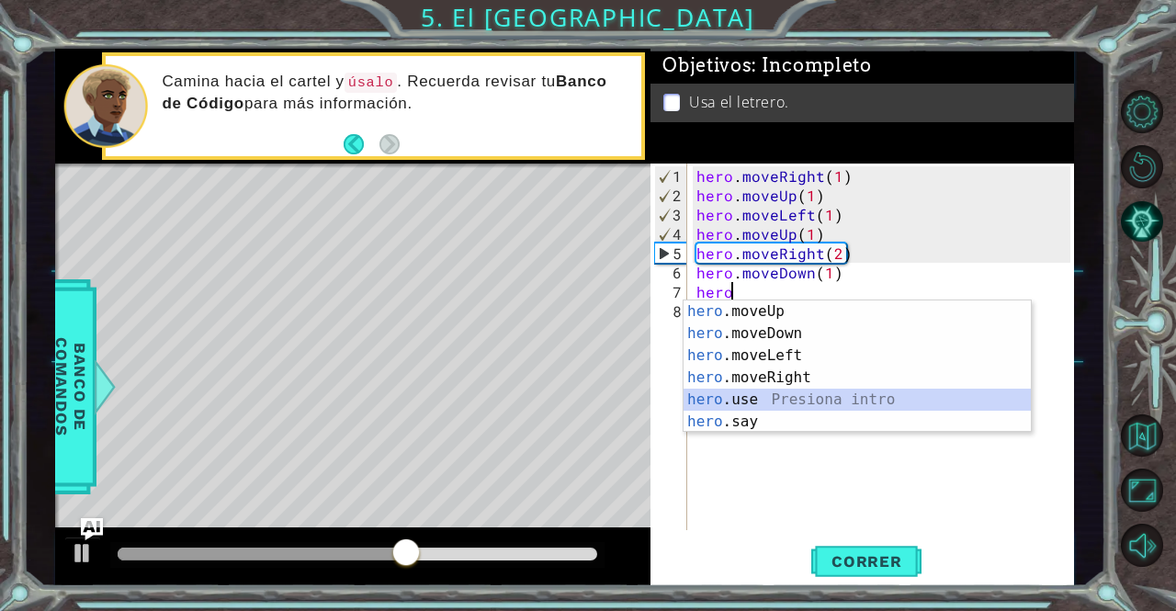
click at [759, 390] on div "hero .moveUp Presiona intro hero .moveDown Presiona intro hero .moveLeft Presio…" at bounding box center [857, 388] width 348 height 176
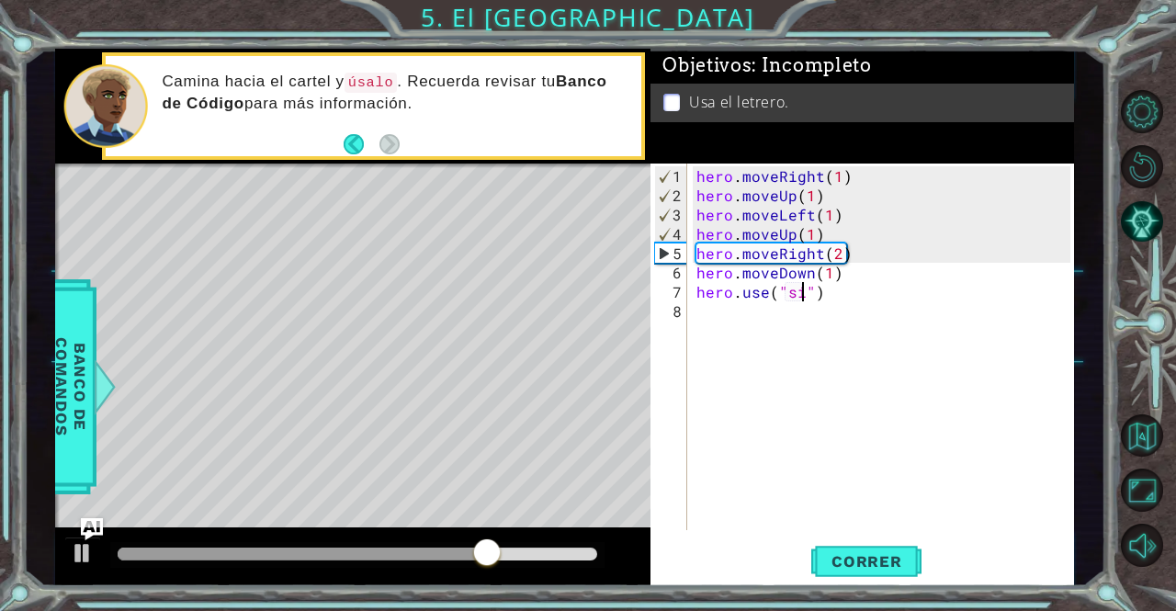
type textarea "hero.use("sign")"
click at [751, 377] on div "hero . moveRight ( 1 ) hero . moveUp ( 1 ) hero . moveLeft ( 1 ) hero . moveUp …" at bounding box center [886, 368] width 386 height 405
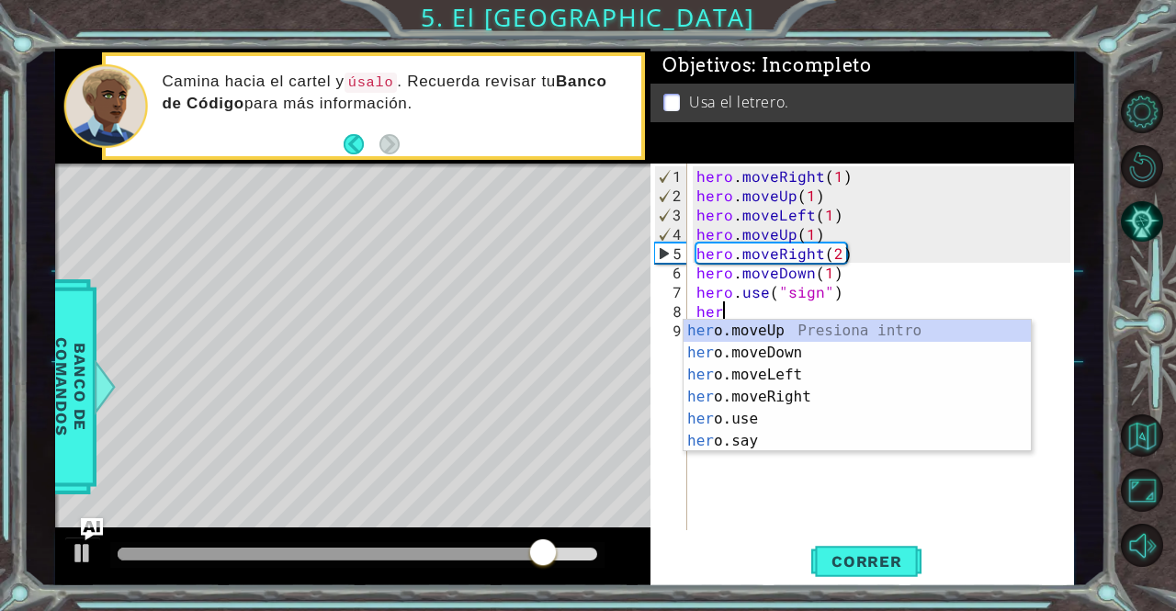
scroll to position [0, 1]
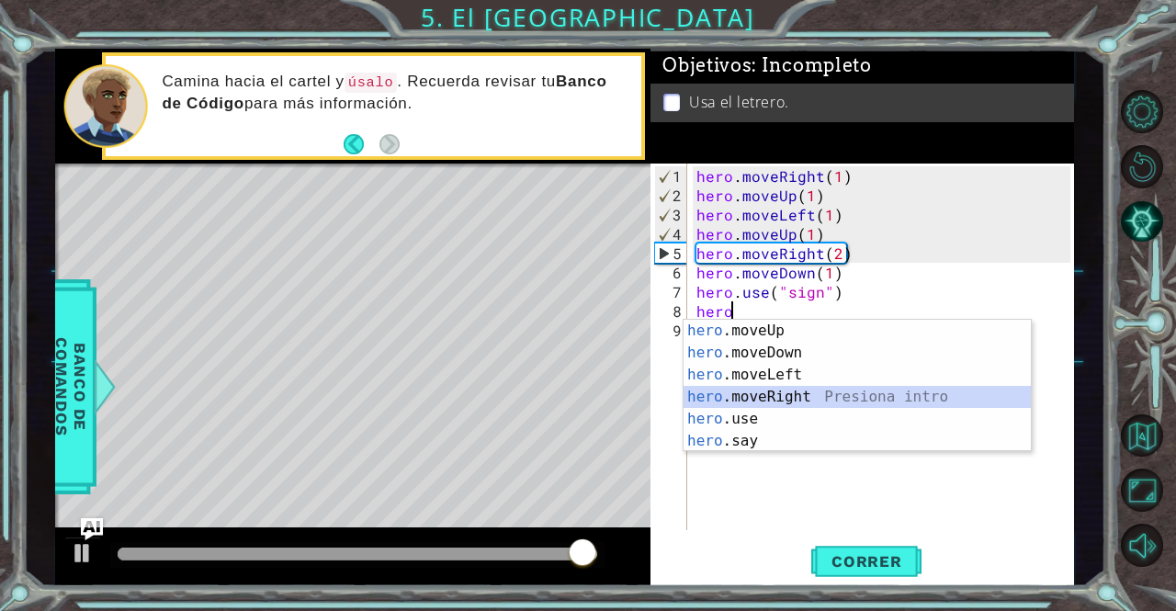
click at [787, 389] on div "hero .moveUp Presiona intro hero .moveDown Presiona intro hero .moveLeft Presio…" at bounding box center [857, 408] width 348 height 176
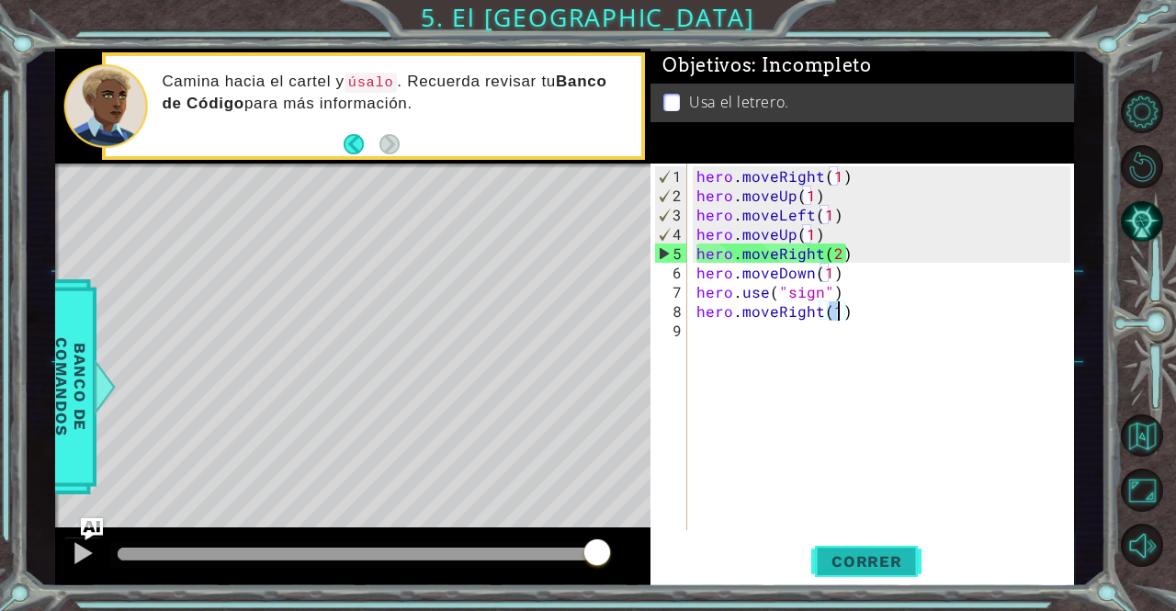
type textarea "hero.moveRight(1)"
click at [827, 551] on button "Correr" at bounding box center [866, 561] width 110 height 42
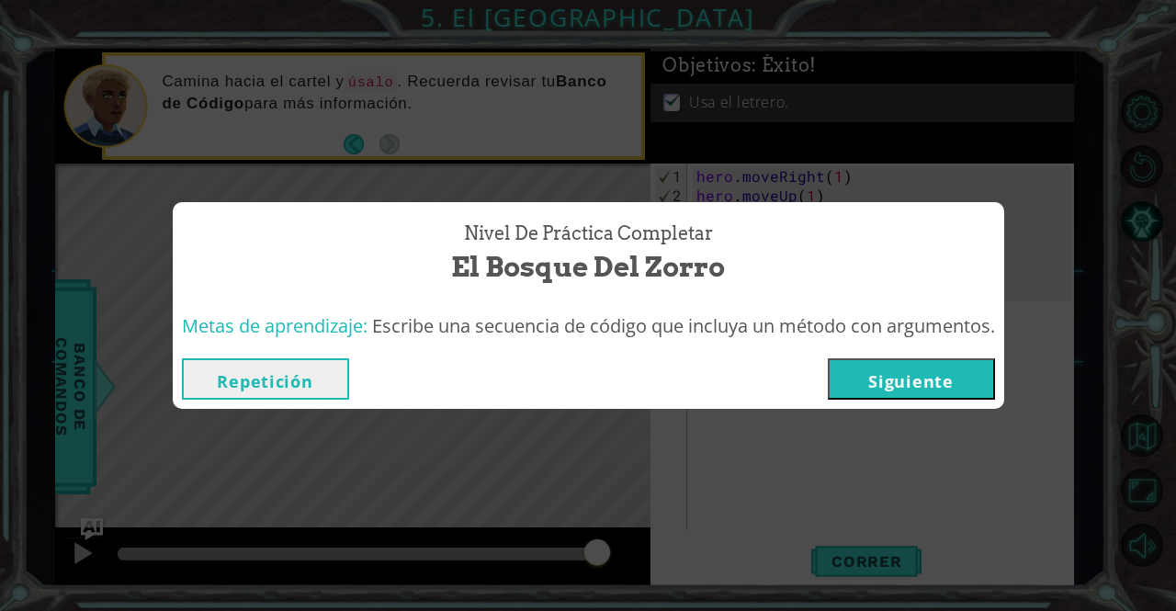
click at [937, 370] on button "Siguiente" at bounding box center [911, 378] width 167 height 41
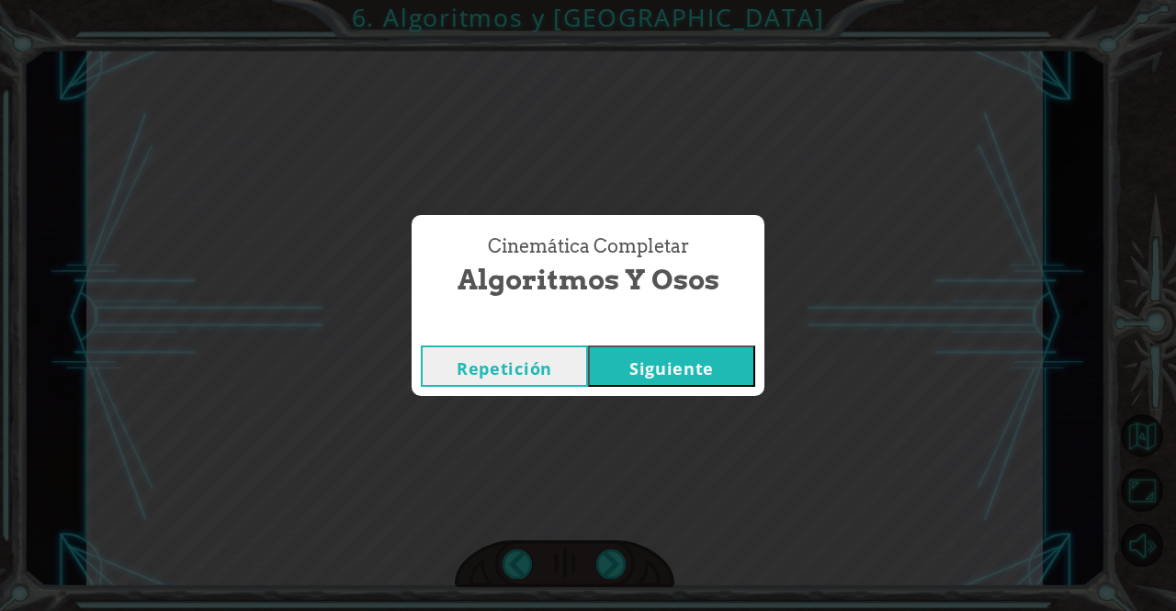
click at [717, 398] on div "Cinemática Completar Algoritmos y Osos Repetición [GEOGRAPHIC_DATA]" at bounding box center [588, 305] width 1176 height 611
click at [711, 369] on button "Siguiente" at bounding box center [671, 365] width 167 height 41
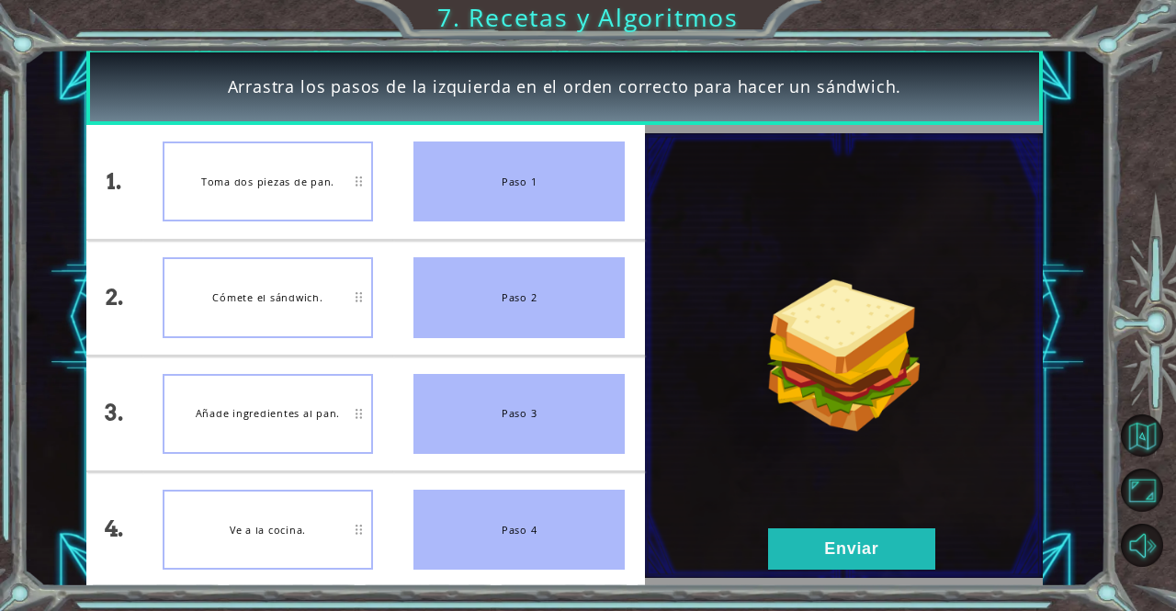
drag, startPoint x: 546, startPoint y: 206, endPoint x: 355, endPoint y: 289, distance: 207.7
click at [355, 289] on div "1. 2. 3. 4. Toma dos piezas de pan. Cómete el sándwich. Añade ingredientes al p…" at bounding box center [365, 356] width 558 height 462
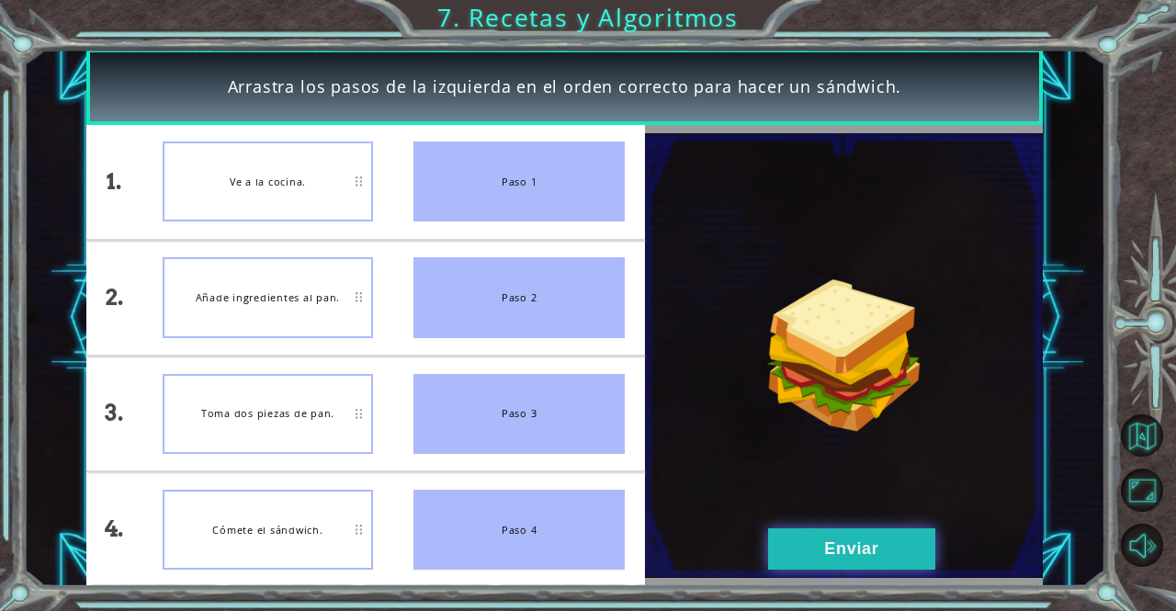
click at [814, 536] on button "Enviar" at bounding box center [851, 548] width 167 height 41
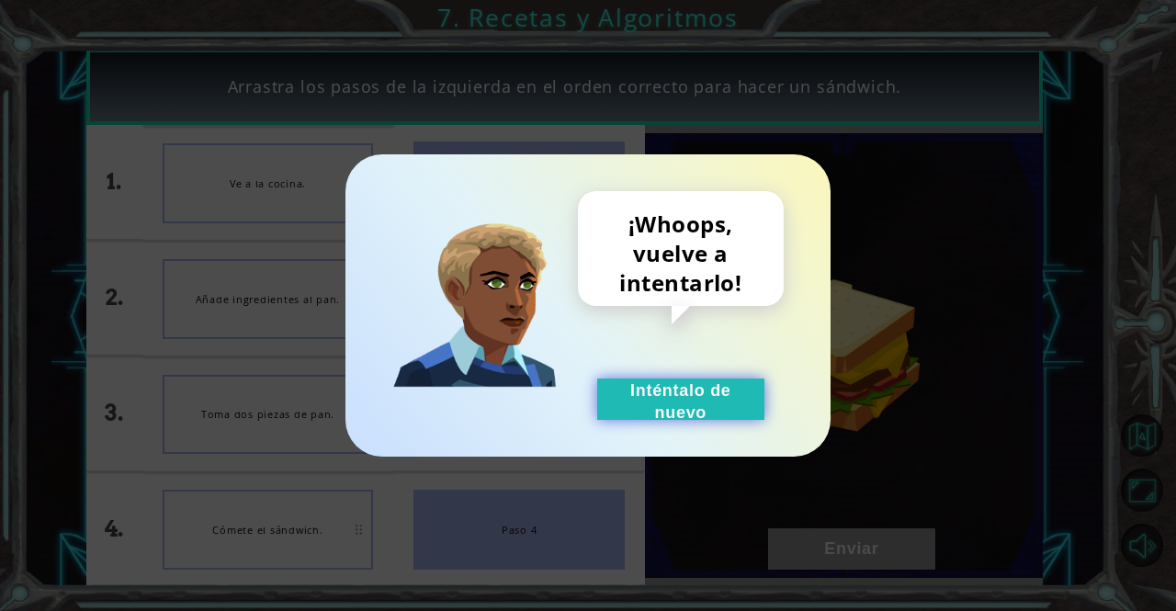
click at [704, 389] on button "Inténtalo de nuevo" at bounding box center [680, 398] width 167 height 41
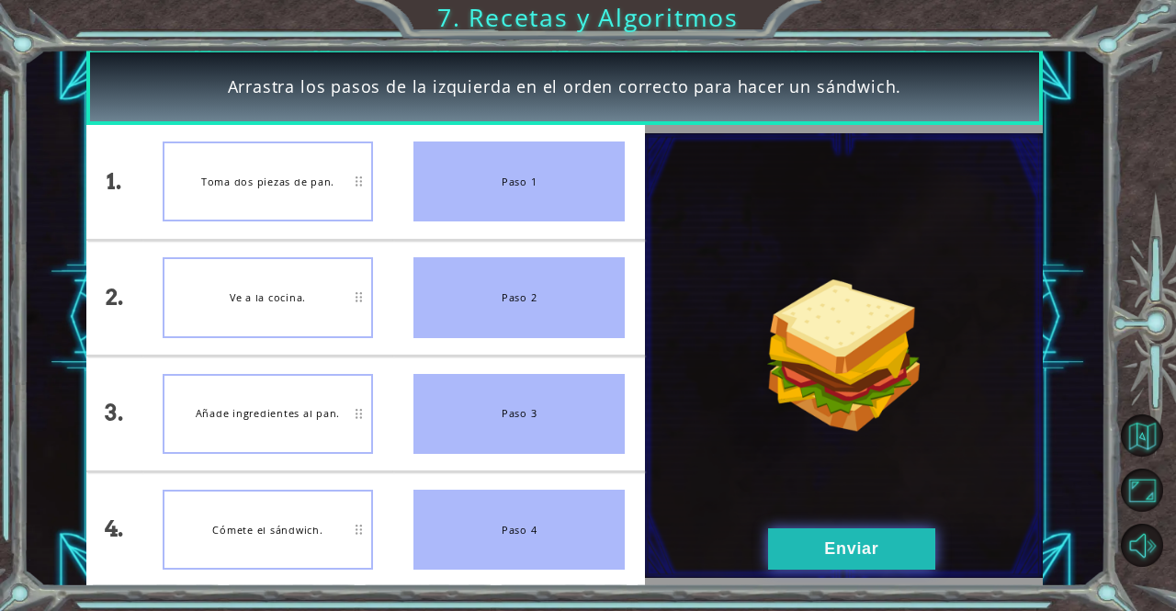
click at [818, 534] on button "Enviar" at bounding box center [851, 548] width 167 height 41
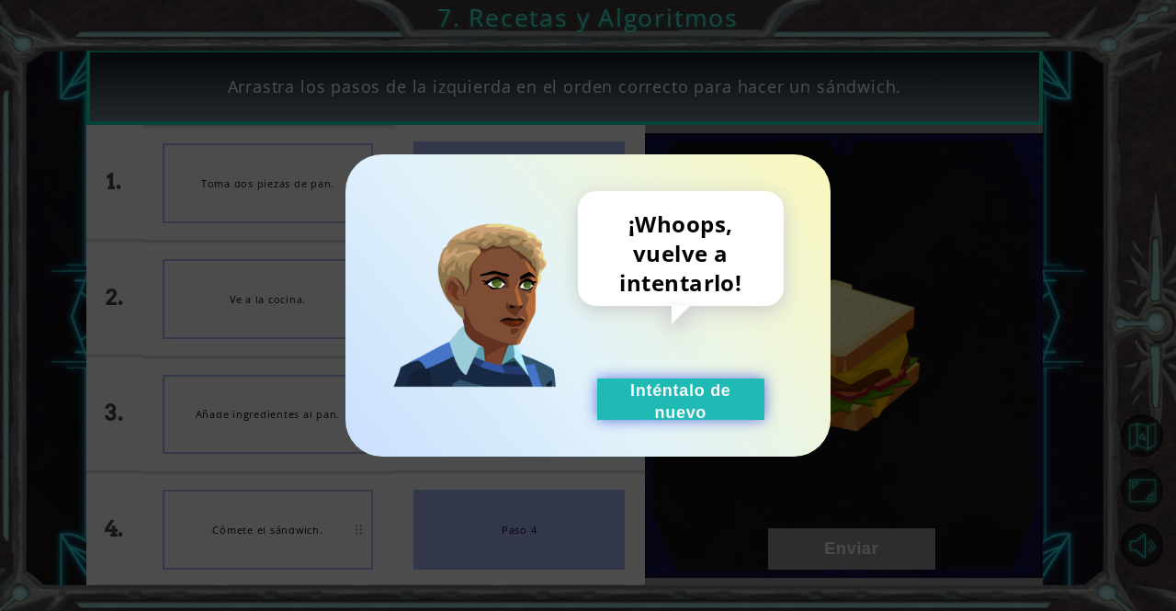
click at [672, 397] on button "Inténtalo de nuevo" at bounding box center [680, 398] width 167 height 41
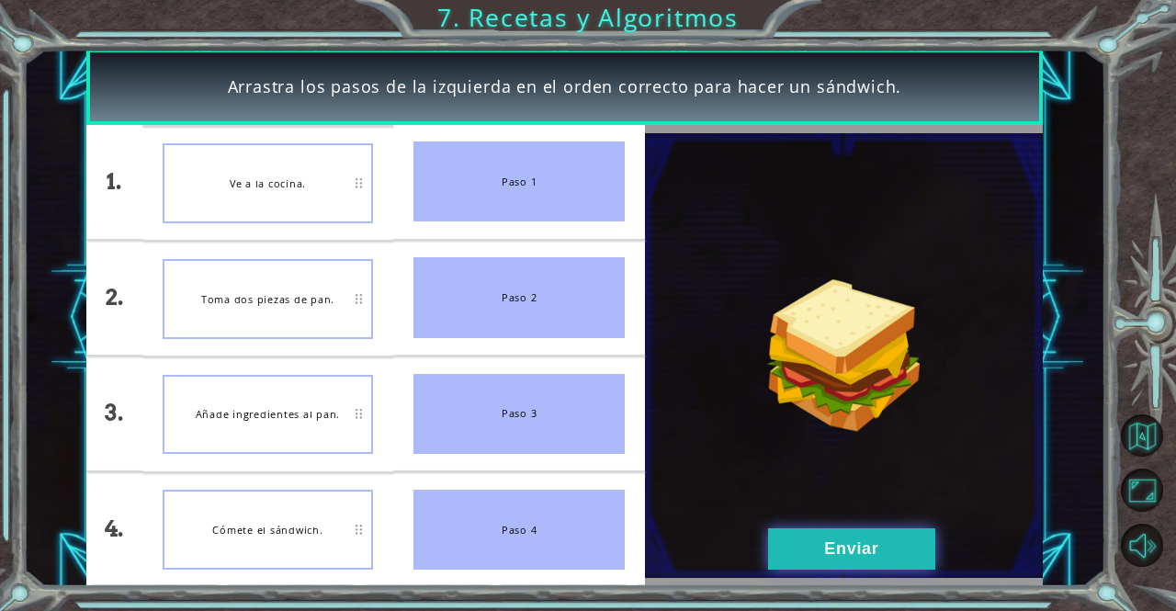
click at [829, 539] on button "Enviar" at bounding box center [851, 548] width 167 height 41
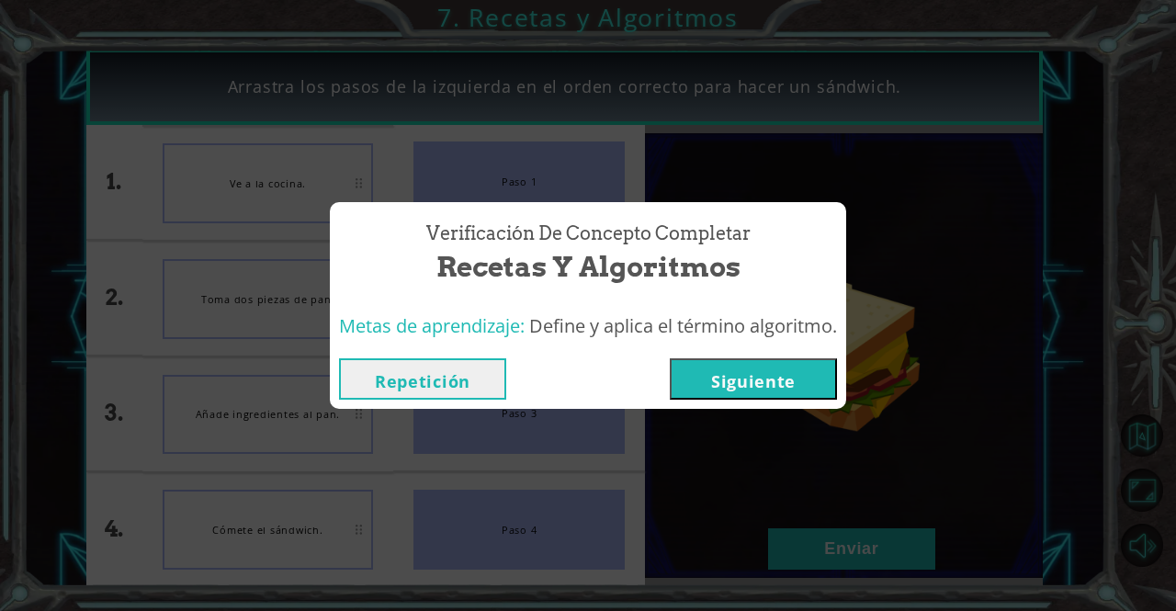
click at [794, 376] on button "Siguiente" at bounding box center [753, 378] width 167 height 41
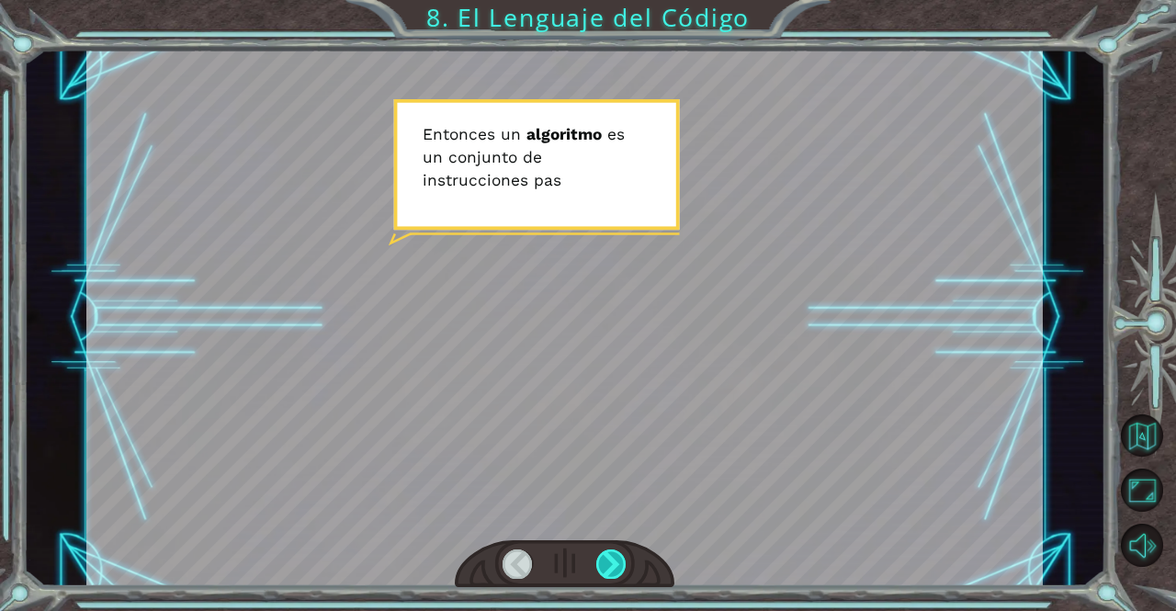
click at [604, 572] on div at bounding box center [611, 563] width 30 height 29
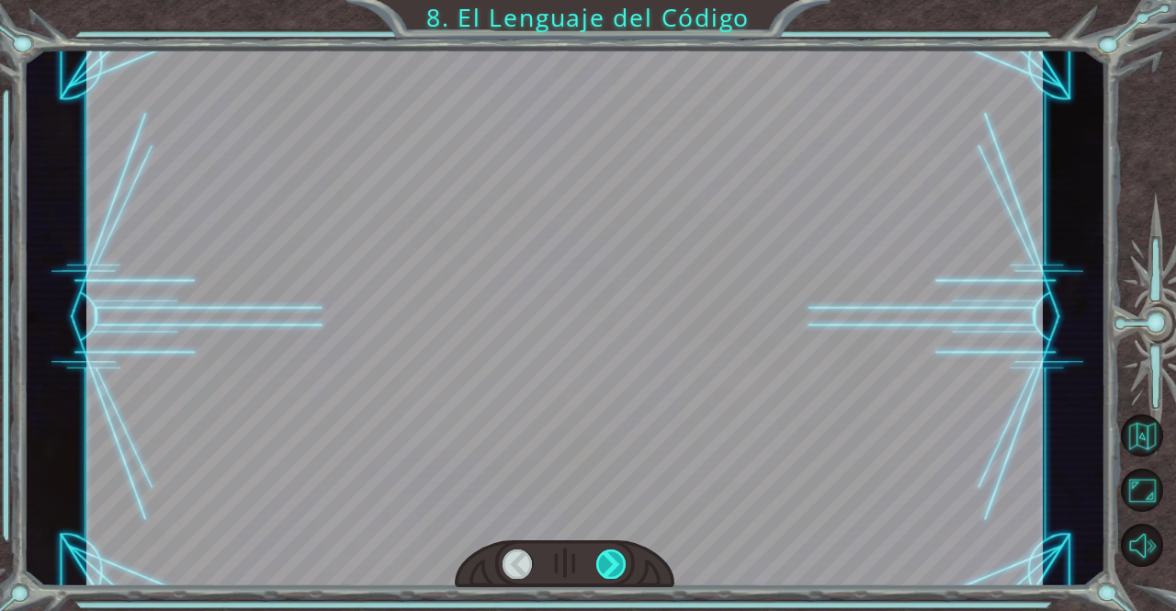
click at [604, 572] on div at bounding box center [611, 563] width 30 height 29
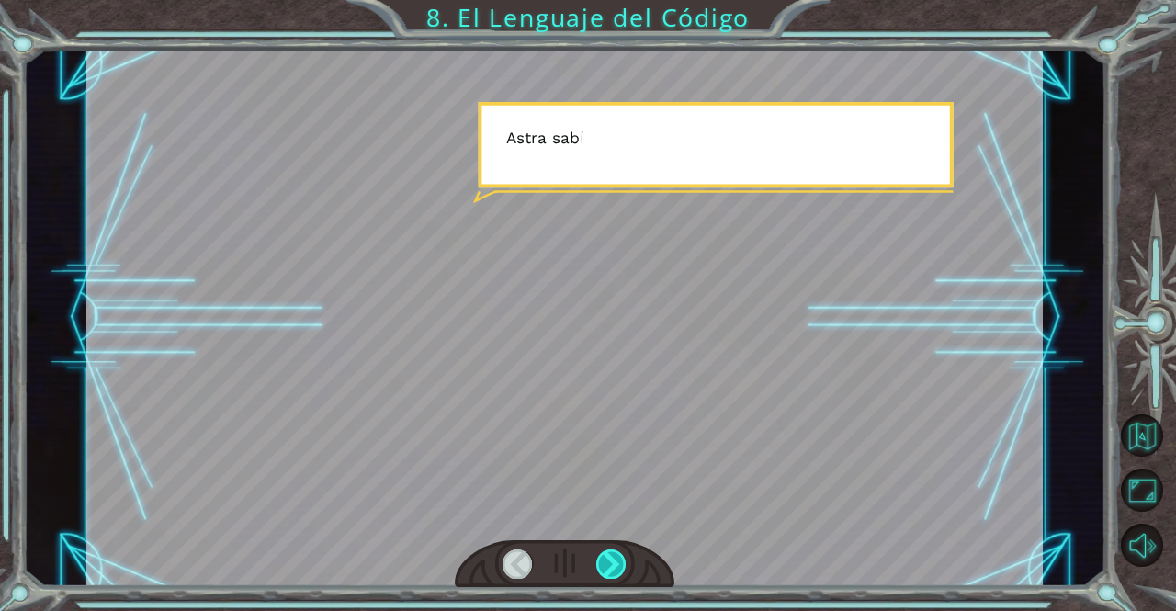
click at [604, 572] on div at bounding box center [611, 563] width 30 height 29
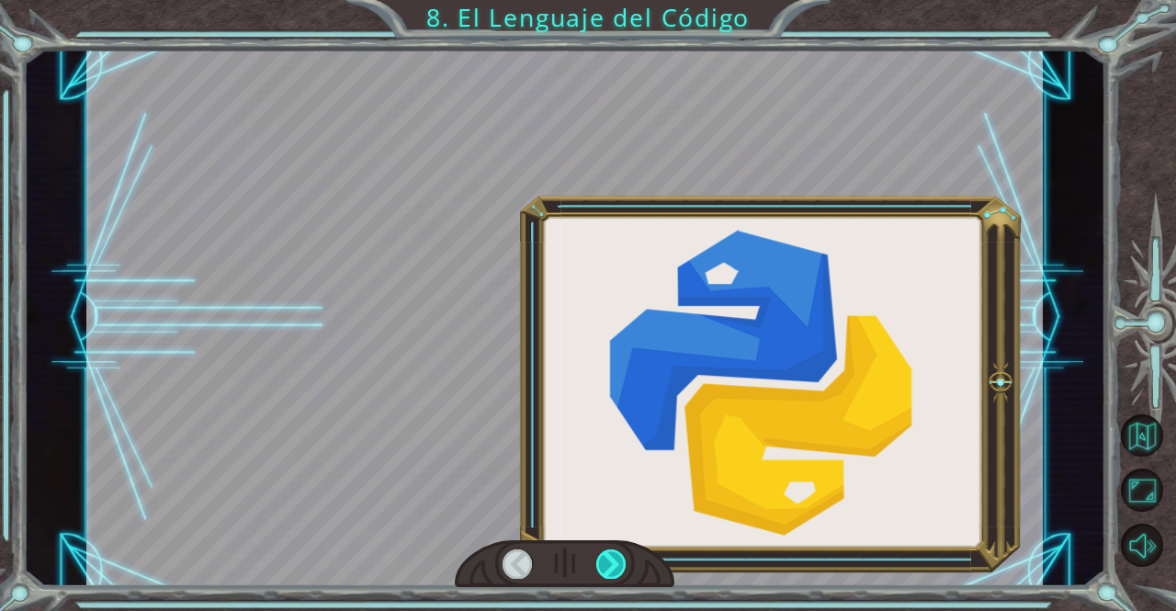
click at [604, 572] on div at bounding box center [611, 563] width 30 height 29
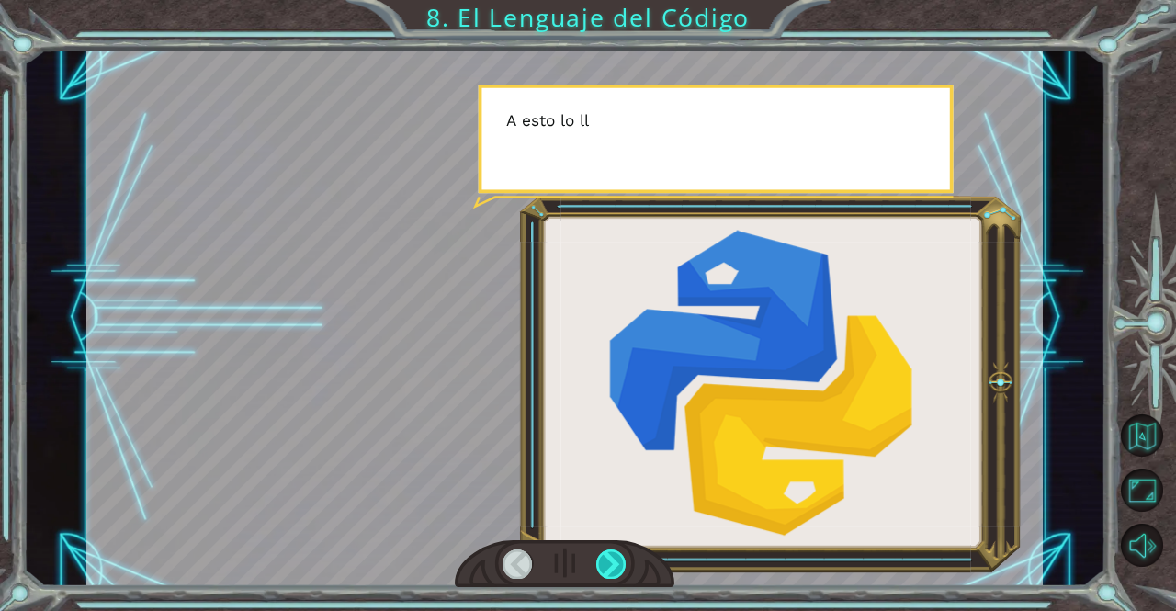
click at [604, 572] on div at bounding box center [611, 563] width 30 height 29
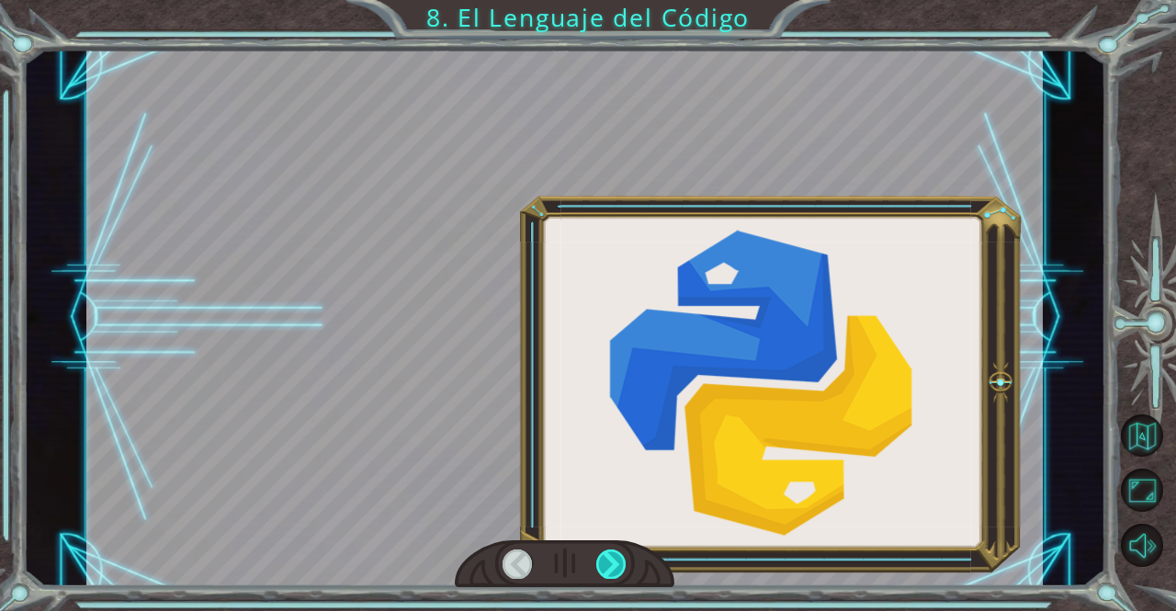
click at [604, 572] on div at bounding box center [611, 563] width 30 height 29
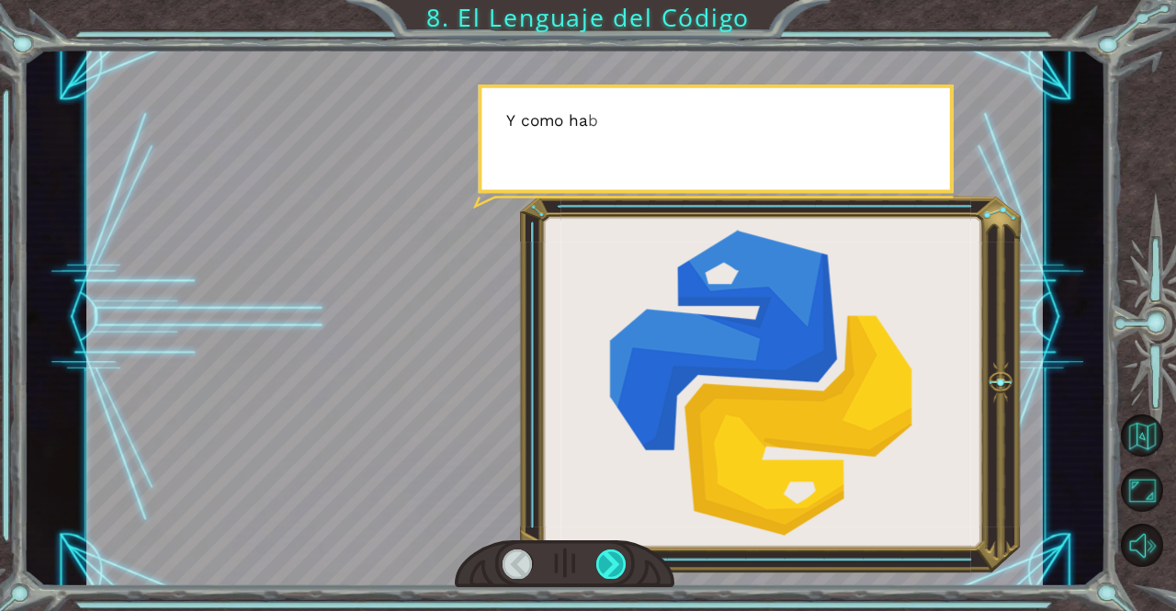
click at [604, 572] on div at bounding box center [611, 563] width 30 height 29
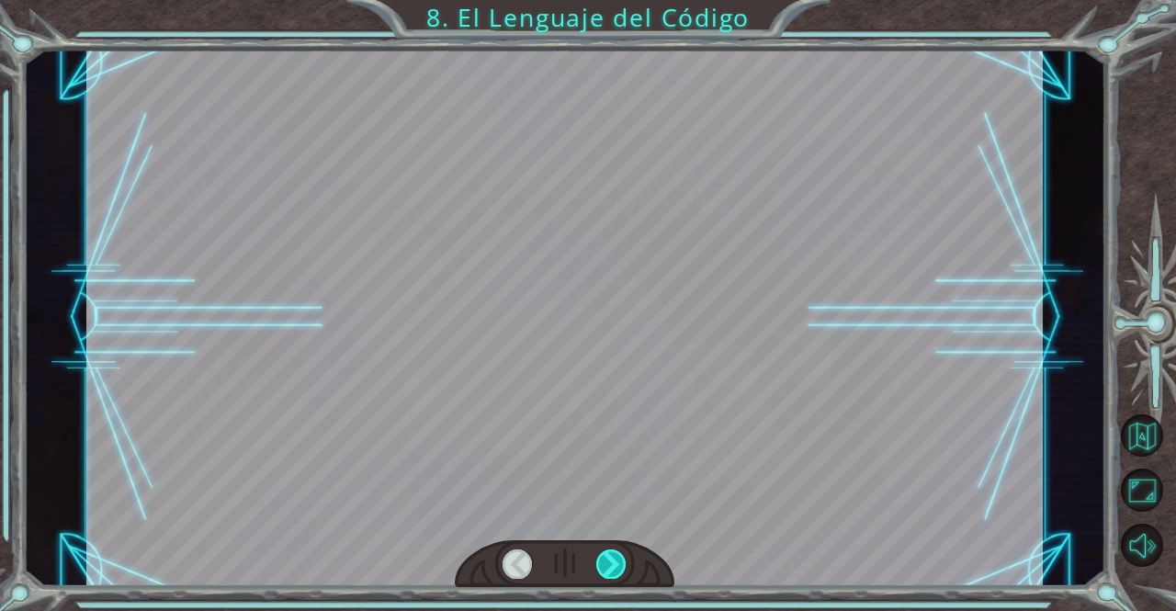
click at [604, 572] on div at bounding box center [611, 563] width 30 height 29
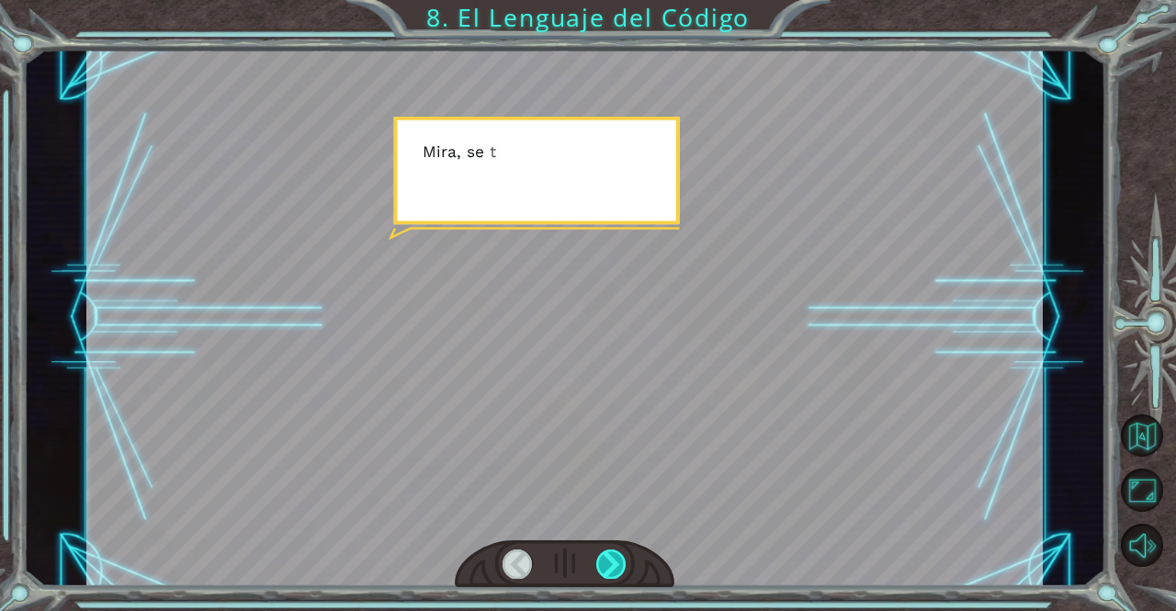
click at [604, 572] on div at bounding box center [611, 563] width 30 height 29
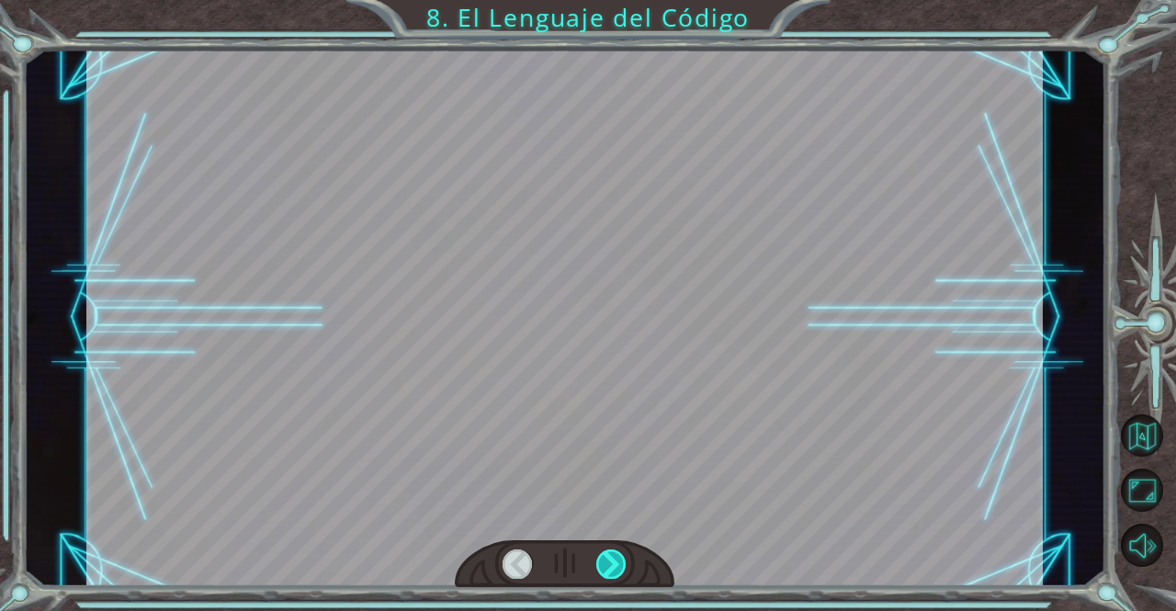
click at [604, 572] on div at bounding box center [611, 563] width 30 height 29
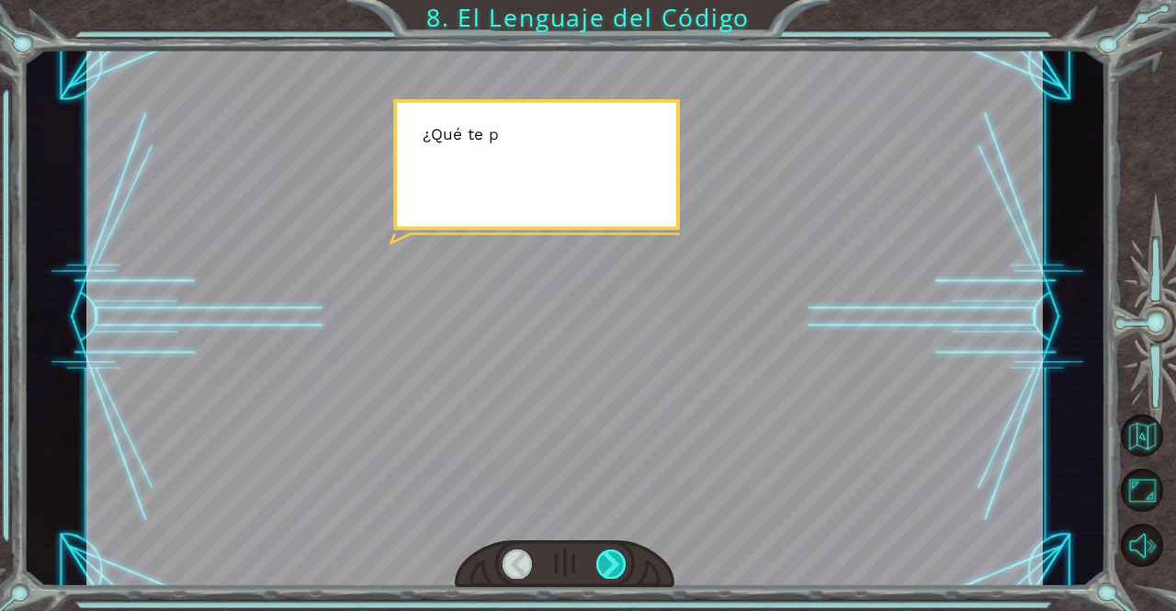
click at [604, 572] on div at bounding box center [611, 563] width 30 height 29
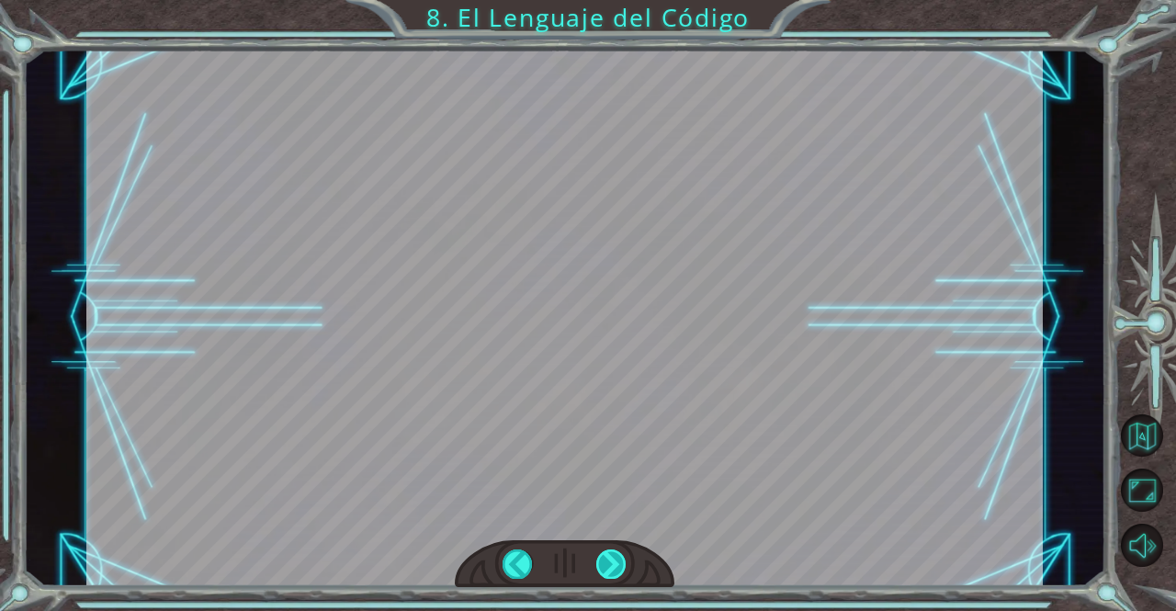
click at [604, 572] on div at bounding box center [611, 563] width 30 height 29
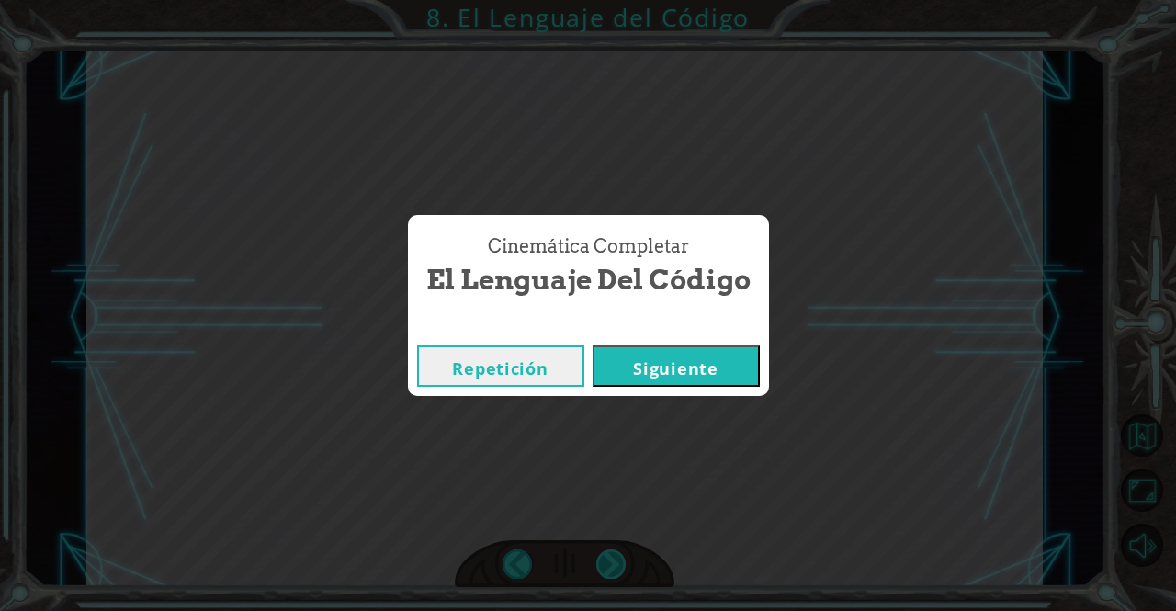
click at [604, 572] on div "Cinemática Completar El Lenguaje del Código Repetición [GEOGRAPHIC_DATA]" at bounding box center [588, 305] width 1176 height 611
click at [737, 361] on button "Siguiente" at bounding box center [675, 365] width 167 height 41
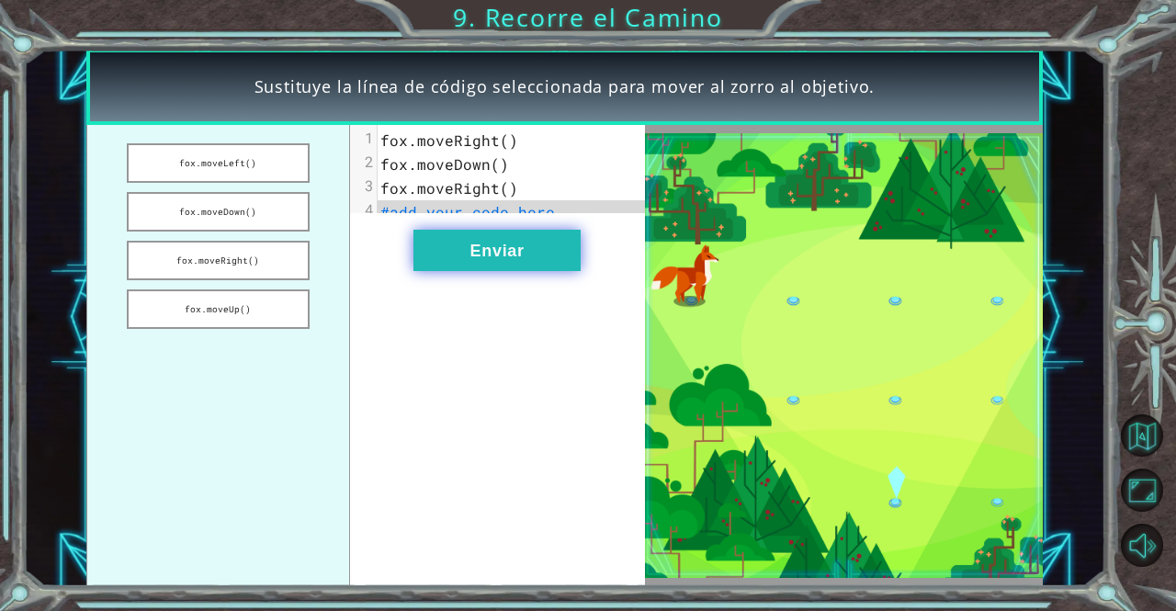
click at [476, 265] on button "Enviar" at bounding box center [496, 250] width 167 height 41
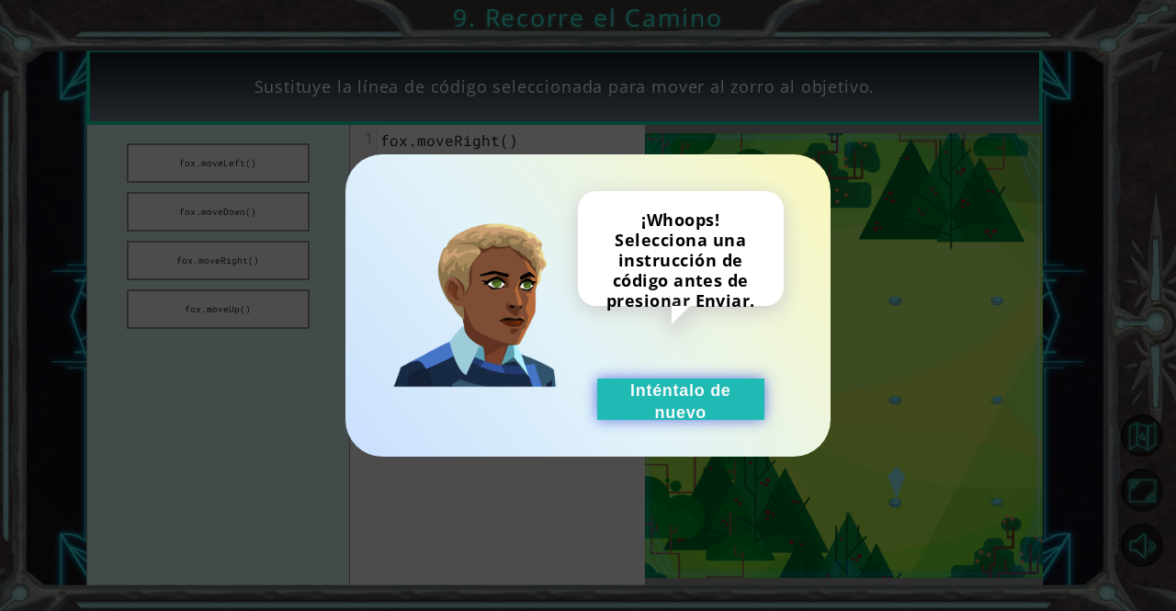
click at [667, 394] on button "Inténtalo de nuevo" at bounding box center [680, 398] width 167 height 41
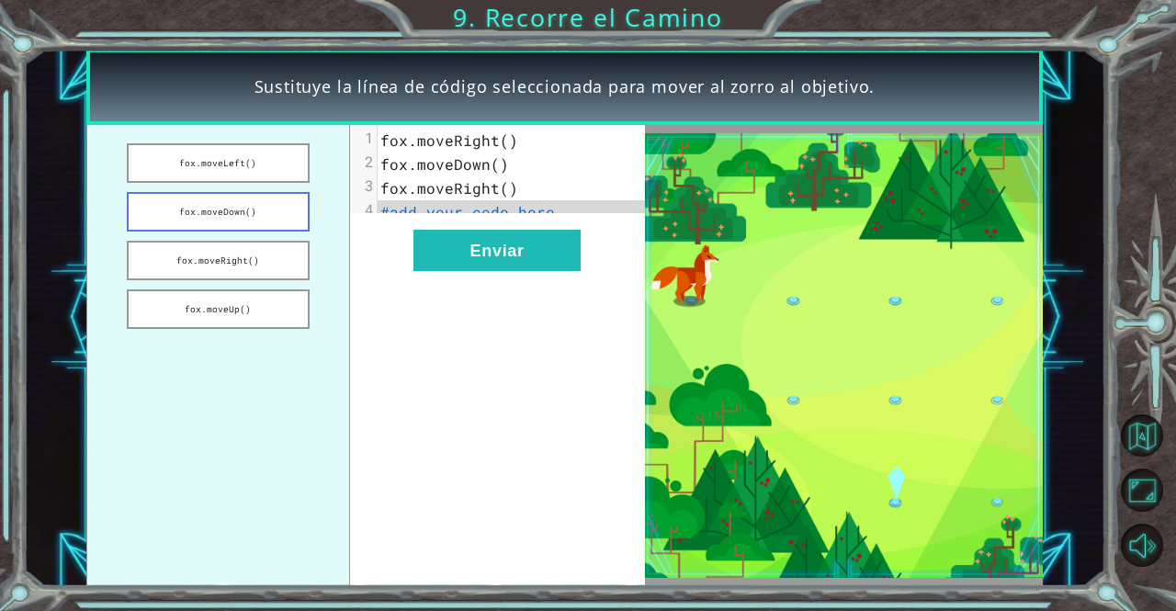
click at [243, 227] on button "fox.moveDown()" at bounding box center [218, 211] width 183 height 39
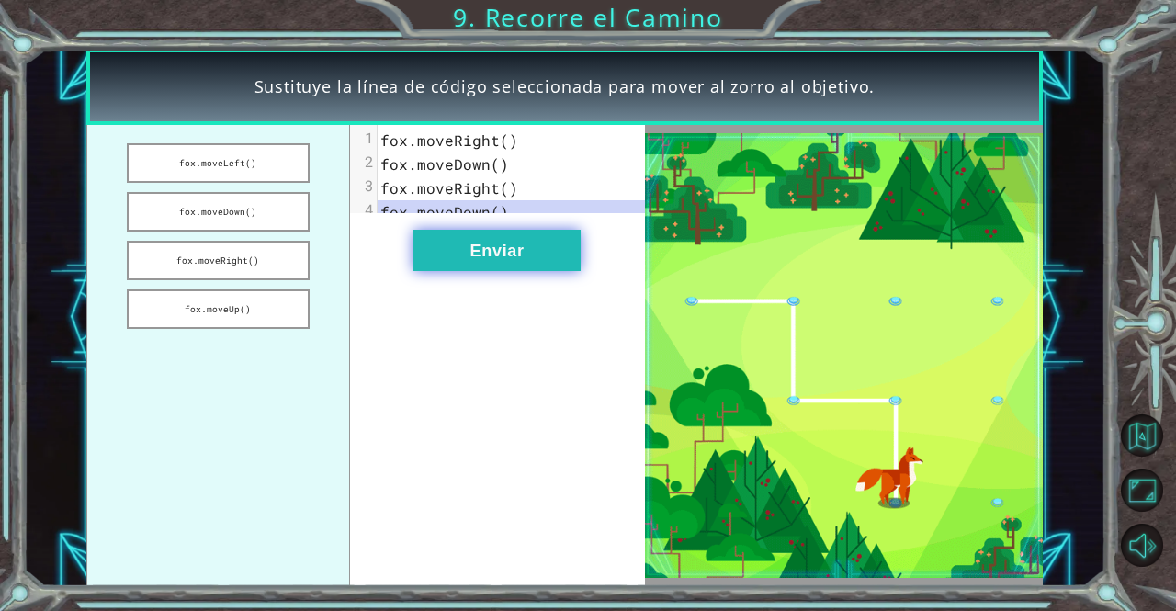
click at [500, 252] on button "Enviar" at bounding box center [496, 250] width 167 height 41
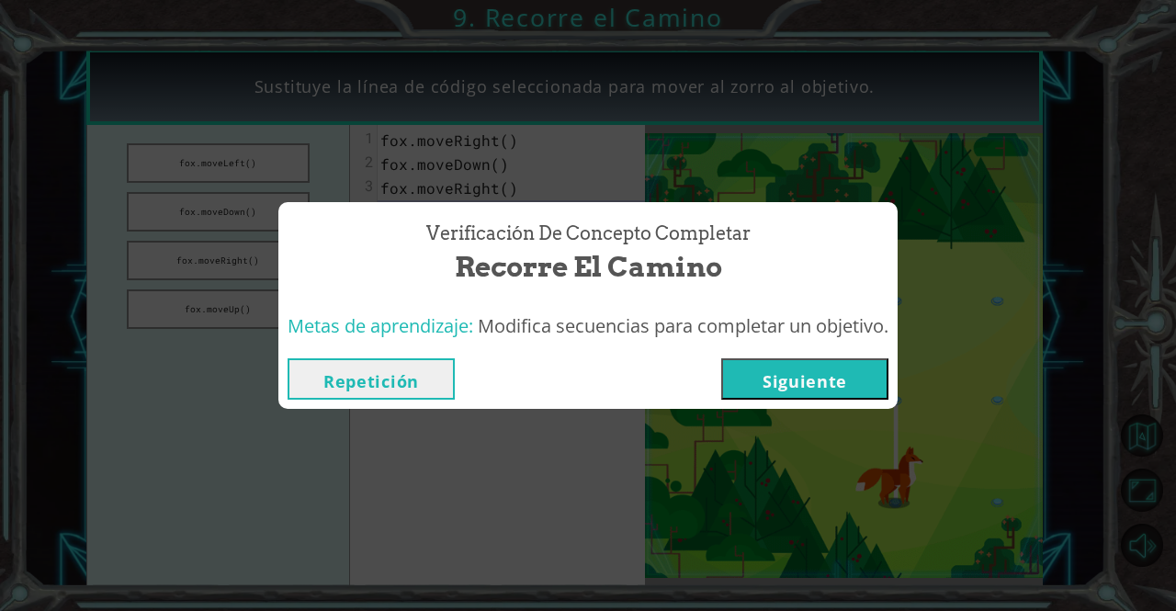
click at [835, 373] on button "Siguiente" at bounding box center [804, 378] width 167 height 41
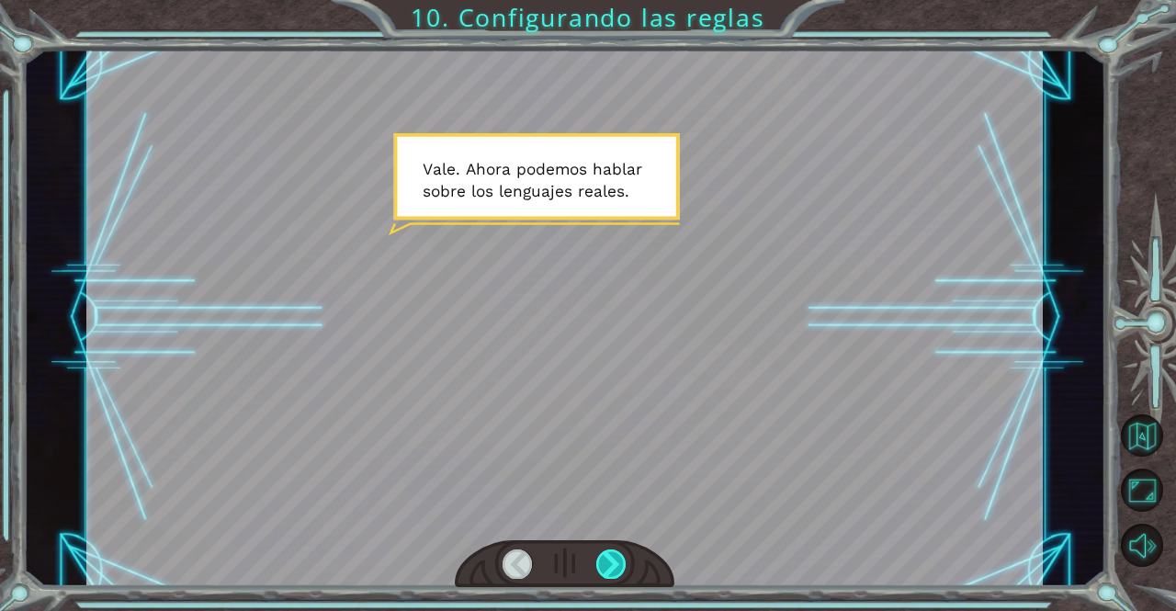
click at [613, 570] on div at bounding box center [611, 563] width 30 height 29
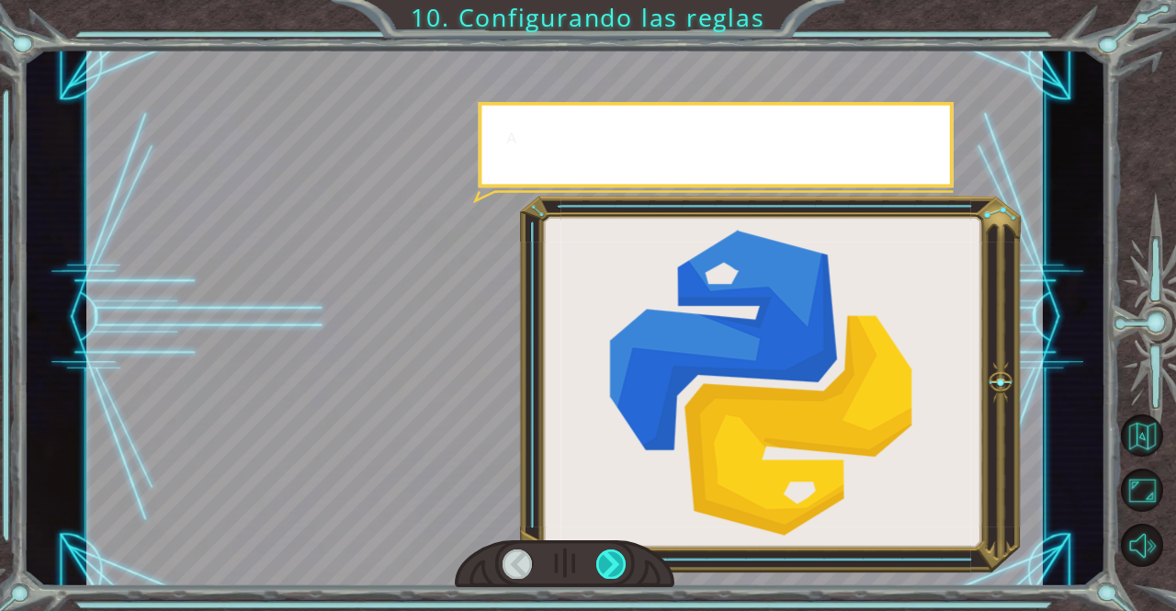
click at [613, 570] on div at bounding box center [611, 563] width 30 height 29
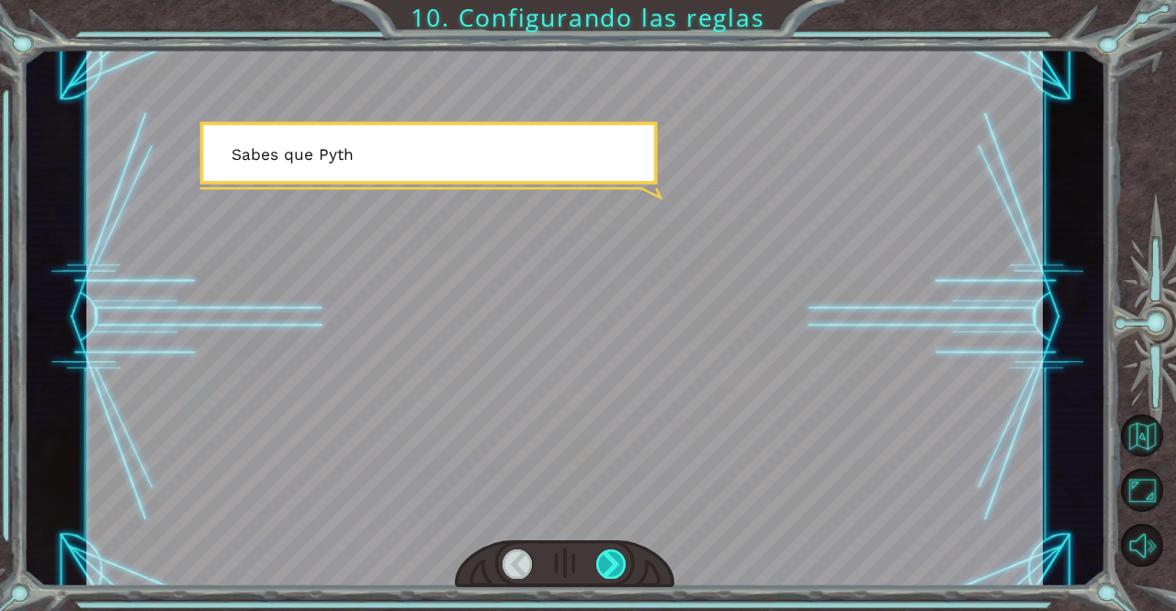
click at [613, 570] on div at bounding box center [611, 563] width 30 height 29
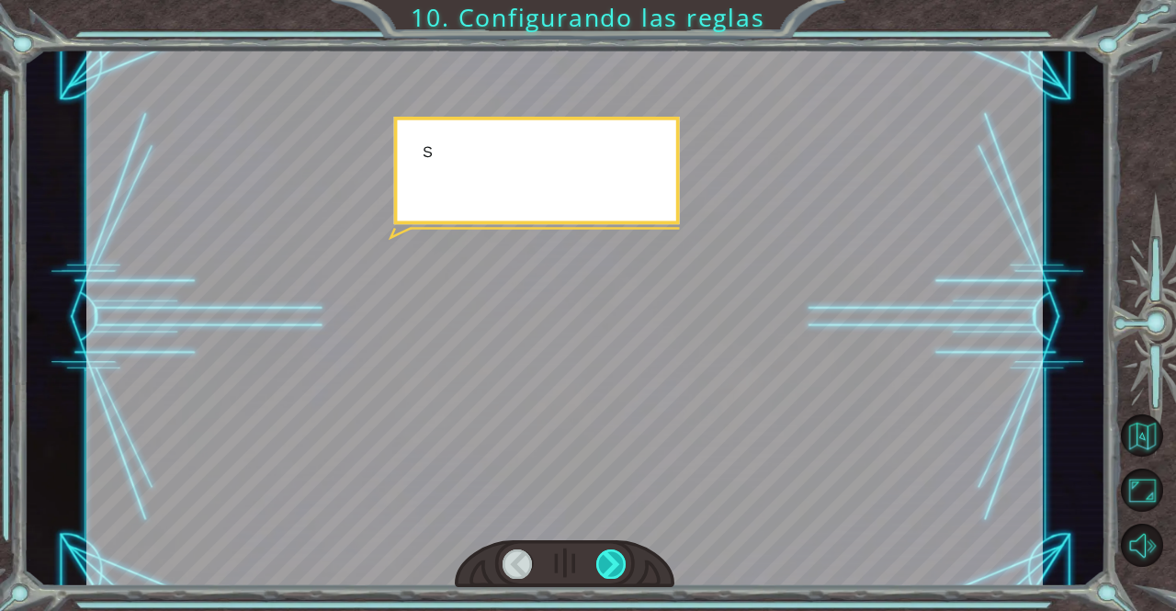
click at [613, 570] on div at bounding box center [611, 563] width 30 height 29
click at [614, 568] on div at bounding box center [611, 563] width 30 height 29
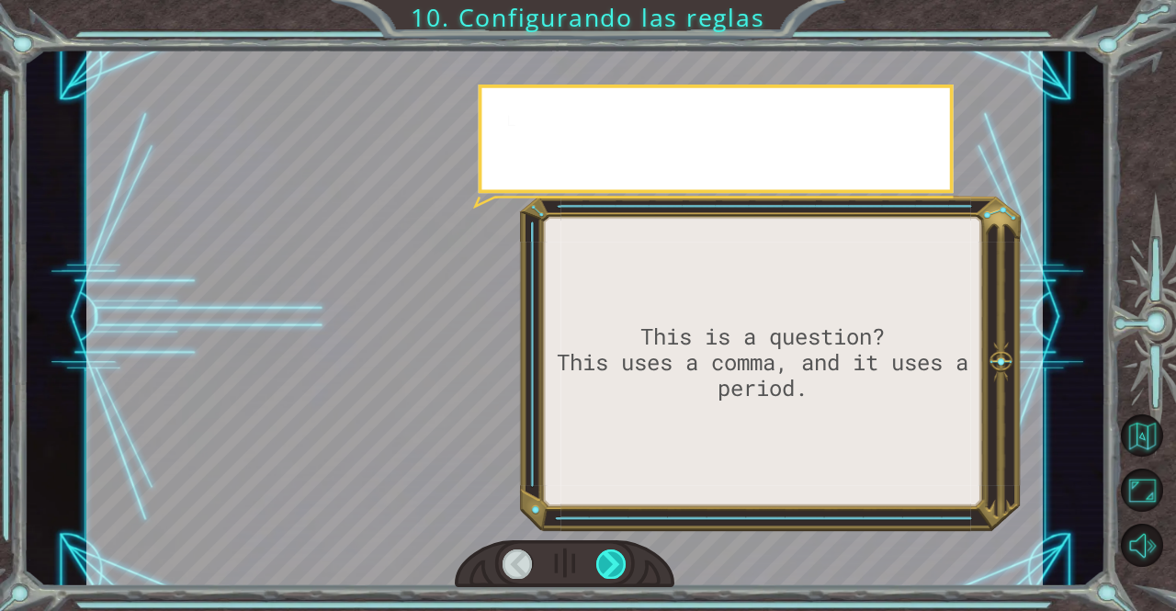
click at [614, 568] on div at bounding box center [611, 563] width 30 height 29
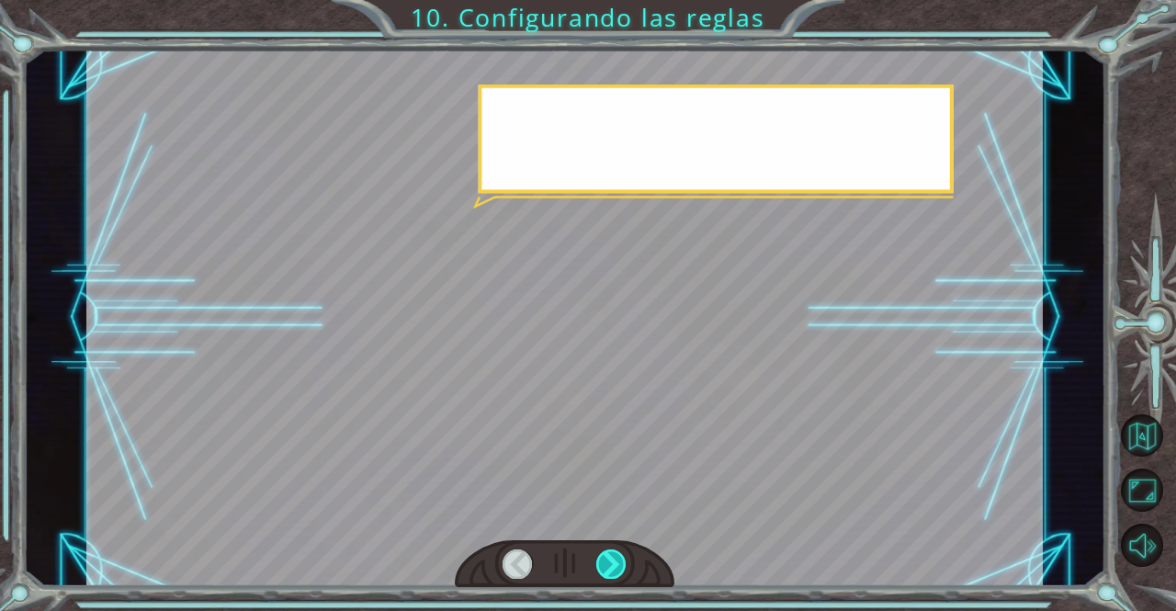
click at [614, 568] on div at bounding box center [611, 563] width 30 height 29
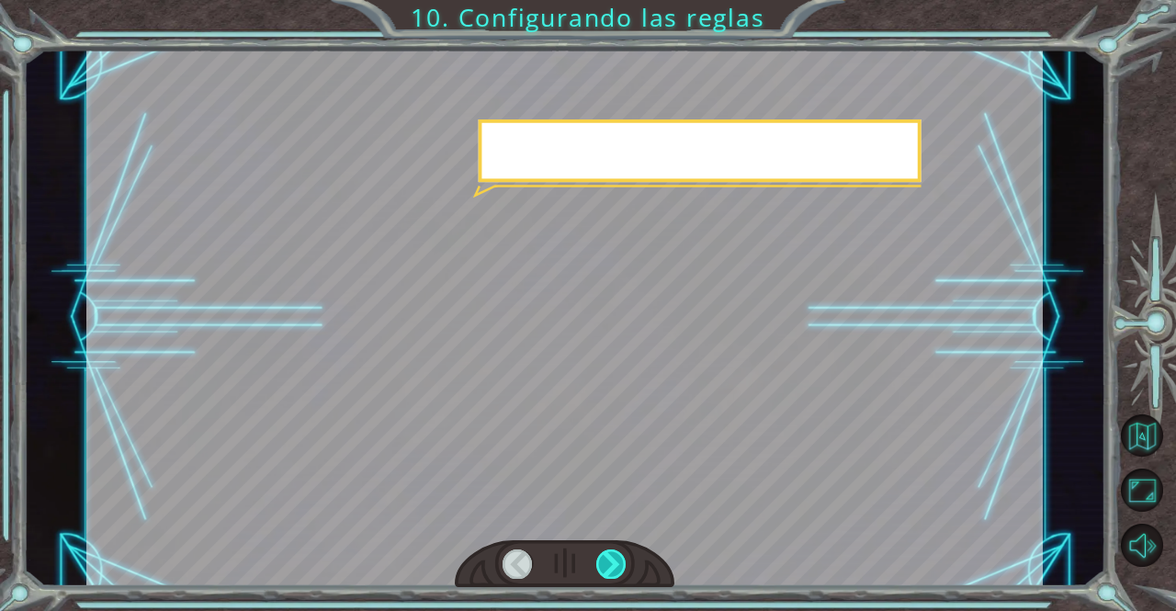
click at [614, 568] on div at bounding box center [611, 563] width 30 height 29
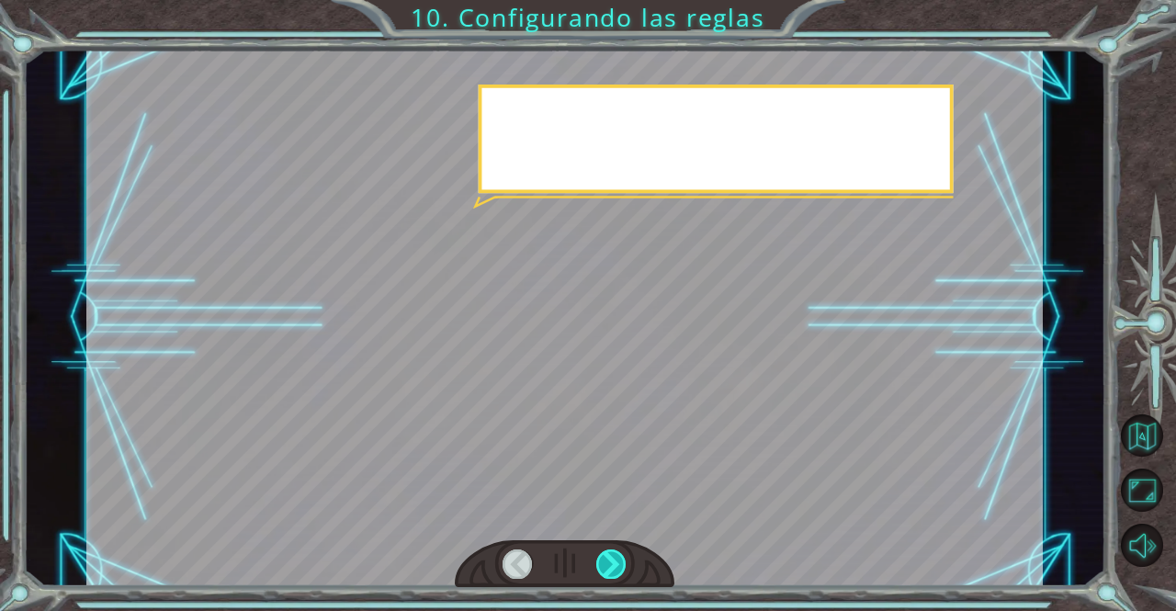
click at [614, 568] on div at bounding box center [611, 563] width 30 height 29
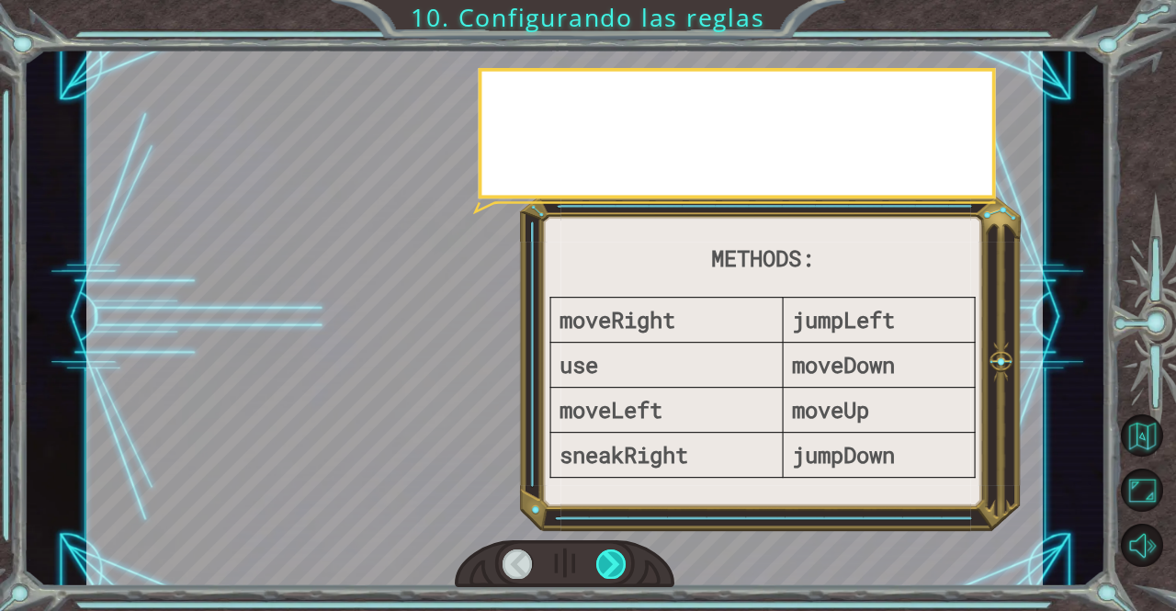
click at [614, 568] on div at bounding box center [611, 563] width 30 height 29
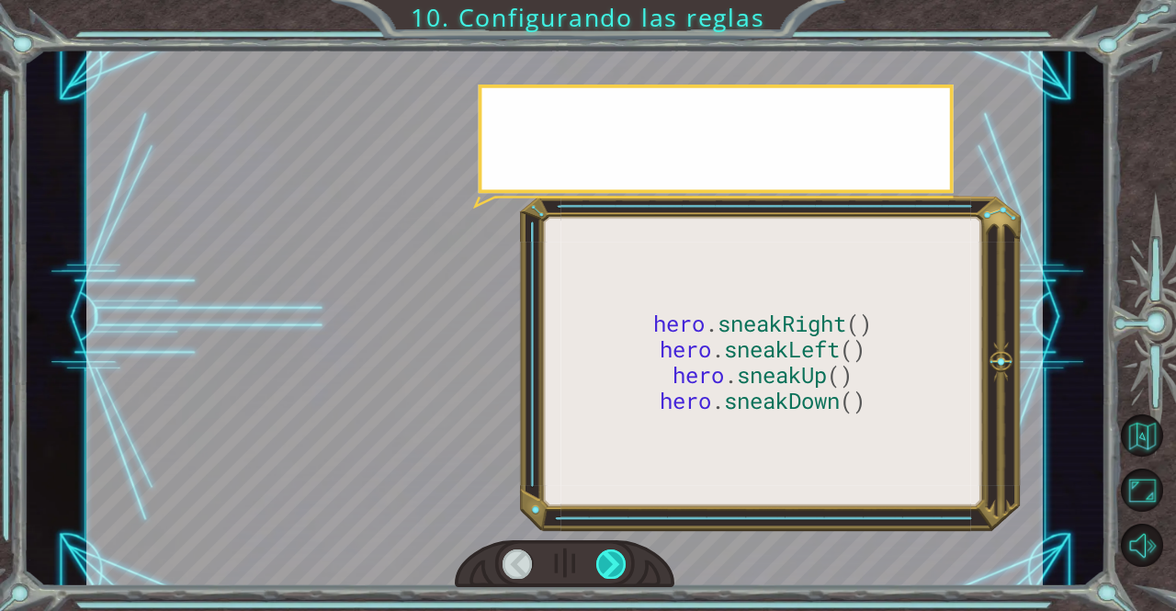
click at [614, 568] on div at bounding box center [611, 563] width 30 height 29
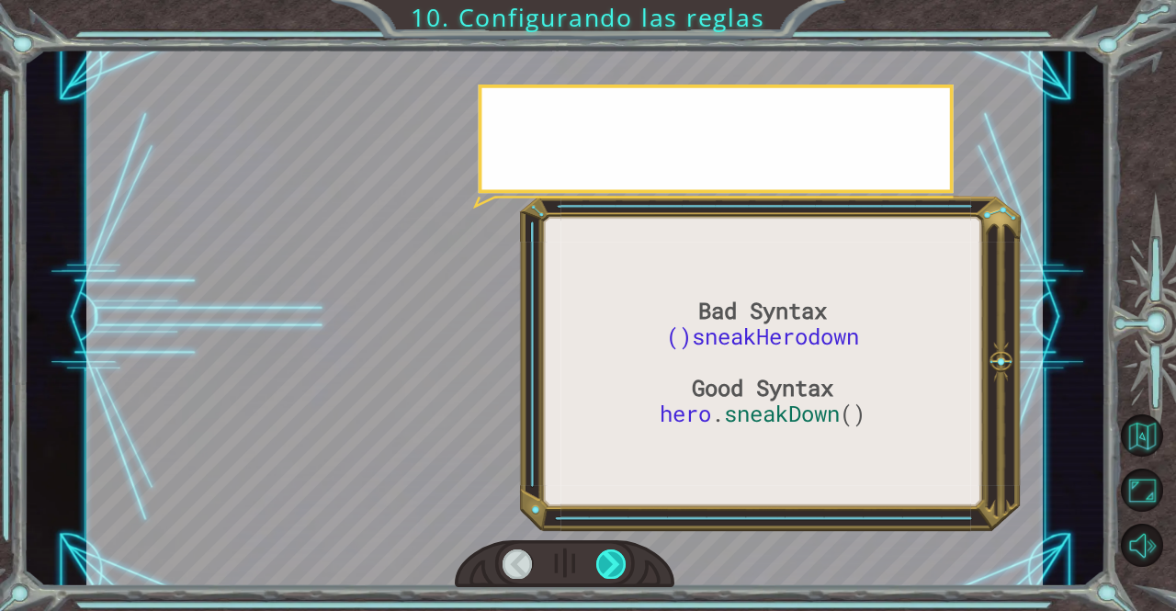
click at [614, 568] on div at bounding box center [611, 563] width 30 height 29
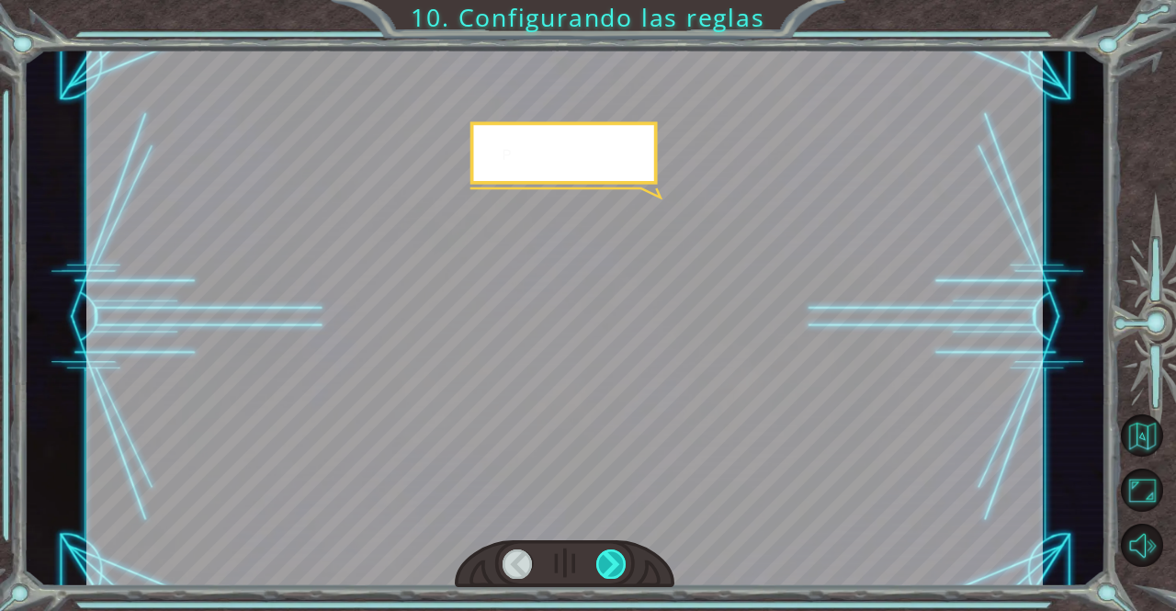
click at [614, 568] on div at bounding box center [611, 563] width 30 height 29
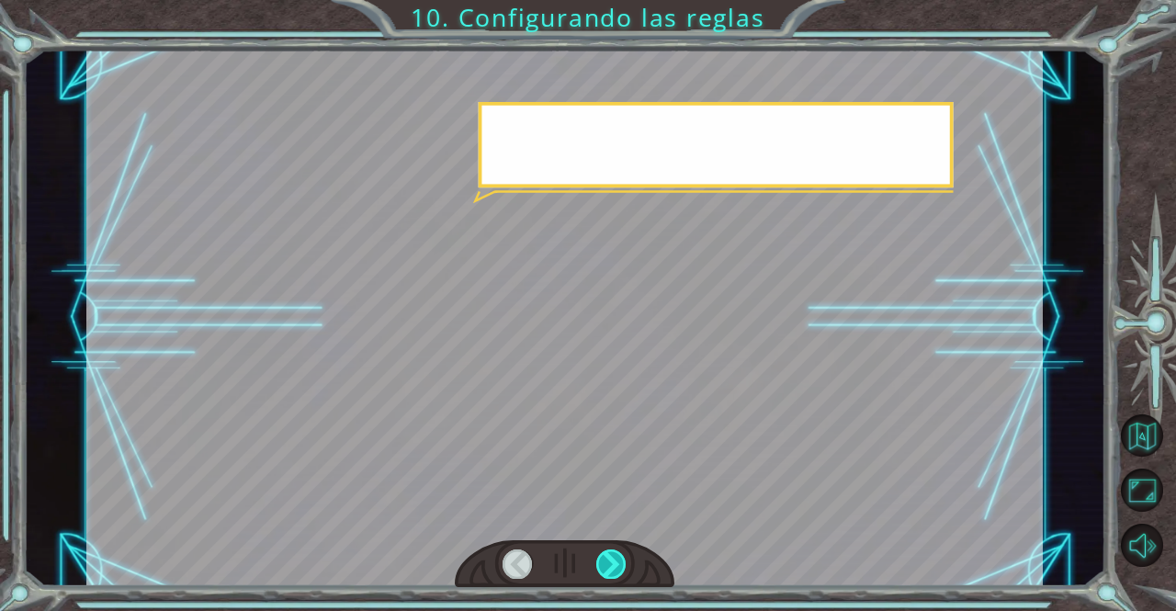
click at [614, 568] on div at bounding box center [611, 563] width 30 height 29
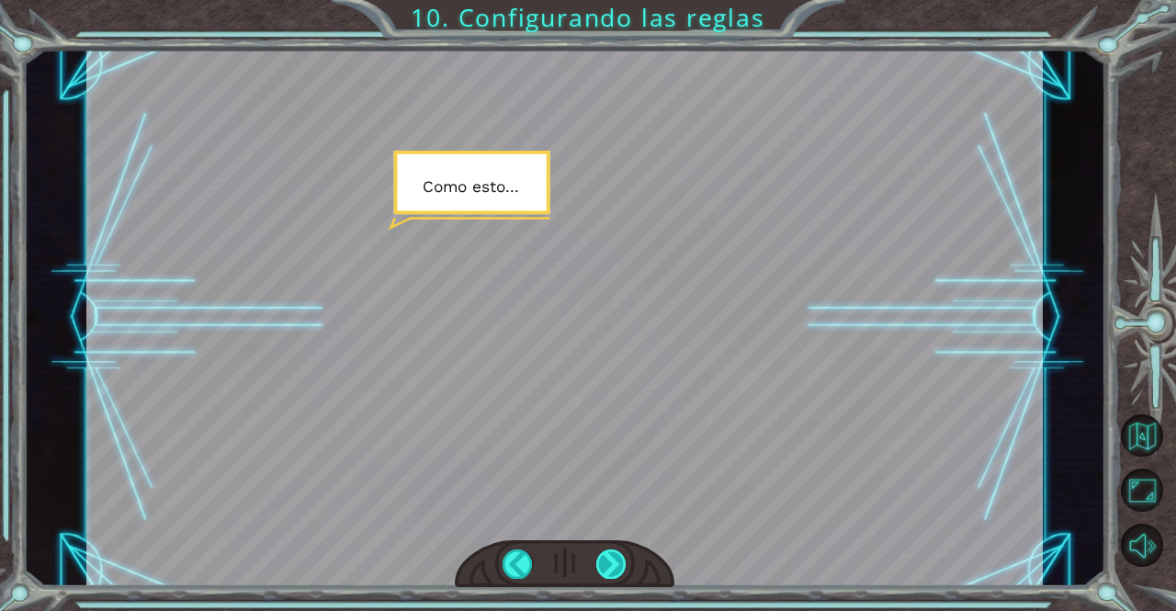
click at [616, 574] on div at bounding box center [611, 563] width 30 height 29
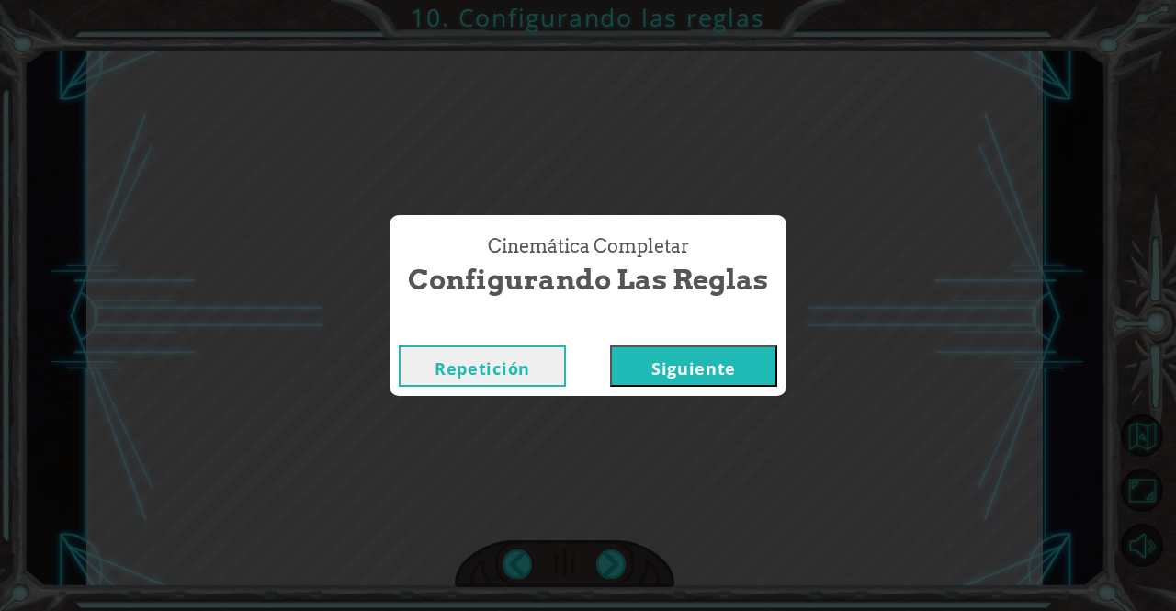
click at [703, 375] on button "Siguiente" at bounding box center [693, 365] width 167 height 41
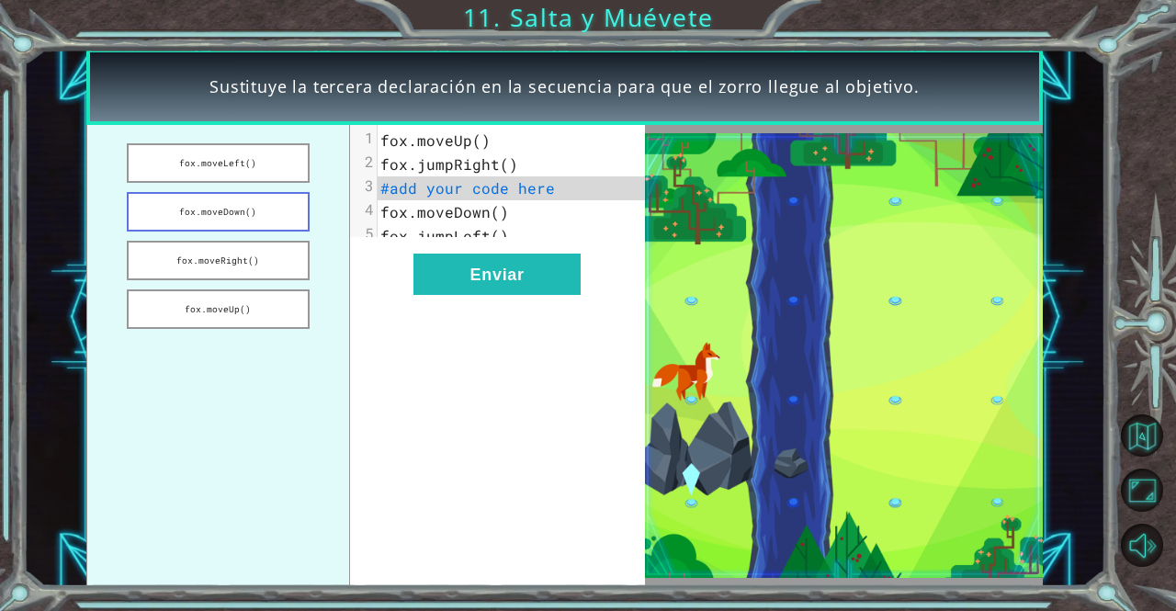
click at [239, 211] on button "fox.moveDown()" at bounding box center [218, 211] width 183 height 39
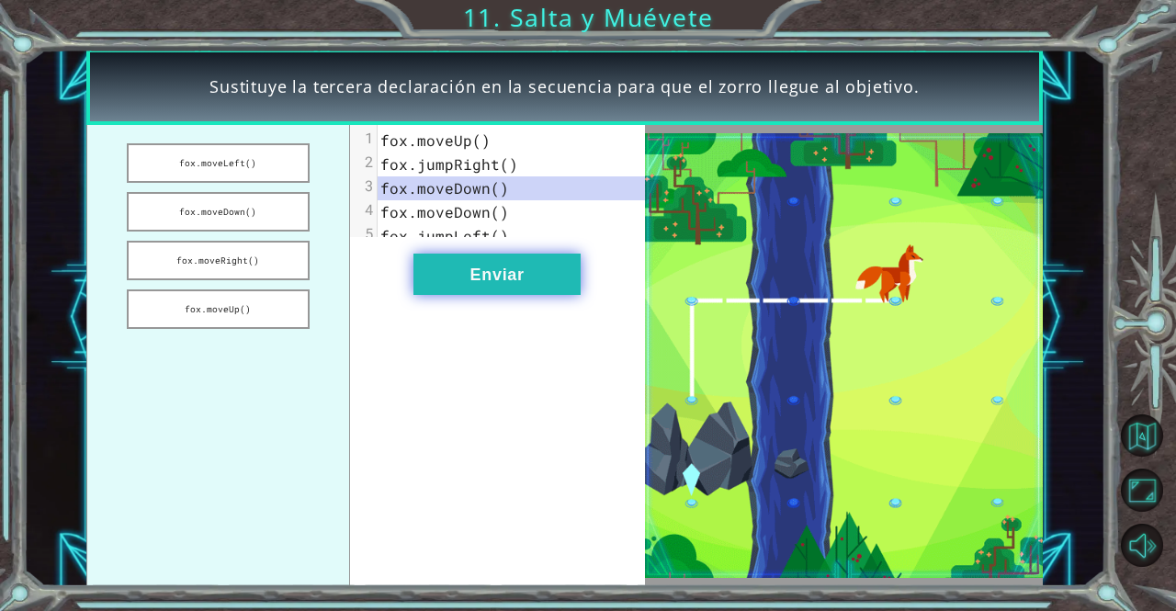
click at [468, 284] on button "Enviar" at bounding box center [496, 274] width 167 height 41
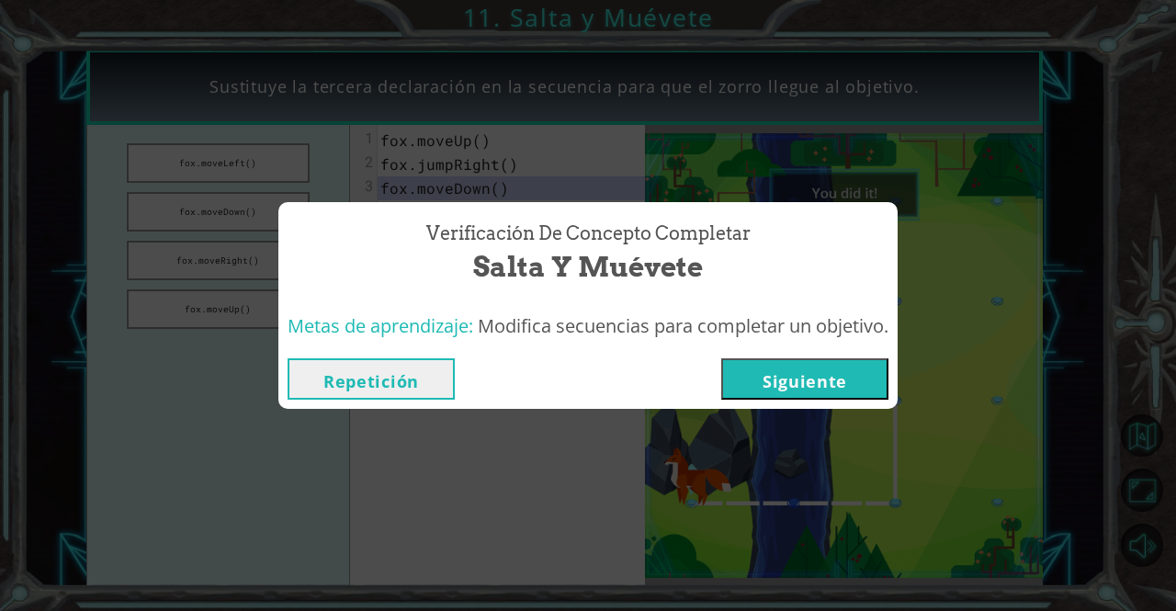
click at [792, 379] on button "Siguiente" at bounding box center [804, 378] width 167 height 41
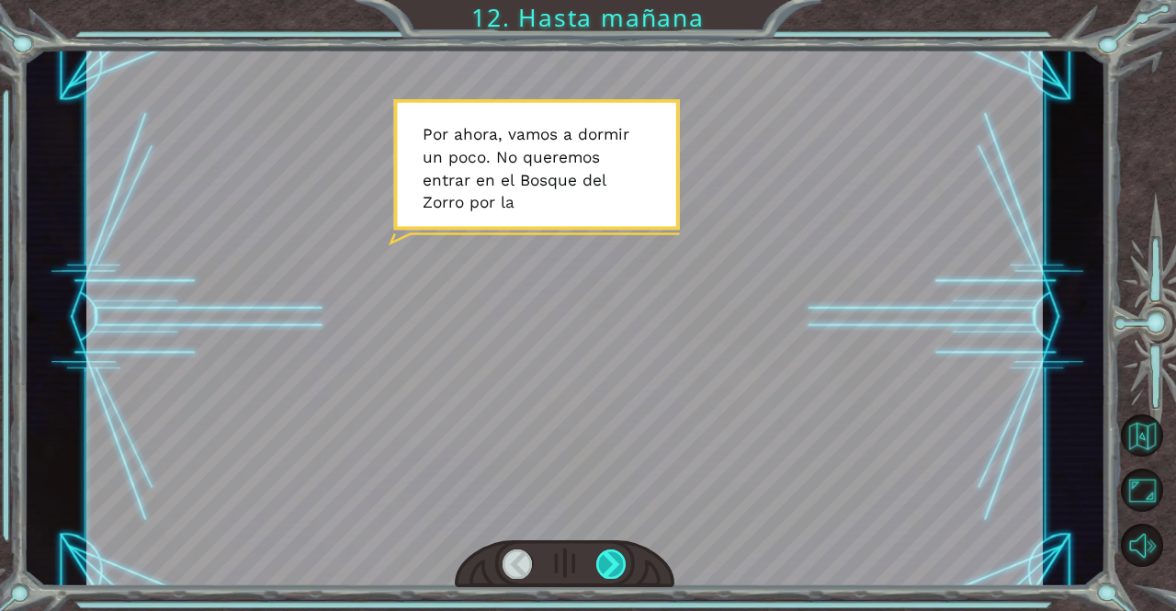
click at [618, 561] on div at bounding box center [611, 563] width 30 height 29
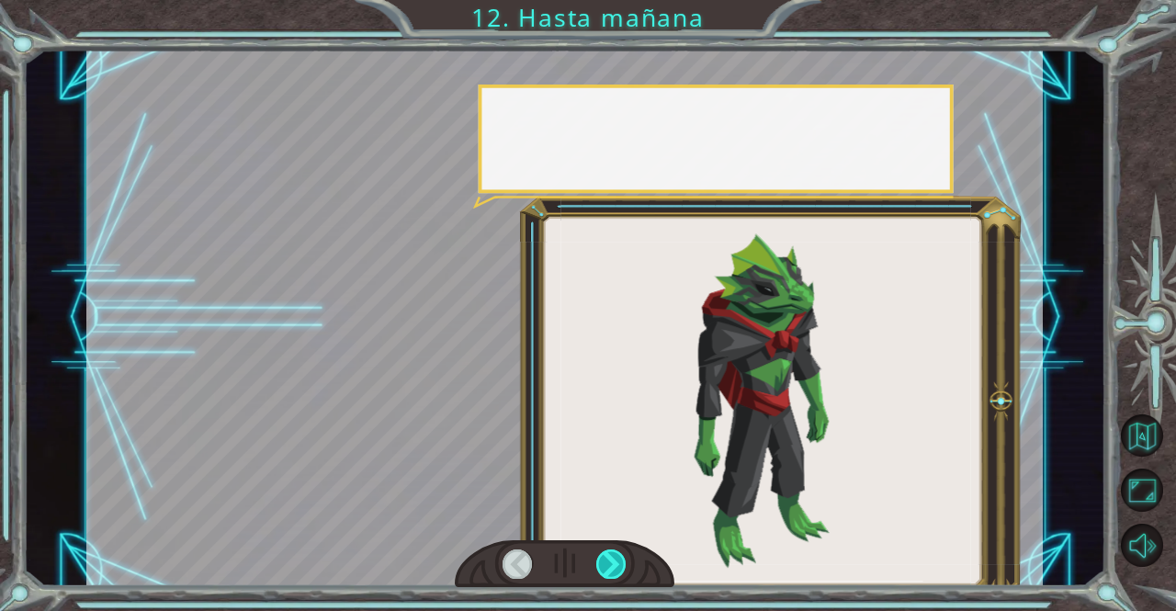
click at [618, 561] on div at bounding box center [611, 563] width 30 height 29
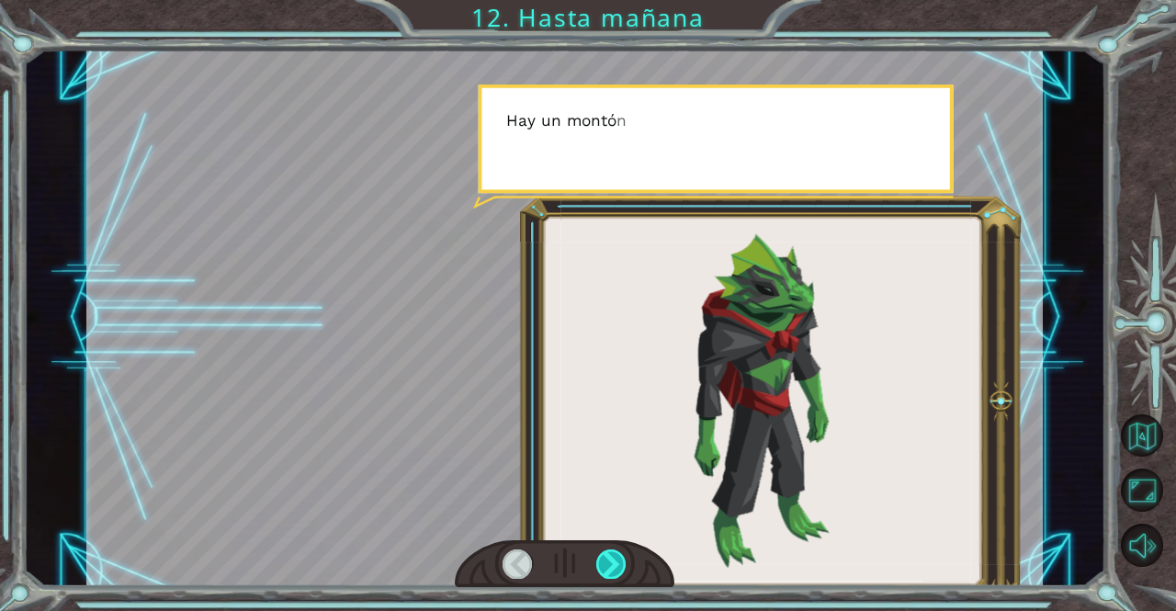
click at [618, 561] on div at bounding box center [611, 563] width 30 height 29
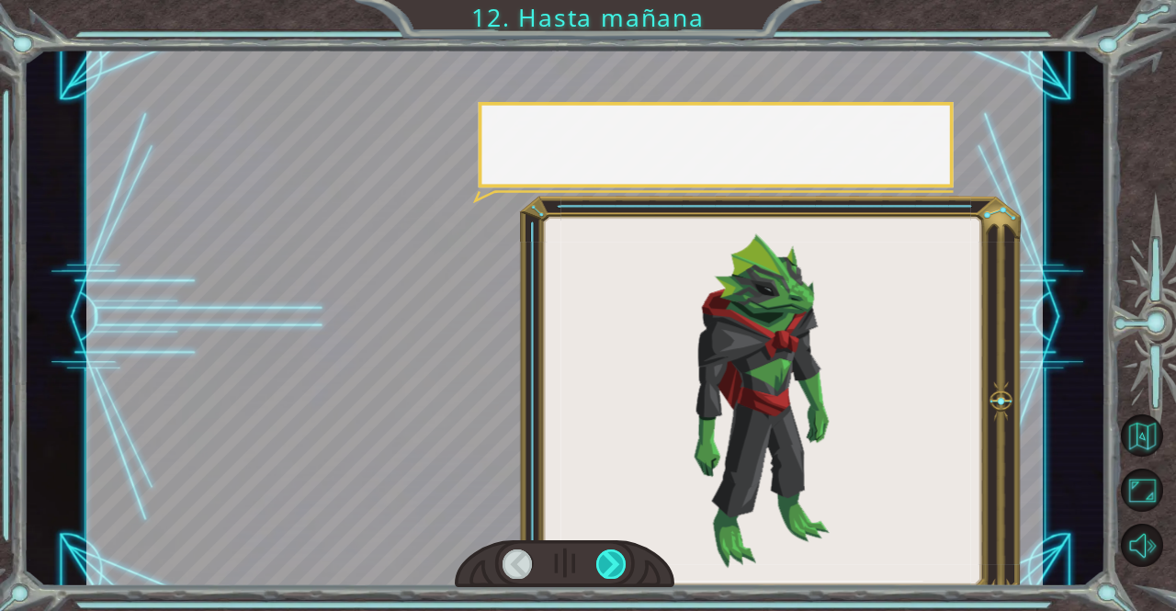
click at [618, 561] on div at bounding box center [611, 563] width 30 height 29
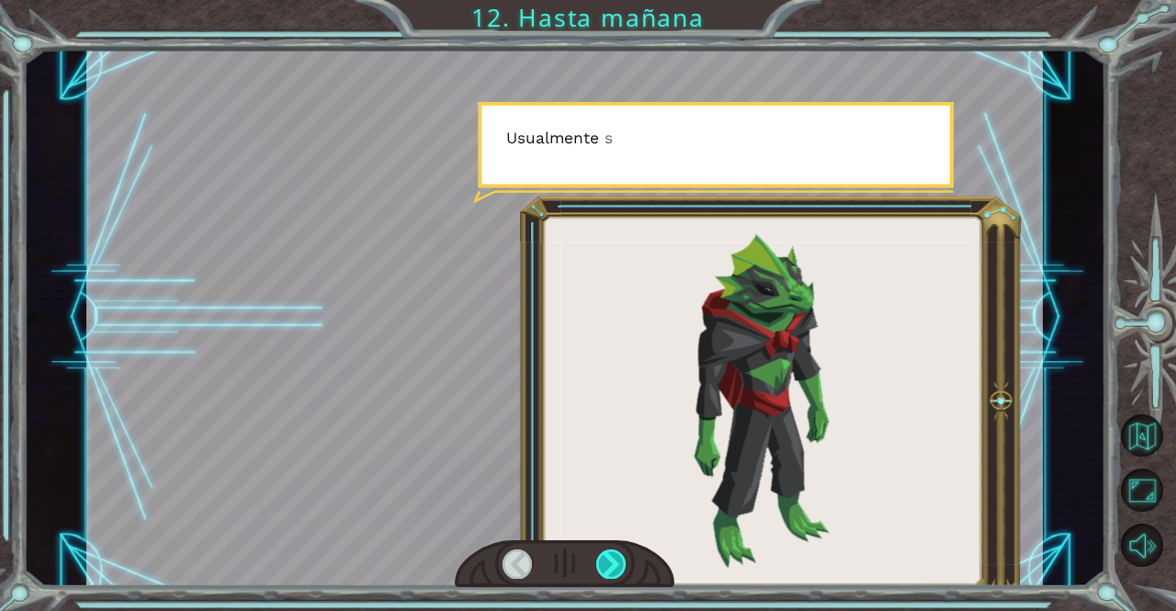
click at [618, 561] on div at bounding box center [611, 563] width 30 height 29
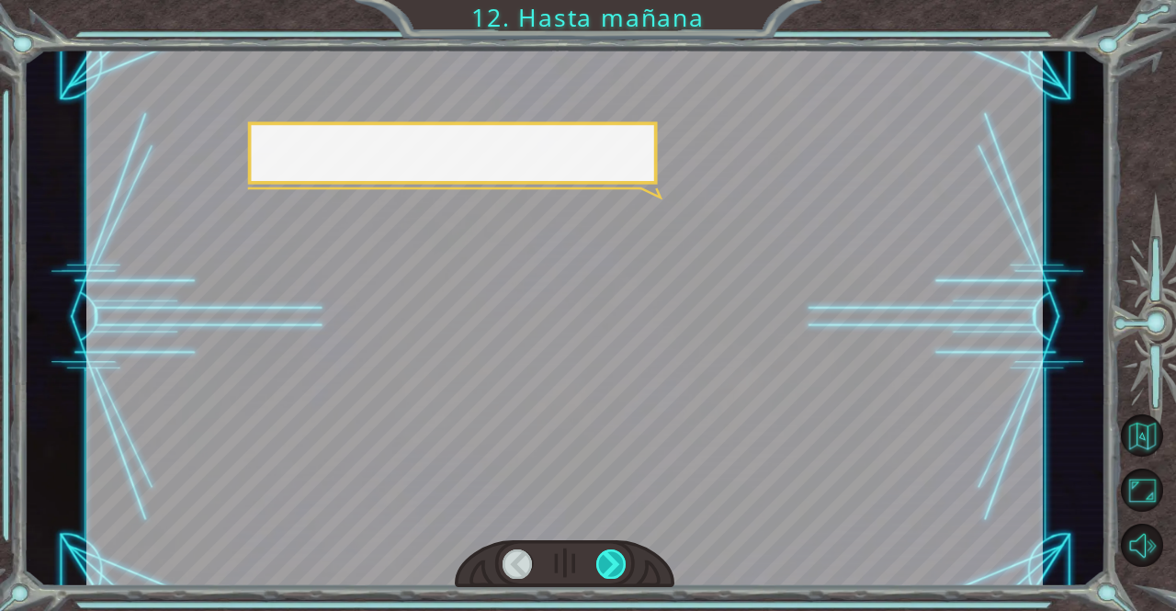
click at [618, 561] on div at bounding box center [611, 563] width 30 height 29
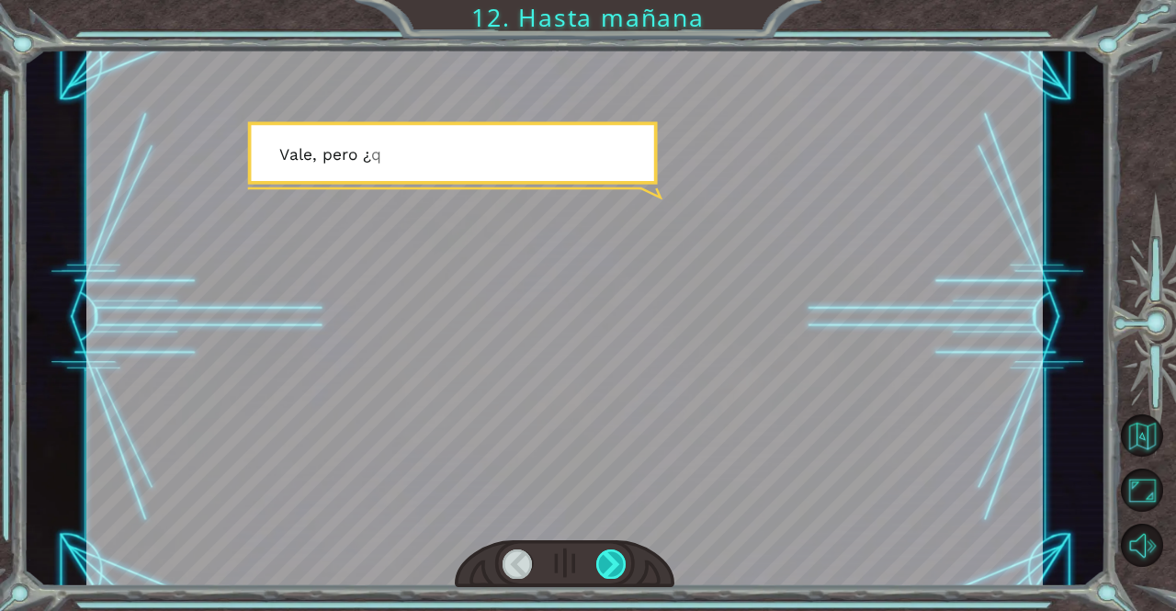
click at [618, 561] on div at bounding box center [611, 563] width 30 height 29
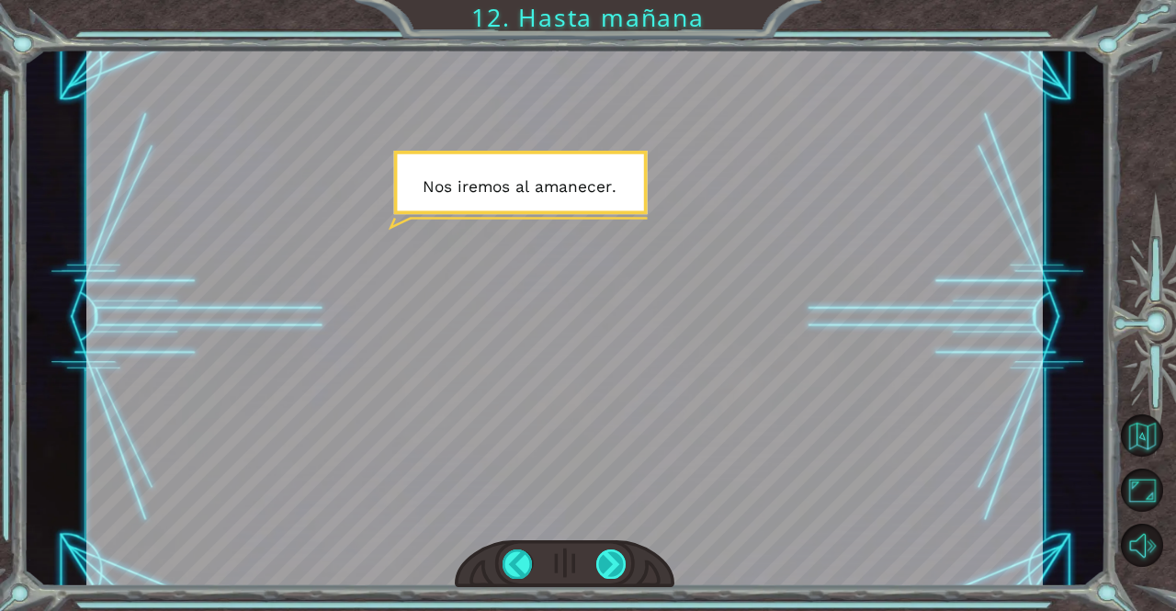
click at [615, 570] on div at bounding box center [611, 563] width 30 height 29
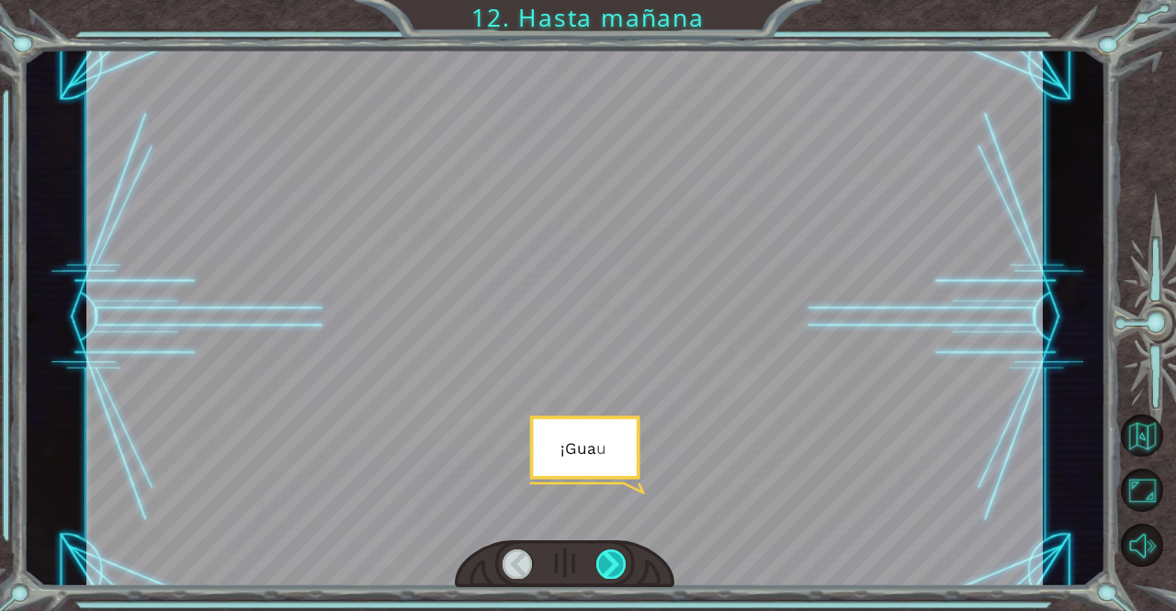
click at [615, 570] on div at bounding box center [611, 563] width 30 height 29
click at [615, 0] on div "P o r a h o r a , v a m o s a d o r m i r u n p o c o . N o q u e r e m o s e n…" at bounding box center [588, 0] width 1176 height 0
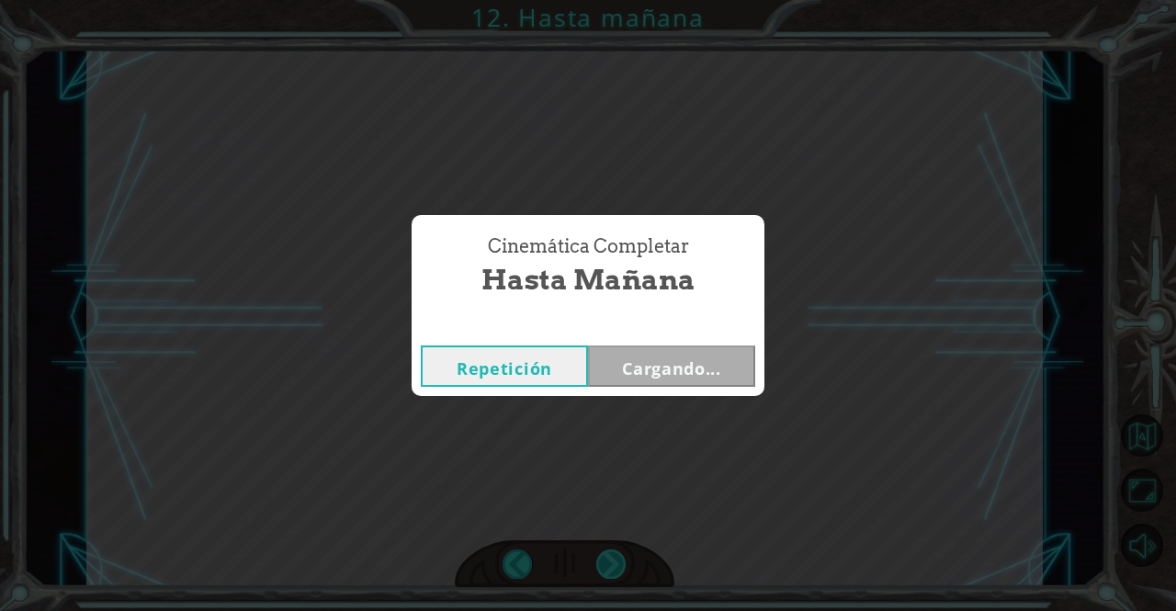
click at [615, 570] on div "Cinemática Completar Hasta mañana Repetición Cargando..." at bounding box center [588, 305] width 1176 height 611
click at [615, 570] on div "Cinemática Completar Hasta [DATE] Repetición [GEOGRAPHIC_DATA]" at bounding box center [588, 305] width 1176 height 611
click at [705, 378] on button "Siguiente" at bounding box center [671, 365] width 167 height 41
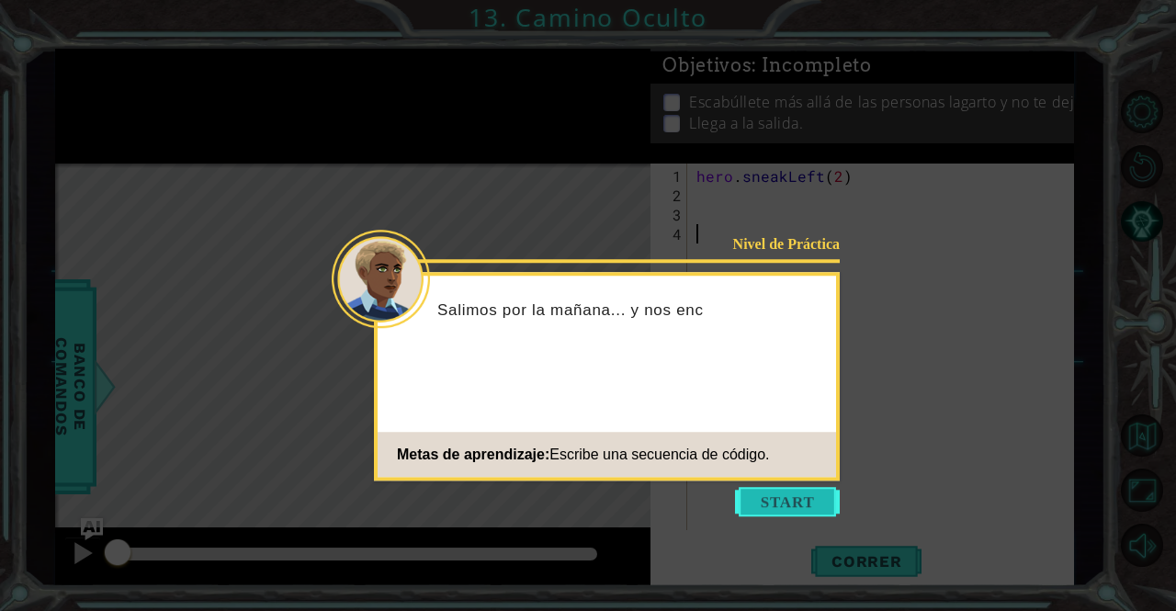
click at [770, 495] on button "Start" at bounding box center [787, 501] width 105 height 29
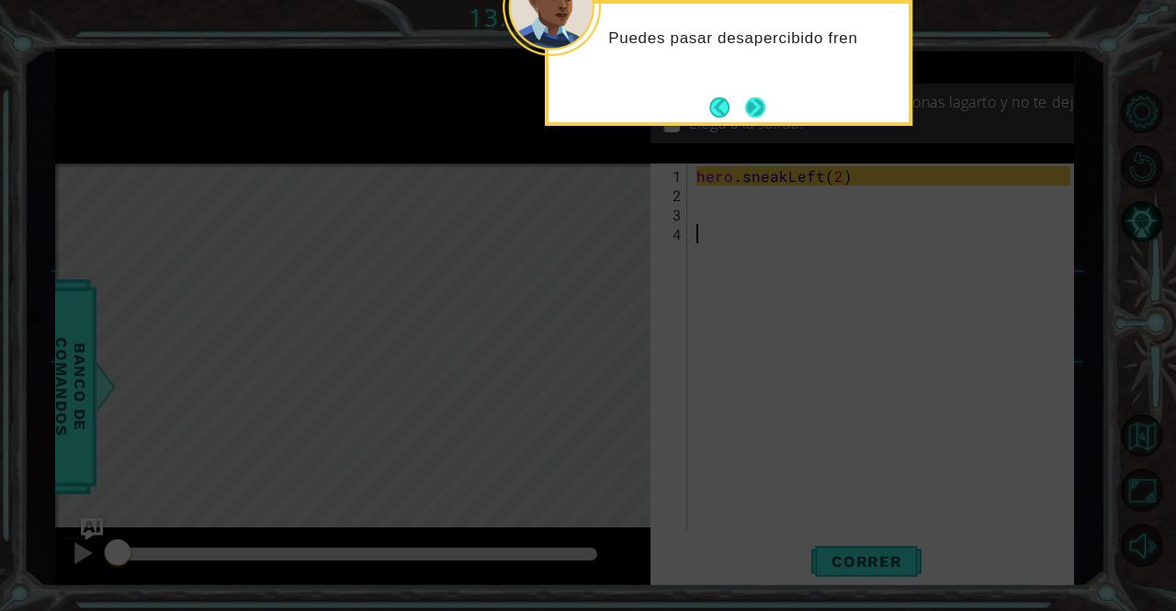
click at [761, 101] on button "Next" at bounding box center [755, 107] width 32 height 32
